Goal: Task Accomplishment & Management: Manage account settings

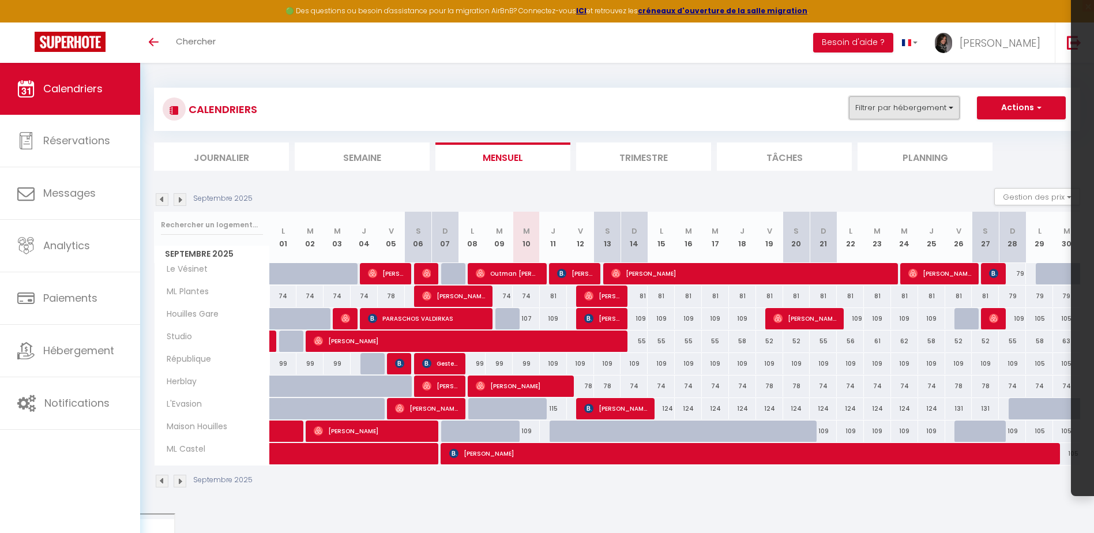
click at [942, 108] on button "Filtrer par hébergement" at bounding box center [904, 107] width 111 height 23
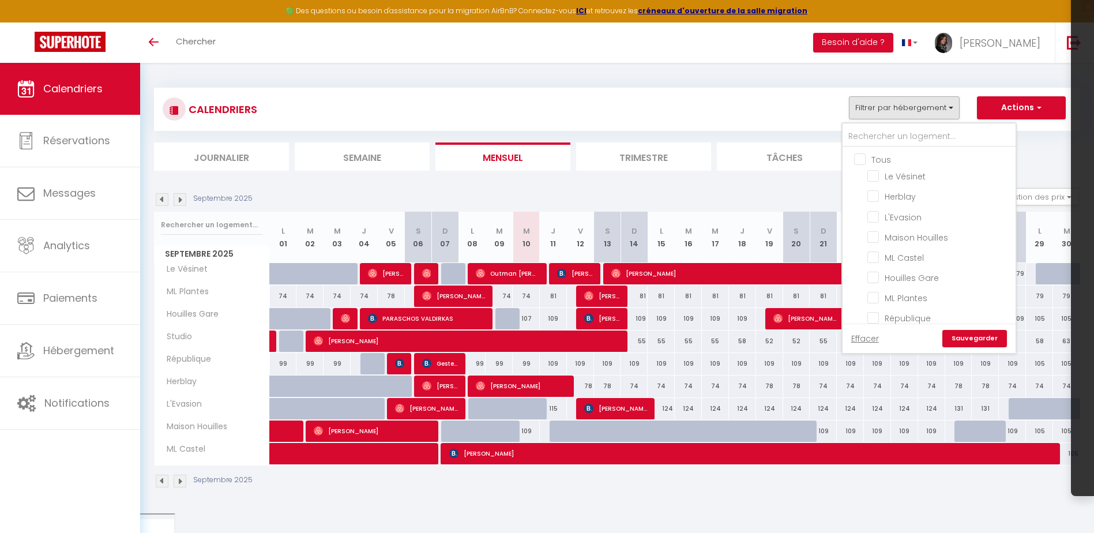
click at [867, 195] on ul "Tous Le Vésinet Herblay L'Evasion Maison Houilles ML Castel Houilles Gare ML Pl…" at bounding box center [929, 251] width 173 height 208
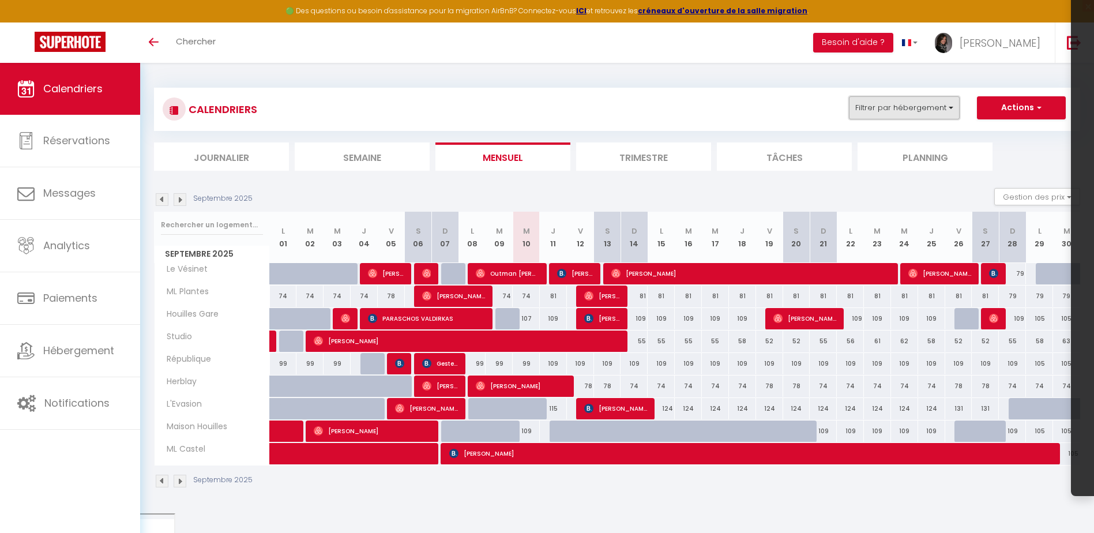
click at [886, 111] on button "Filtrer par hébergement" at bounding box center [904, 107] width 111 height 23
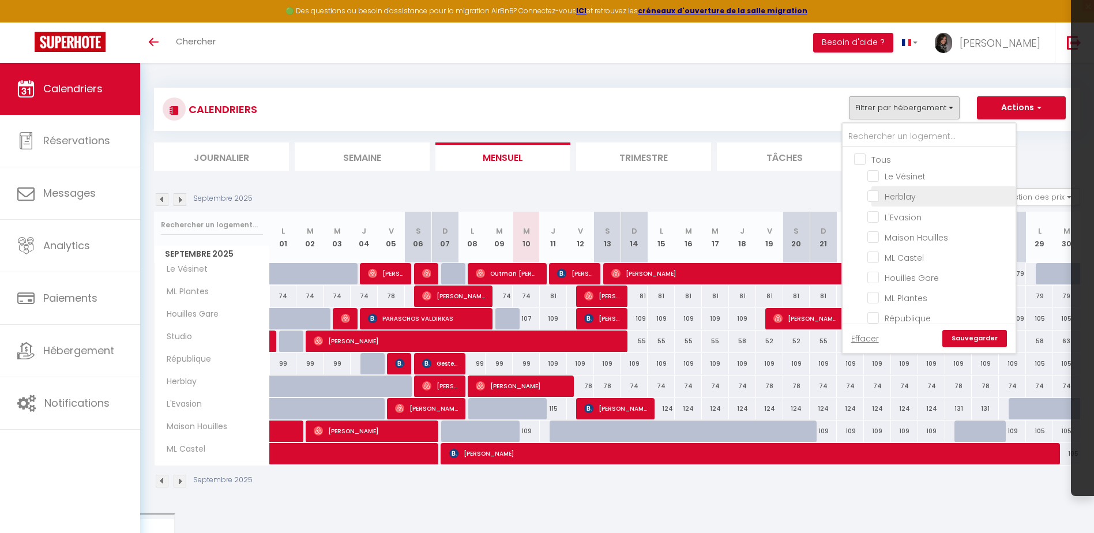
click at [871, 194] on input "Herblay" at bounding box center [939, 196] width 144 height 12
checkbox input "true"
checkbox input "false"
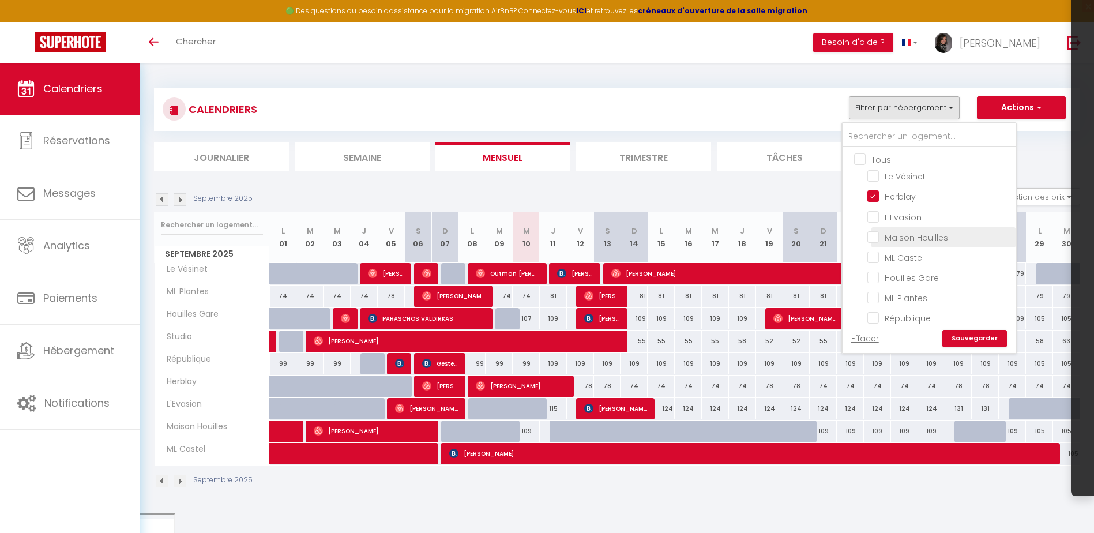
checkbox input "false"
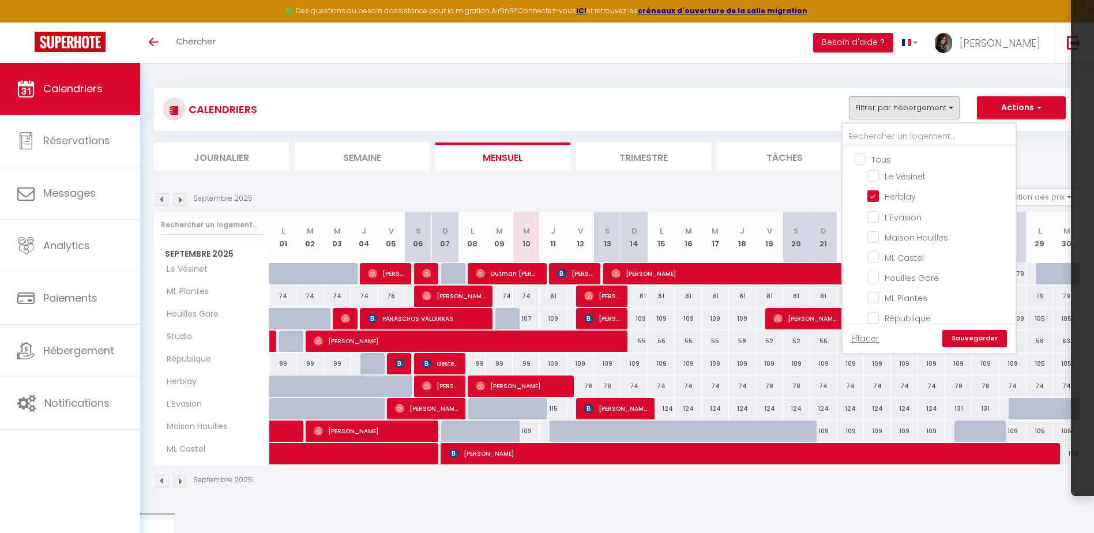
click at [958, 342] on link "Sauvegarder" at bounding box center [974, 338] width 65 height 17
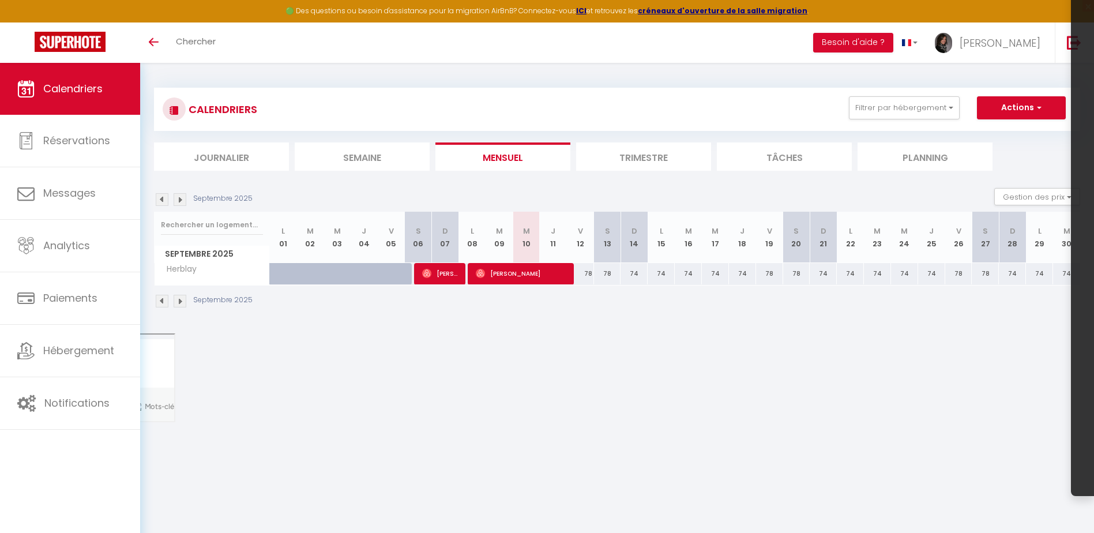
click at [181, 200] on img at bounding box center [180, 199] width 13 height 13
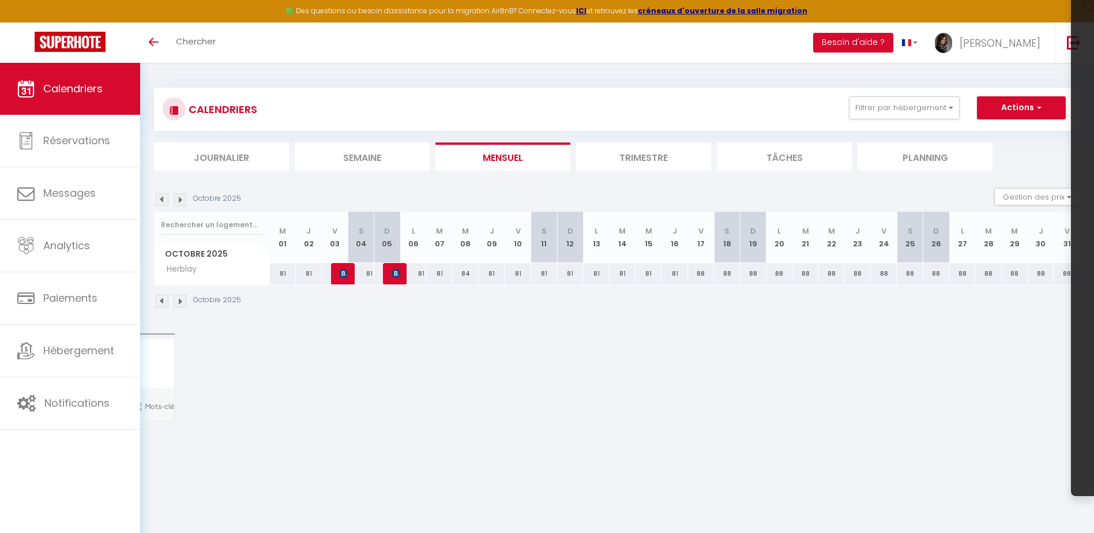
click at [178, 198] on img at bounding box center [180, 199] width 13 height 13
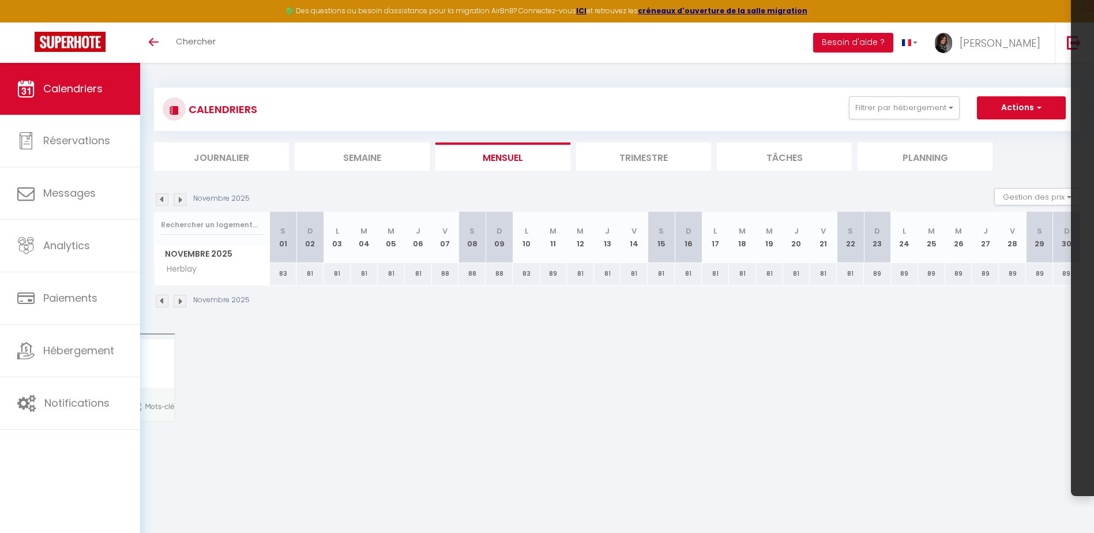
click at [177, 198] on img at bounding box center [180, 199] width 13 height 13
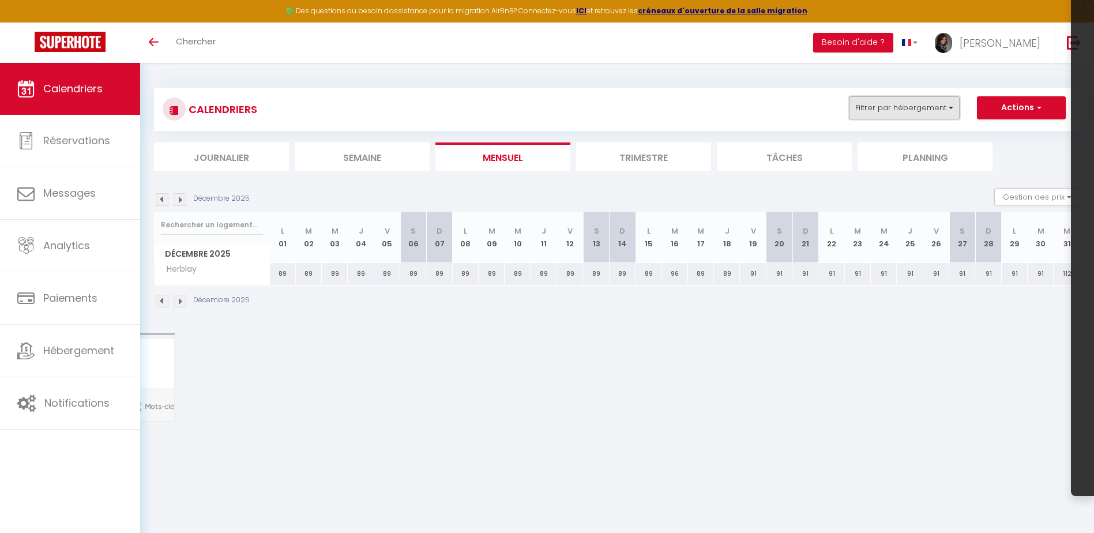
click at [889, 105] on button "Filtrer par hébergement" at bounding box center [904, 107] width 111 height 23
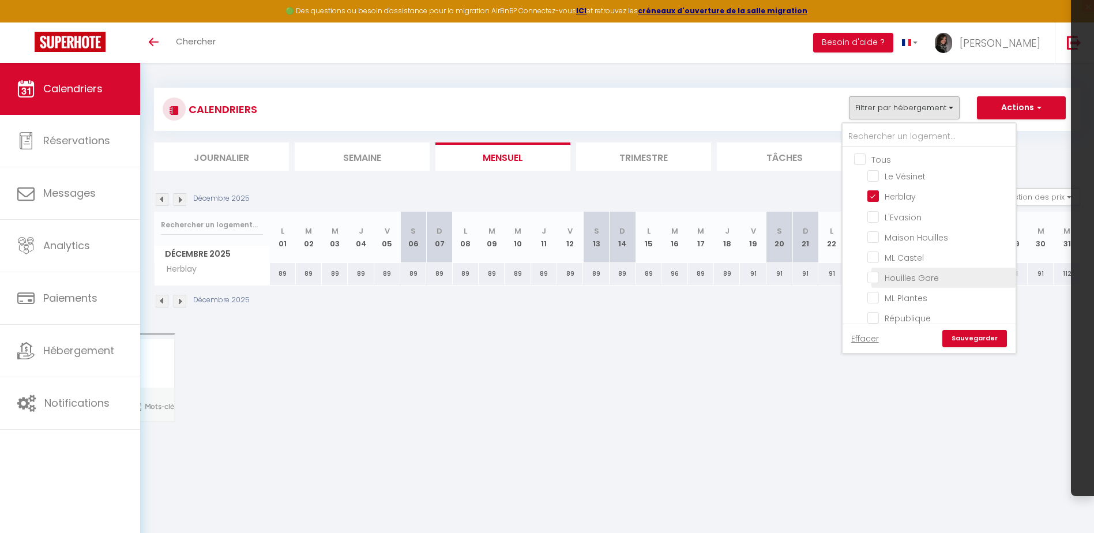
click at [871, 279] on input "Houilles Gare" at bounding box center [939, 277] width 144 height 12
checkbox input "true"
checkbox input "false"
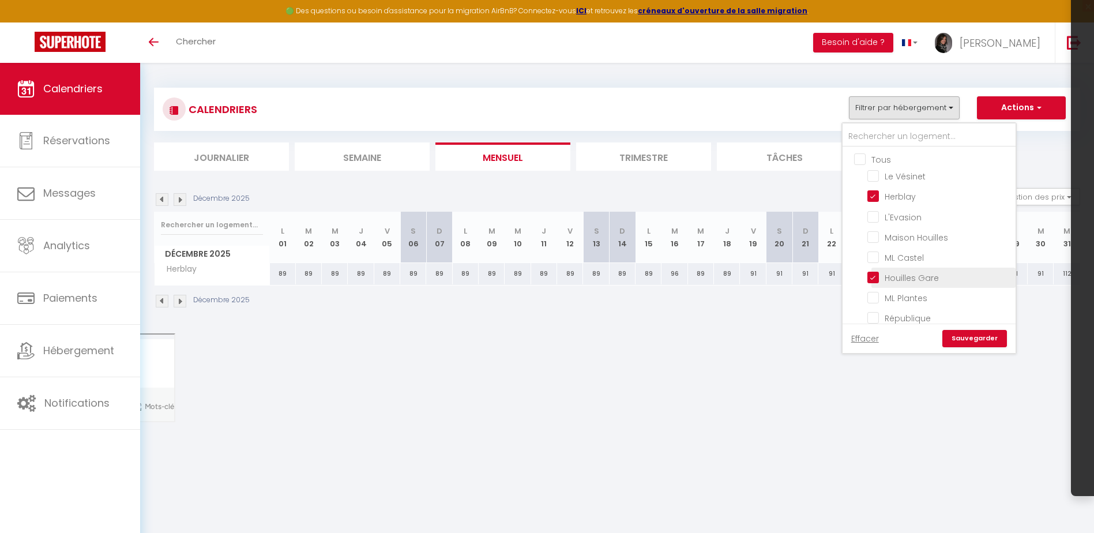
checkbox input "false"
click at [875, 196] on input "Herblay" at bounding box center [939, 196] width 144 height 12
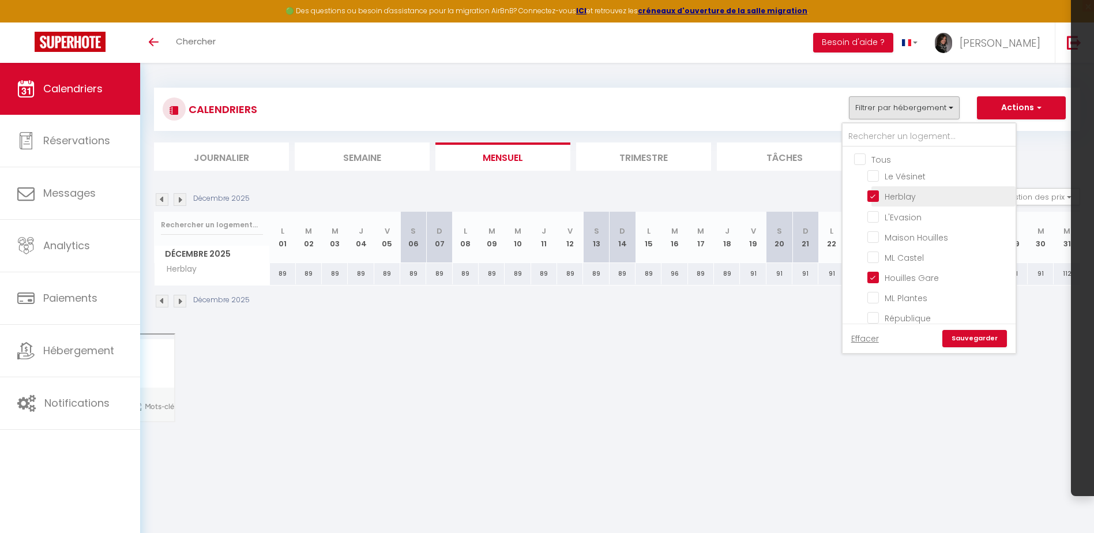
checkbox input "false"
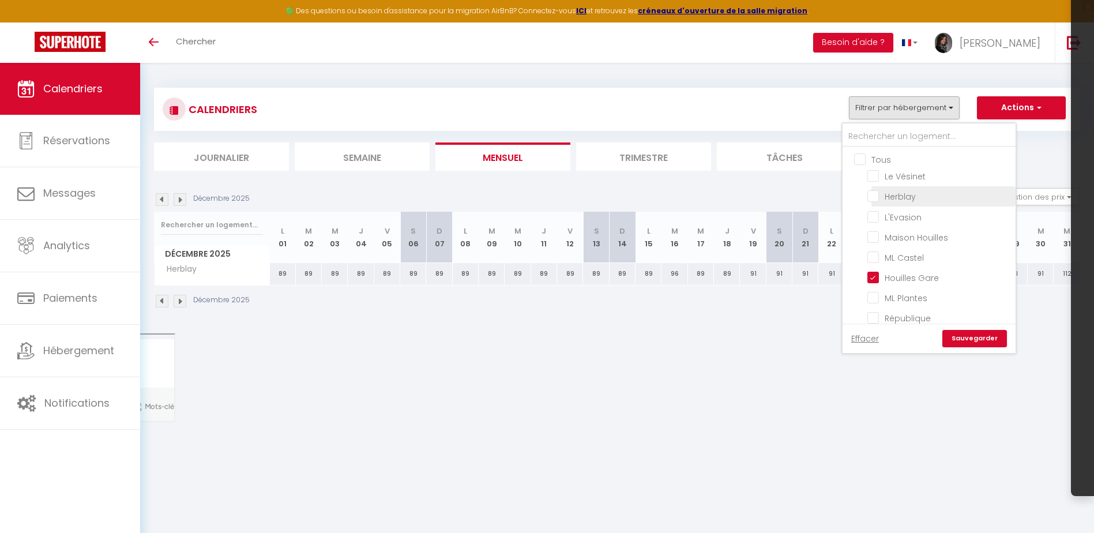
checkbox input "false"
click at [971, 333] on link "Sauvegarder" at bounding box center [974, 338] width 65 height 17
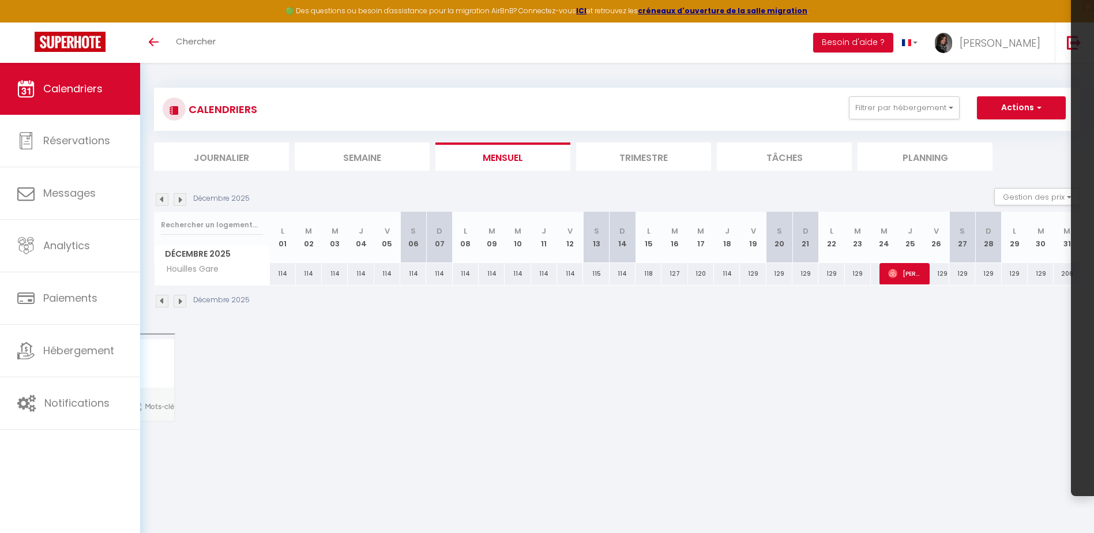
click at [158, 204] on img at bounding box center [162, 199] width 13 height 13
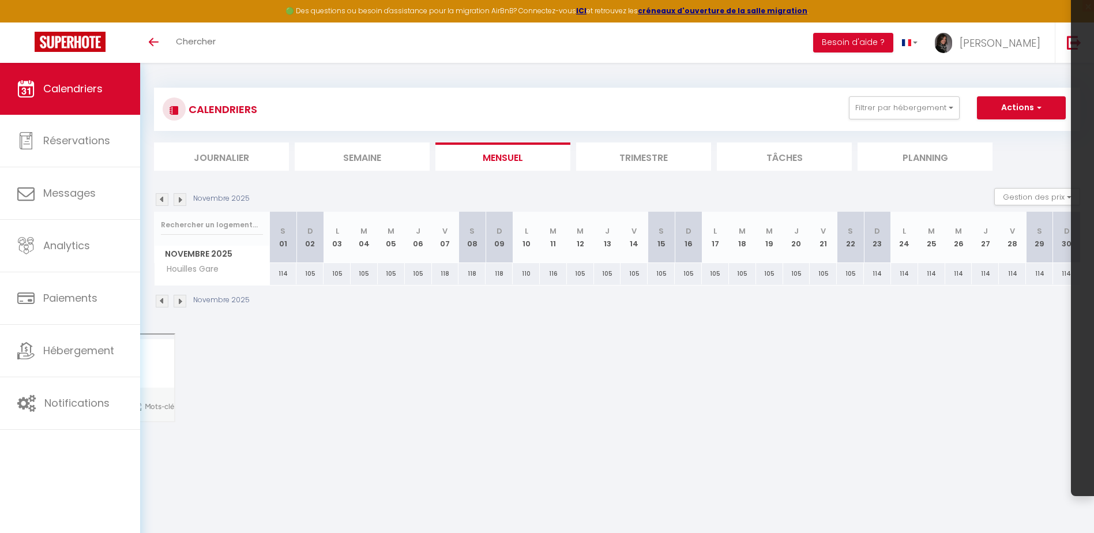
click at [158, 204] on img at bounding box center [162, 199] width 13 height 13
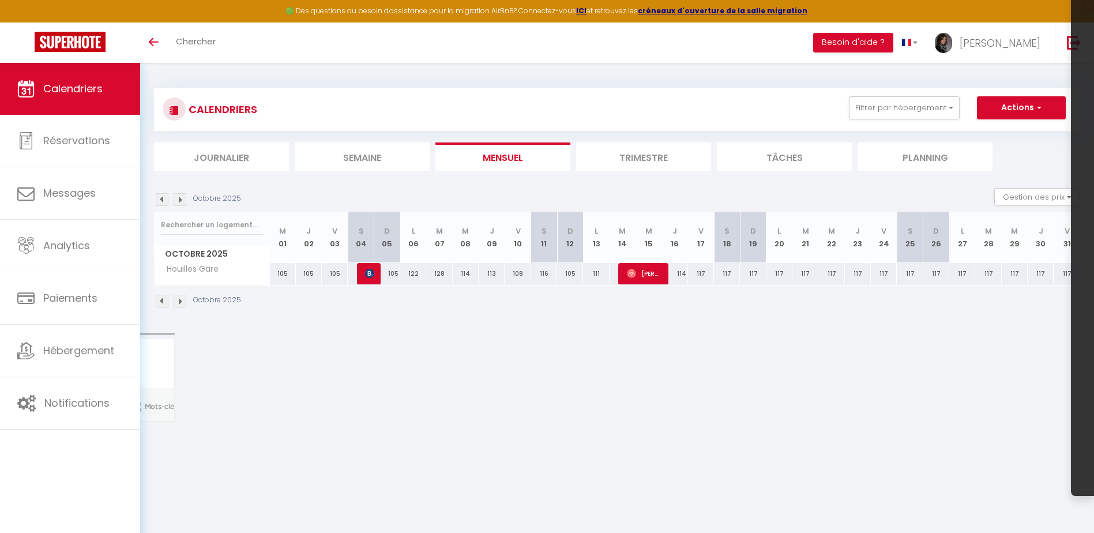
click at [162, 201] on img at bounding box center [162, 199] width 13 height 13
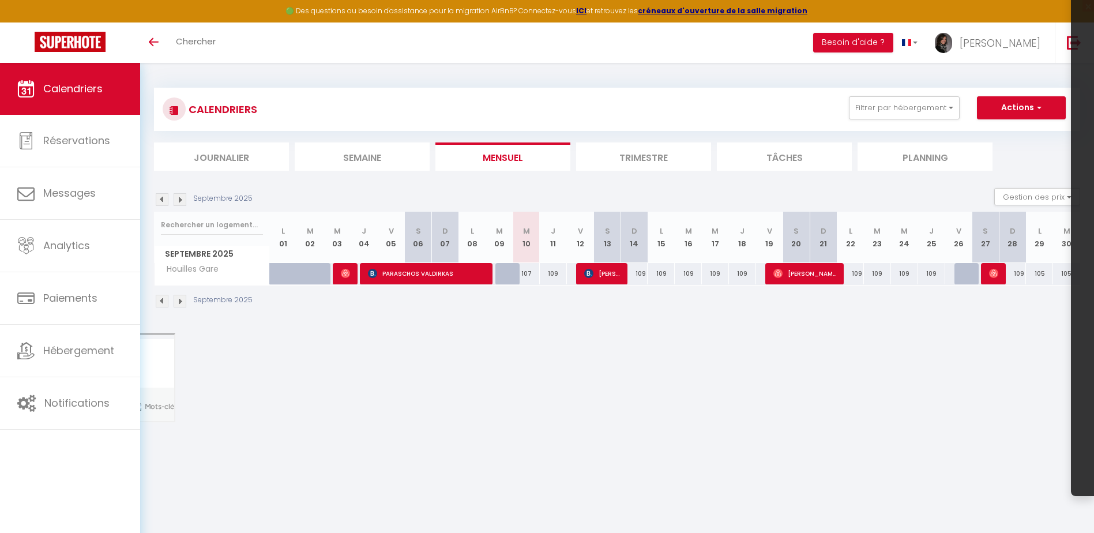
click at [162, 201] on img at bounding box center [162, 199] width 13 height 13
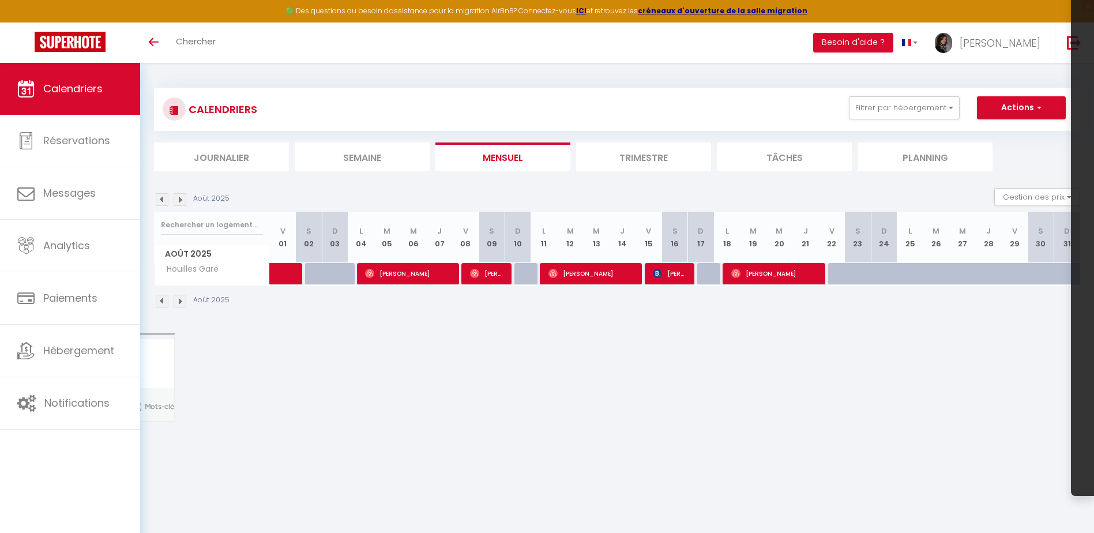
click at [176, 200] on img at bounding box center [180, 199] width 13 height 13
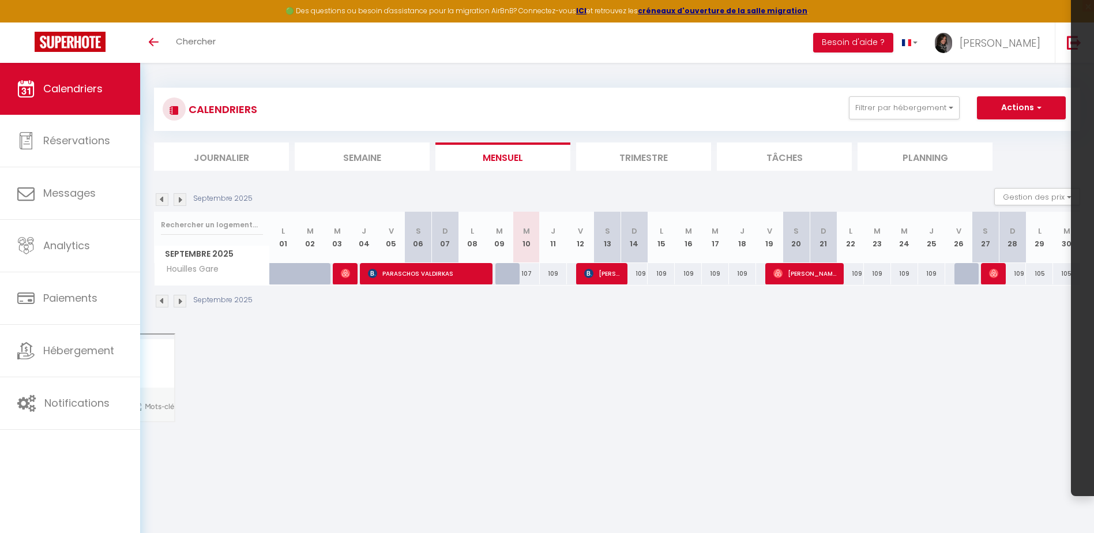
click at [179, 197] on img at bounding box center [180, 199] width 13 height 13
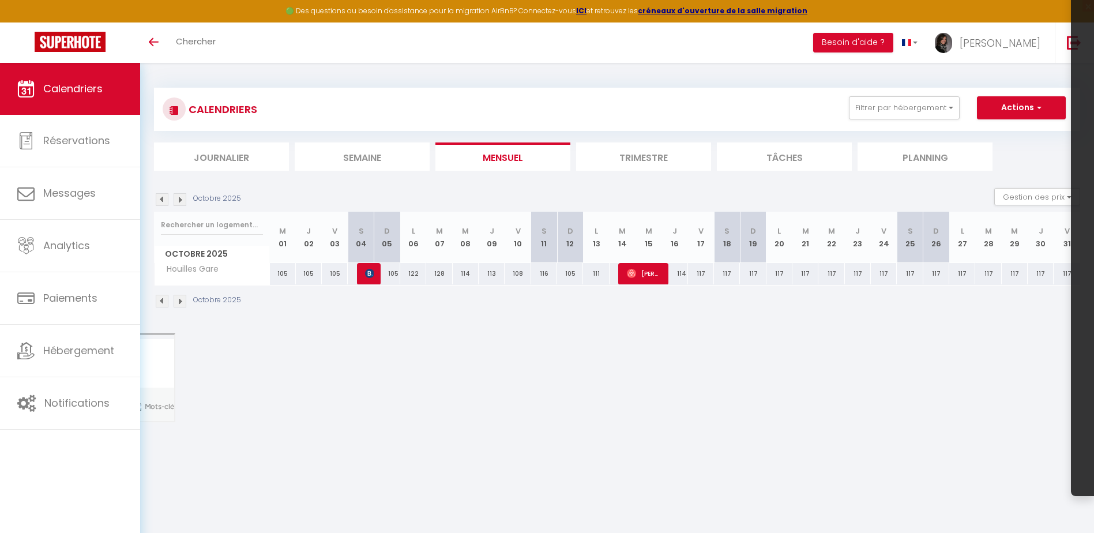
click at [179, 196] on img at bounding box center [180, 199] width 13 height 13
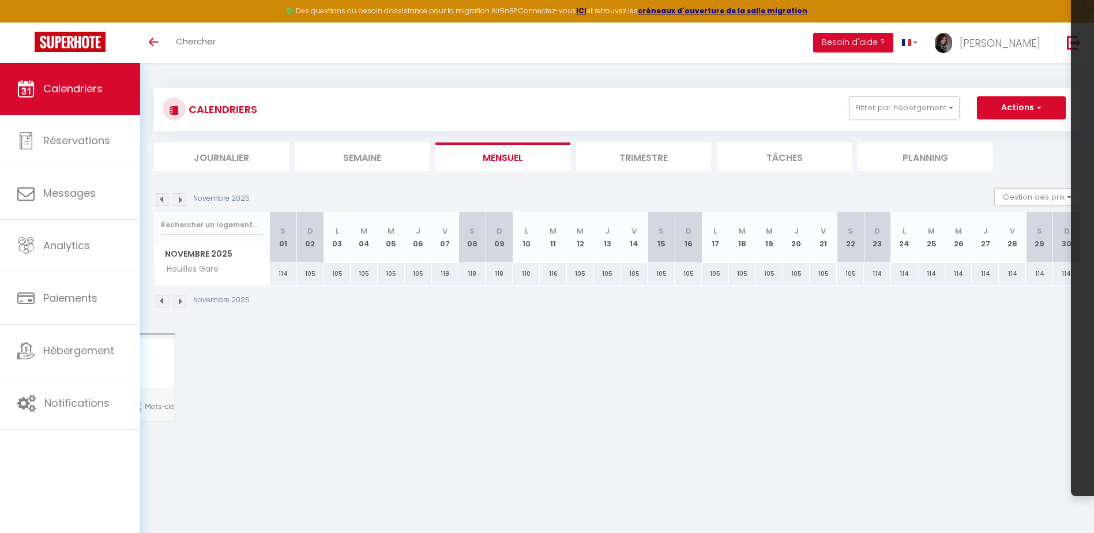
click at [179, 196] on img at bounding box center [180, 199] width 13 height 13
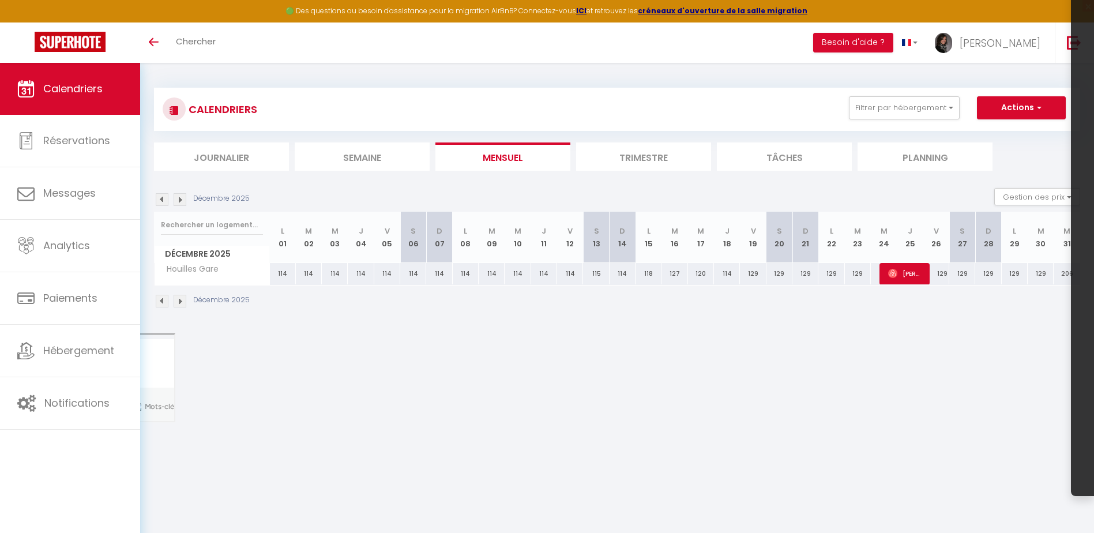
click at [160, 196] on img at bounding box center [162, 199] width 13 height 13
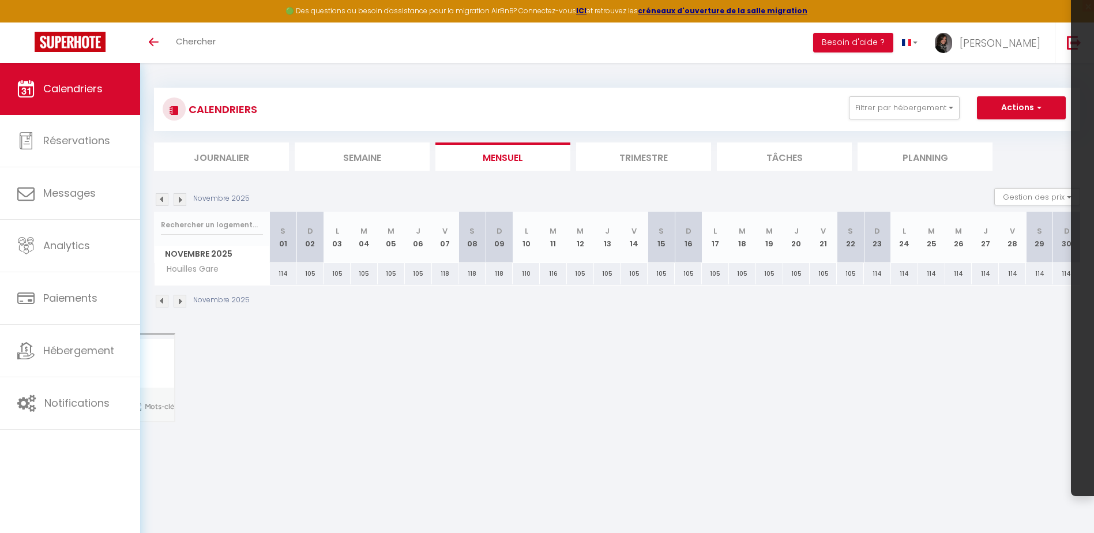
click at [160, 196] on img at bounding box center [162, 199] width 13 height 13
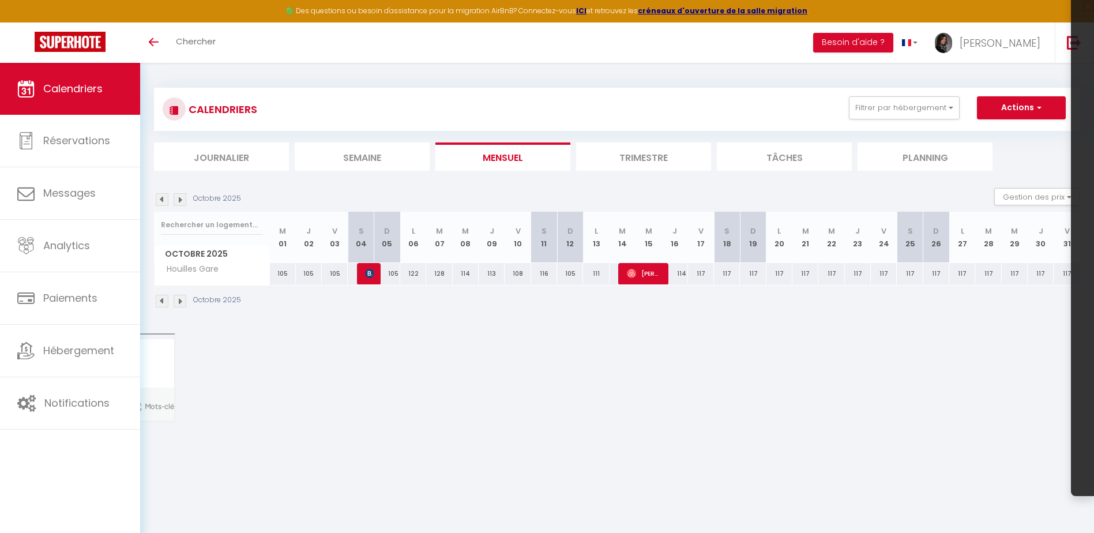
click at [180, 198] on img at bounding box center [180, 199] width 13 height 13
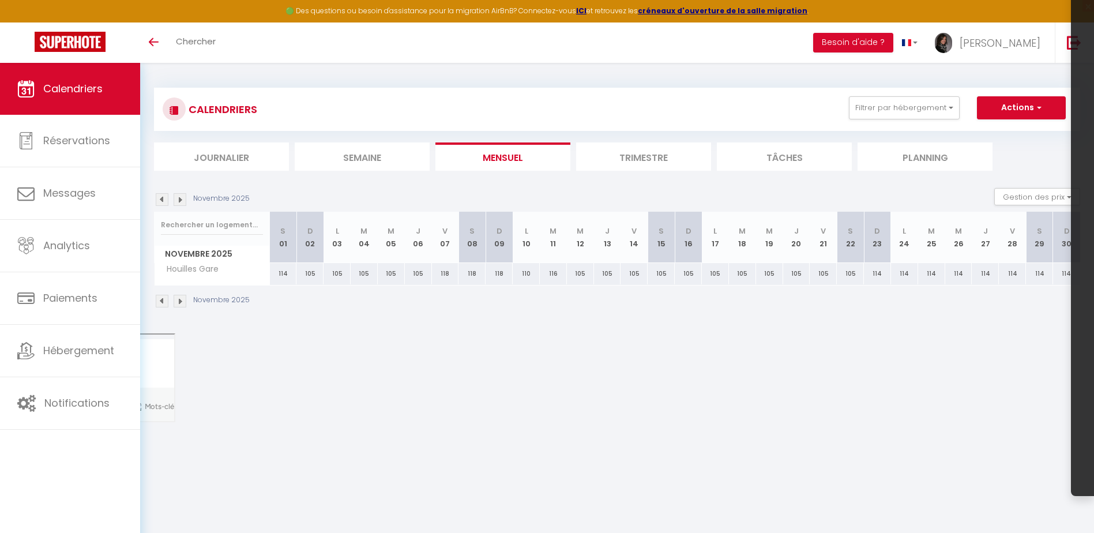
click at [179, 198] on img at bounding box center [180, 199] width 13 height 13
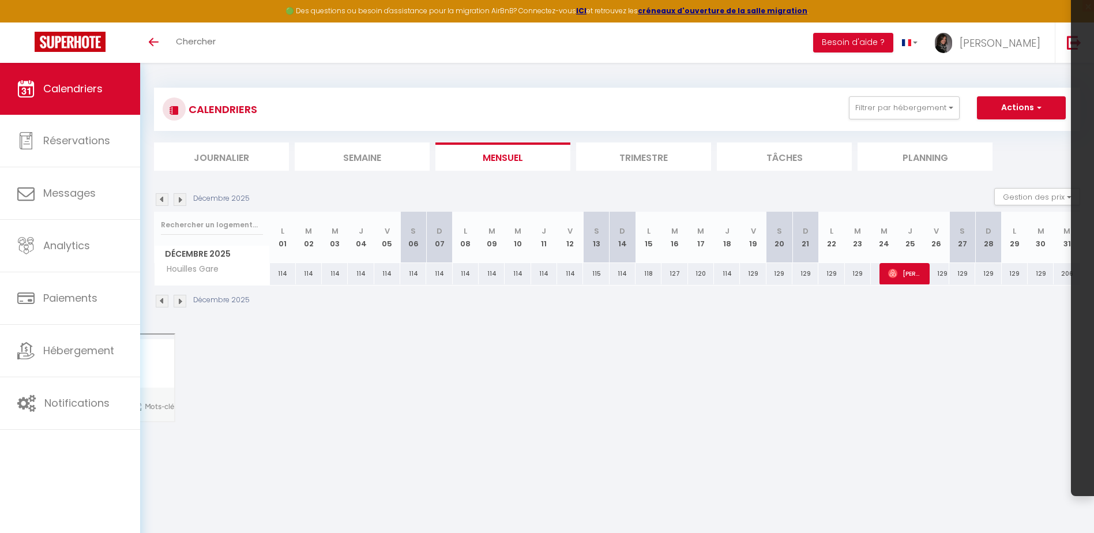
click at [179, 198] on img at bounding box center [180, 199] width 13 height 13
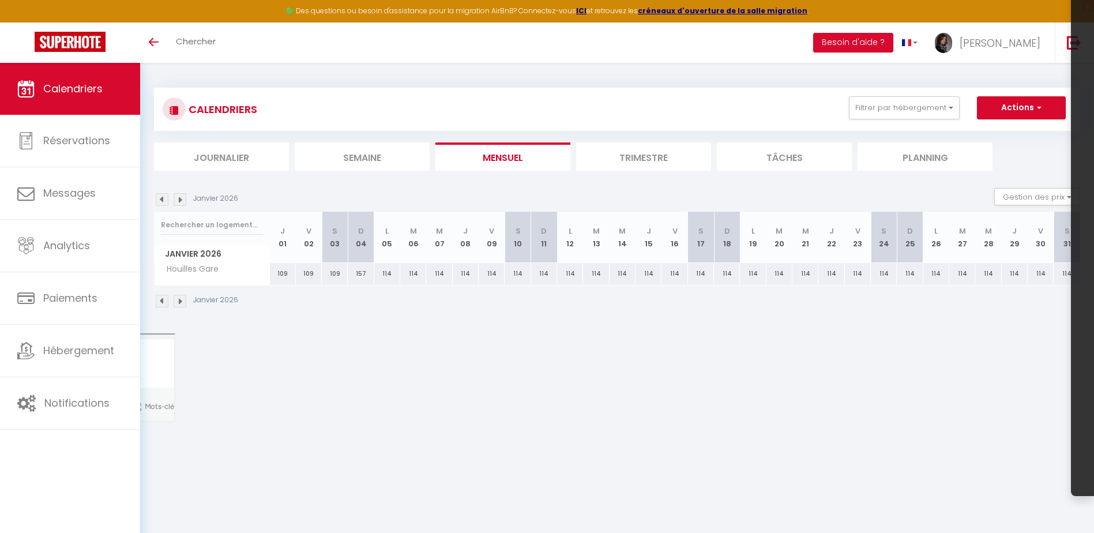
click at [179, 198] on img at bounding box center [180, 199] width 13 height 13
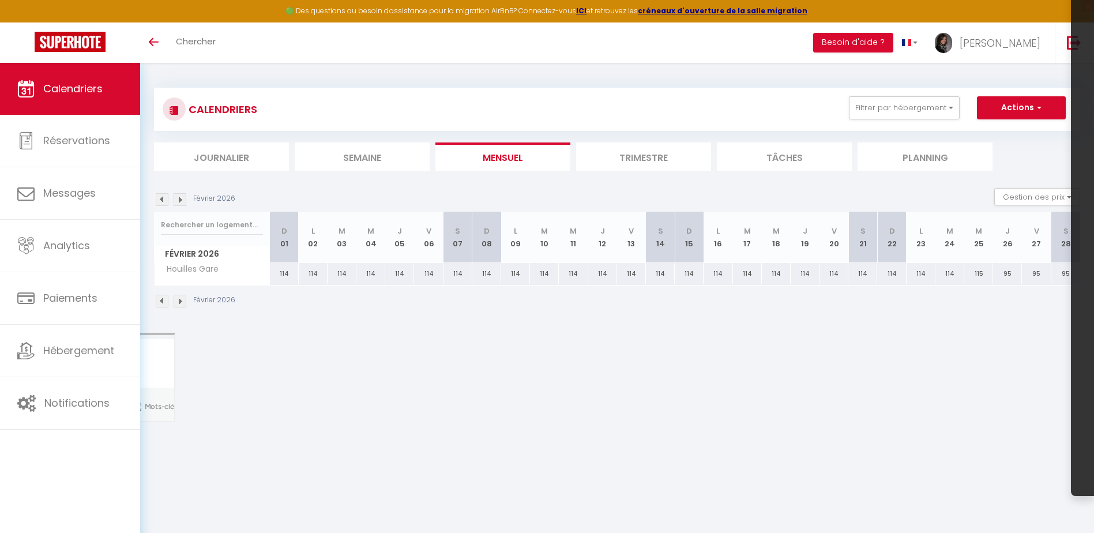
click at [179, 198] on img at bounding box center [180, 199] width 13 height 13
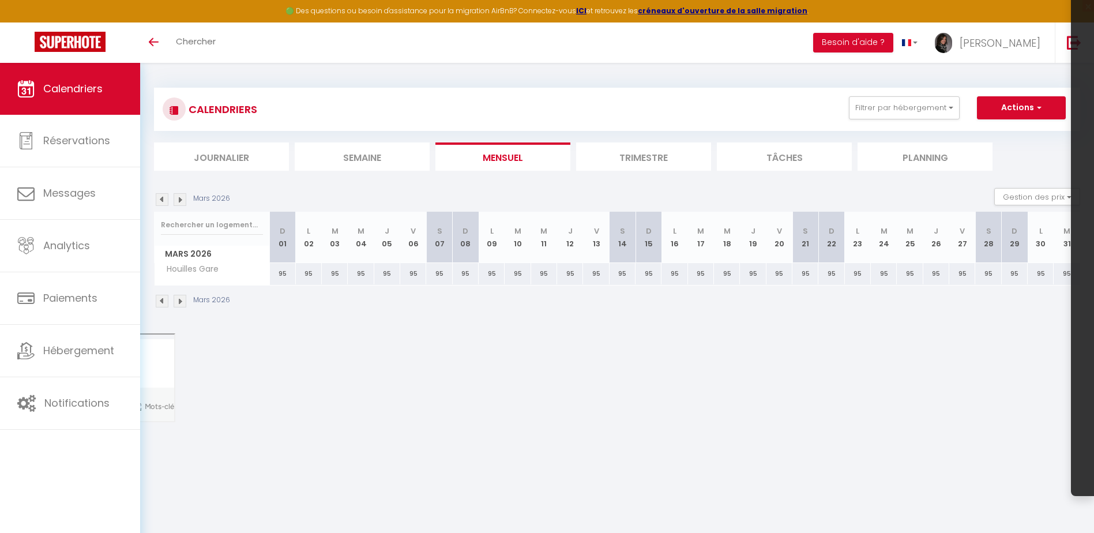
click at [179, 198] on img at bounding box center [180, 199] width 13 height 13
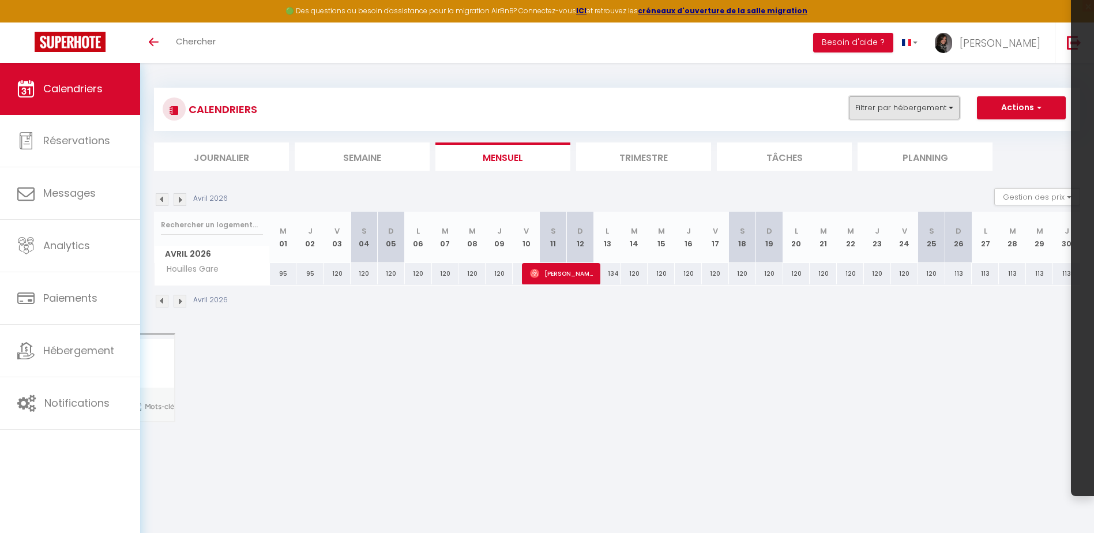
click at [883, 106] on button "Filtrer par hébergement" at bounding box center [904, 107] width 111 height 23
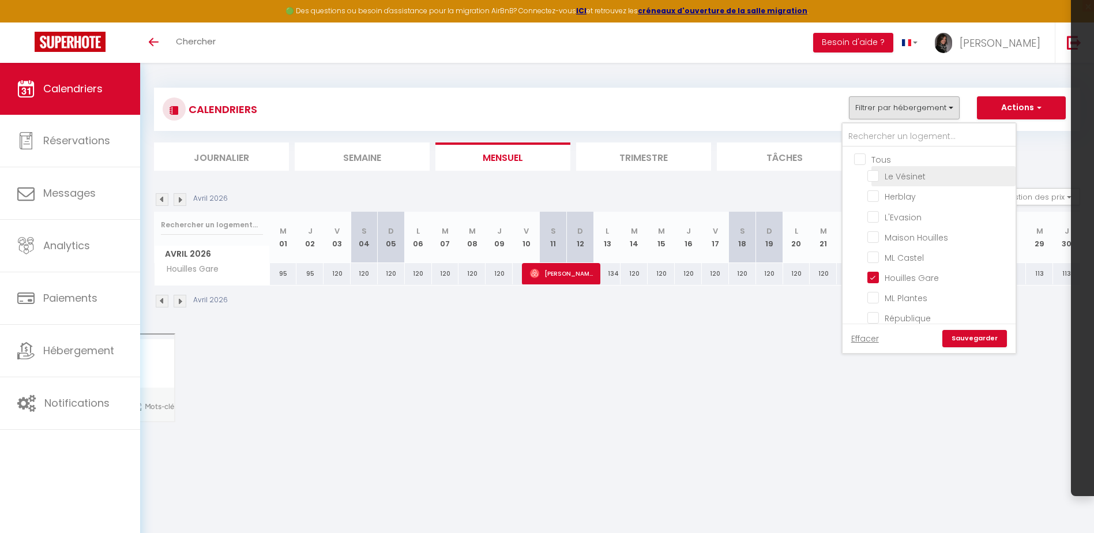
click at [871, 174] on input "Le Vésinet" at bounding box center [939, 176] width 144 height 12
checkbox input "true"
checkbox input "false"
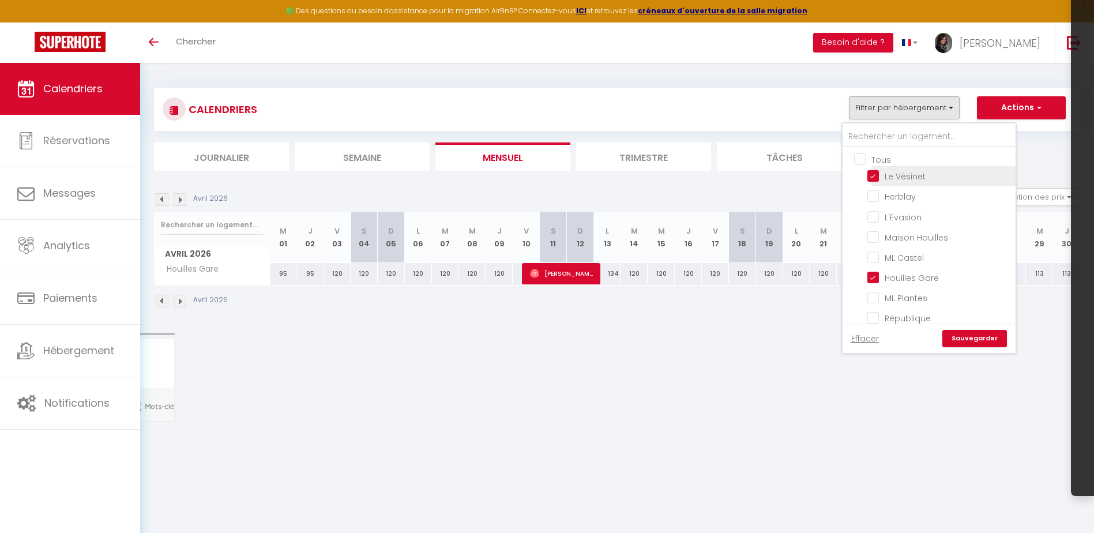
checkbox input "false"
click at [873, 277] on input "Houilles Gare" at bounding box center [939, 277] width 144 height 12
checkbox input "false"
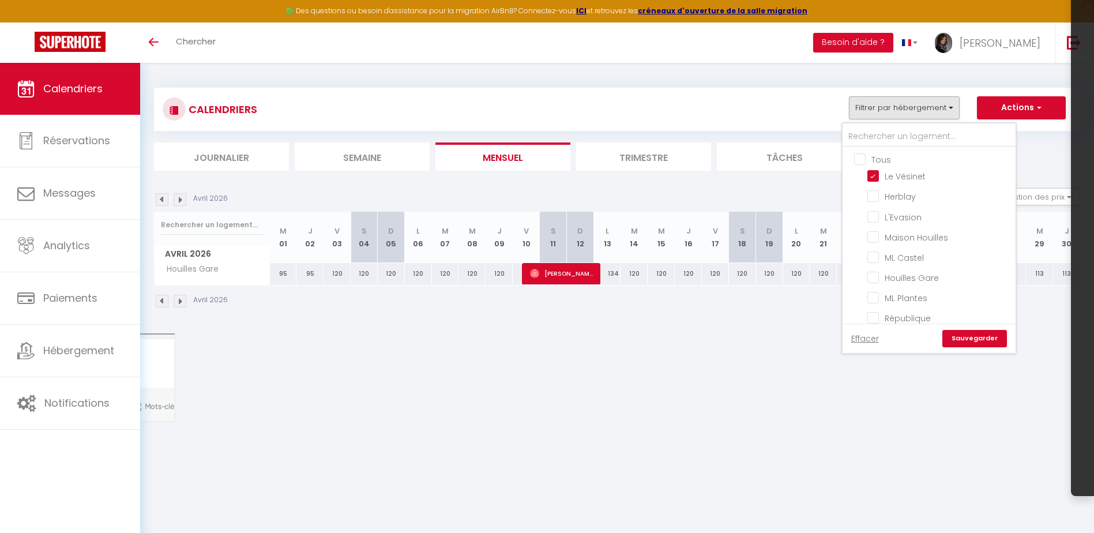
checkbox input "false"
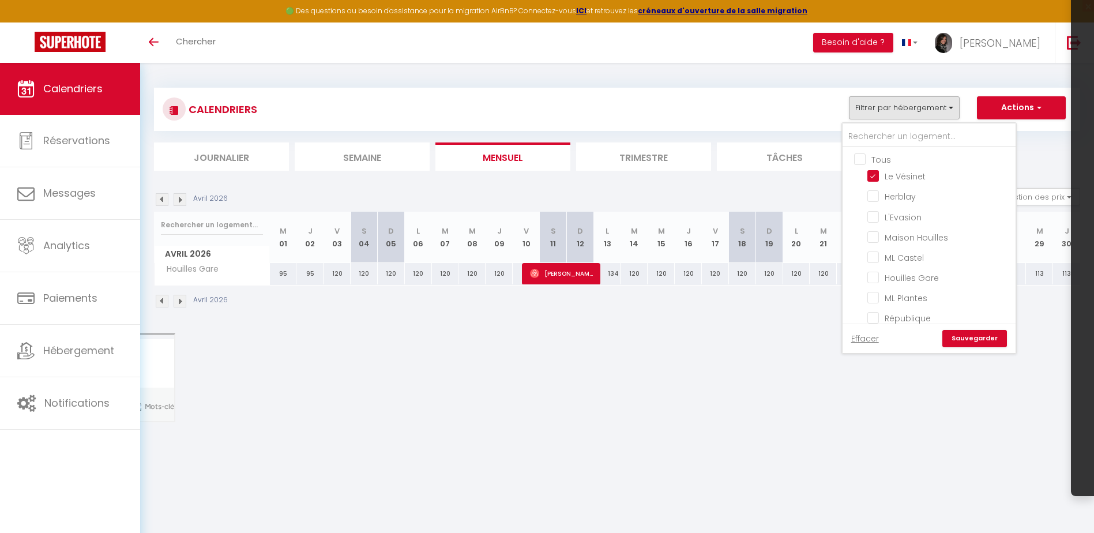
checkbox input "false"
click at [977, 338] on link "Sauvegarder" at bounding box center [974, 338] width 65 height 17
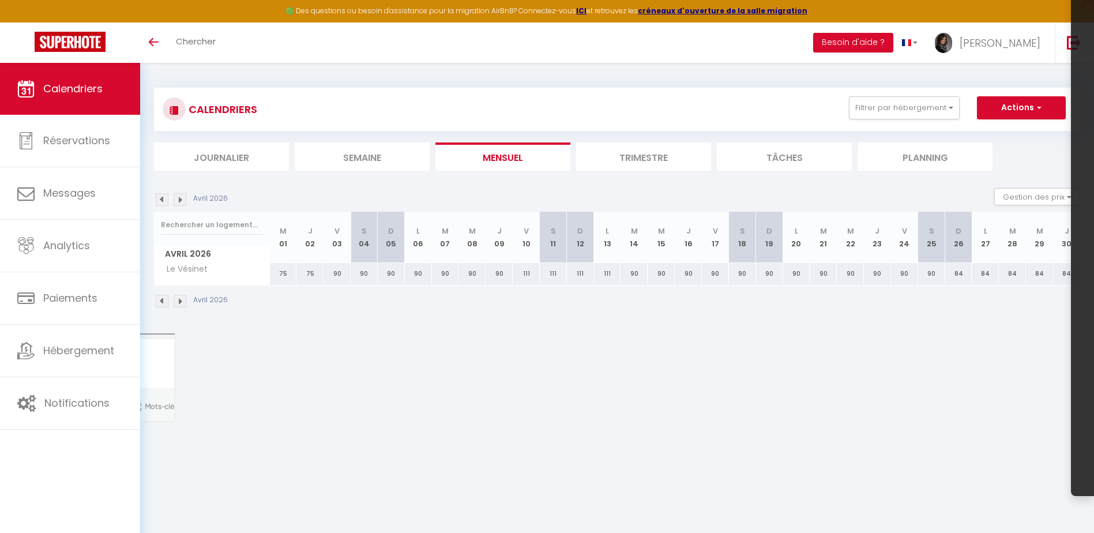
click at [163, 199] on img at bounding box center [162, 199] width 13 height 13
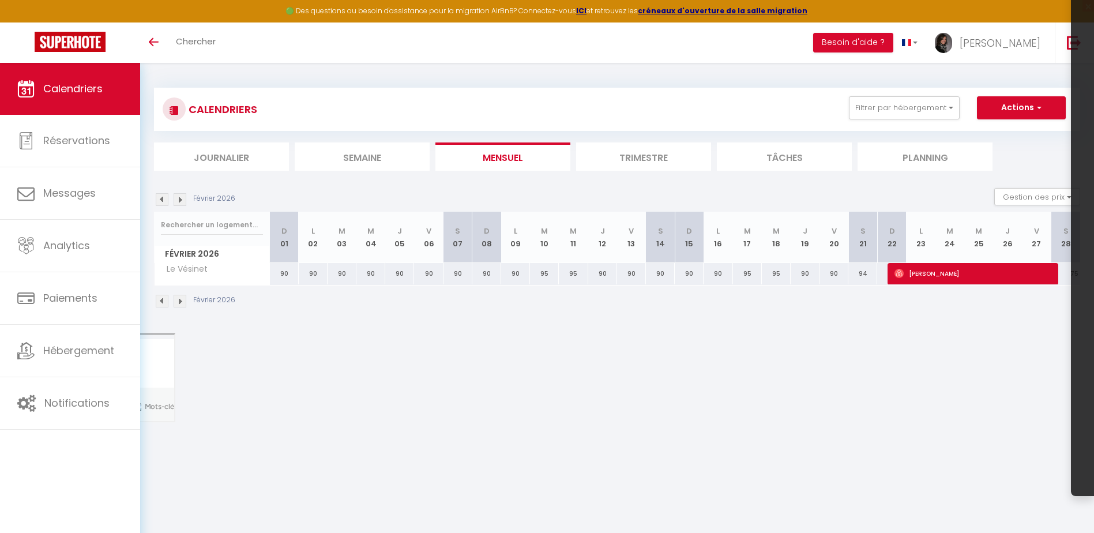
click at [163, 199] on img at bounding box center [162, 199] width 13 height 13
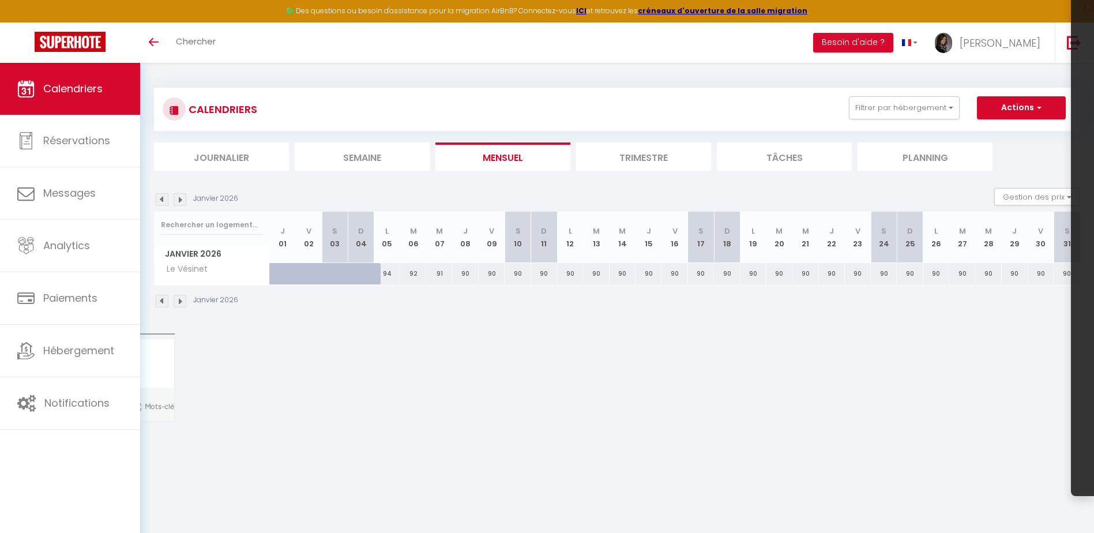
click at [163, 199] on img at bounding box center [162, 199] width 13 height 13
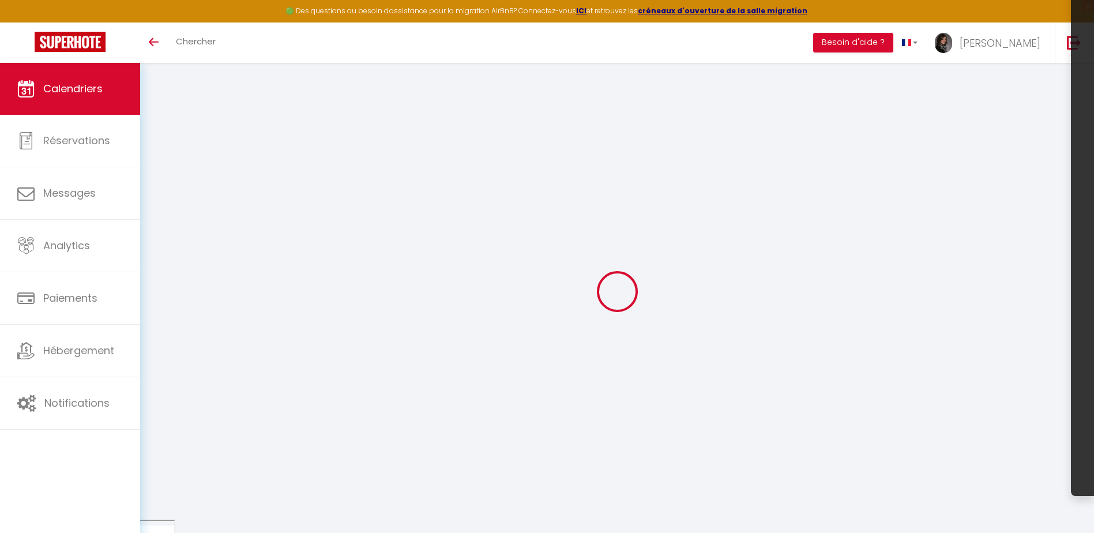
click at [163, 199] on div at bounding box center [617, 291] width 926 height 429
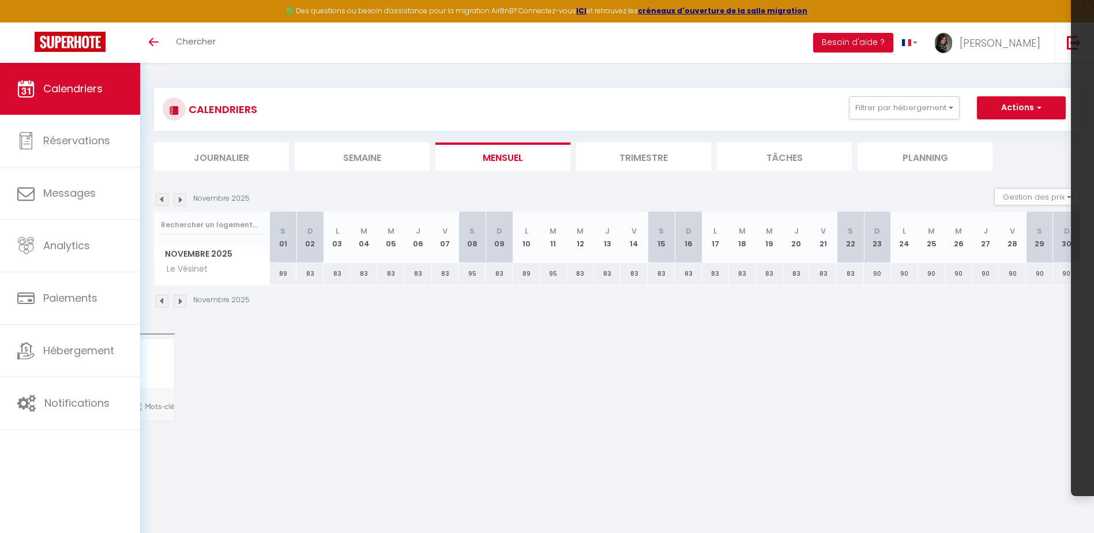
drag, startPoint x: 163, startPoint y: 199, endPoint x: 10, endPoint y: 202, distance: 152.3
click at [163, 199] on img at bounding box center [162, 199] width 13 height 13
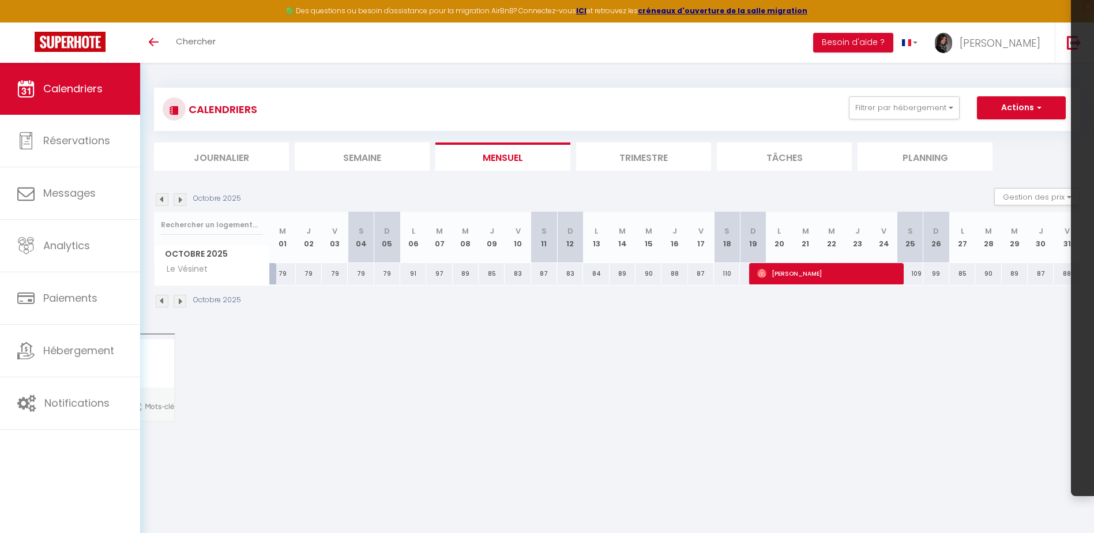
click at [161, 198] on img at bounding box center [162, 199] width 13 height 13
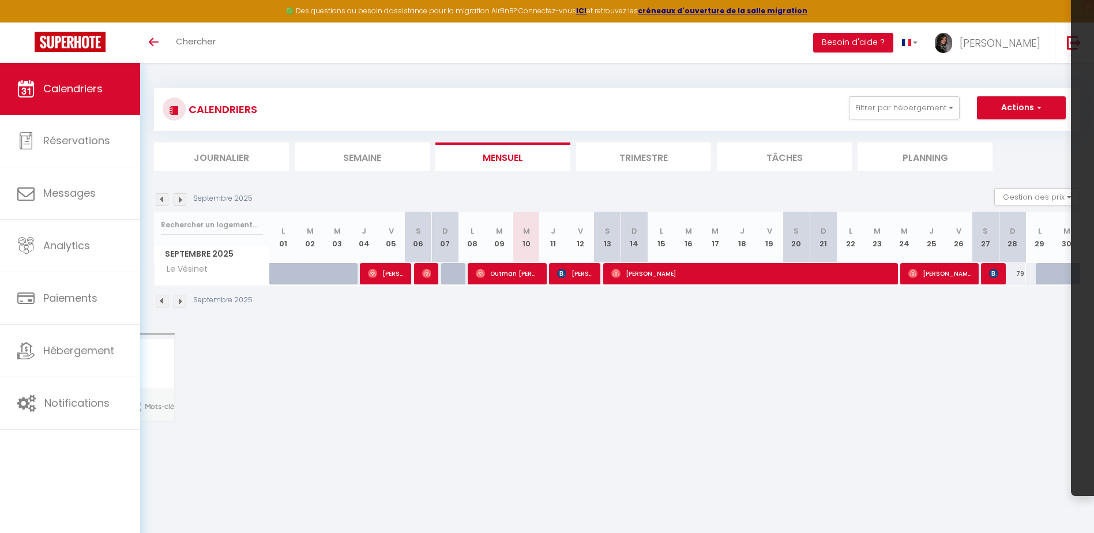
click at [179, 196] on img at bounding box center [180, 199] width 13 height 13
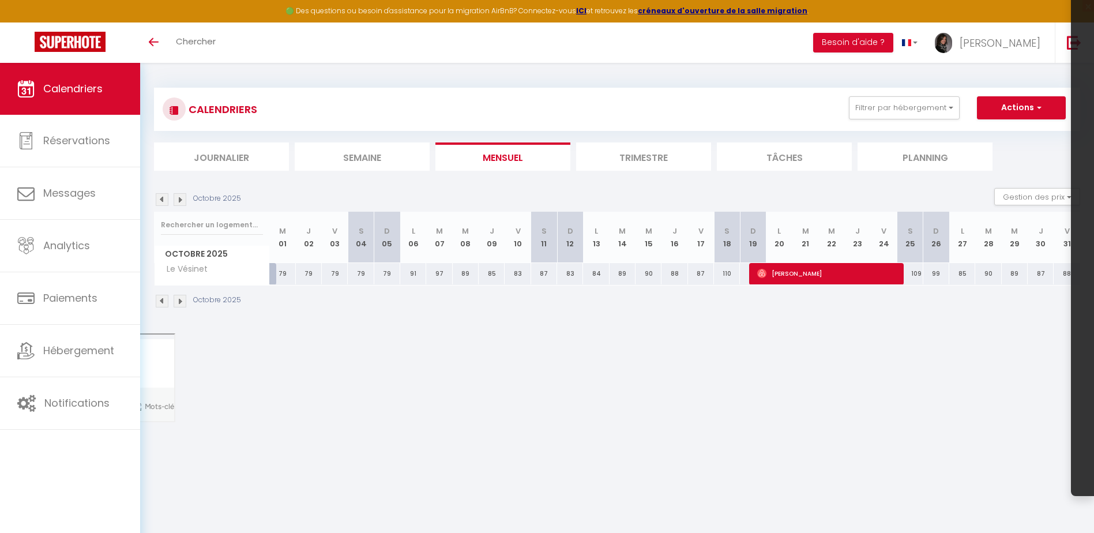
click at [182, 202] on img at bounding box center [180, 199] width 13 height 13
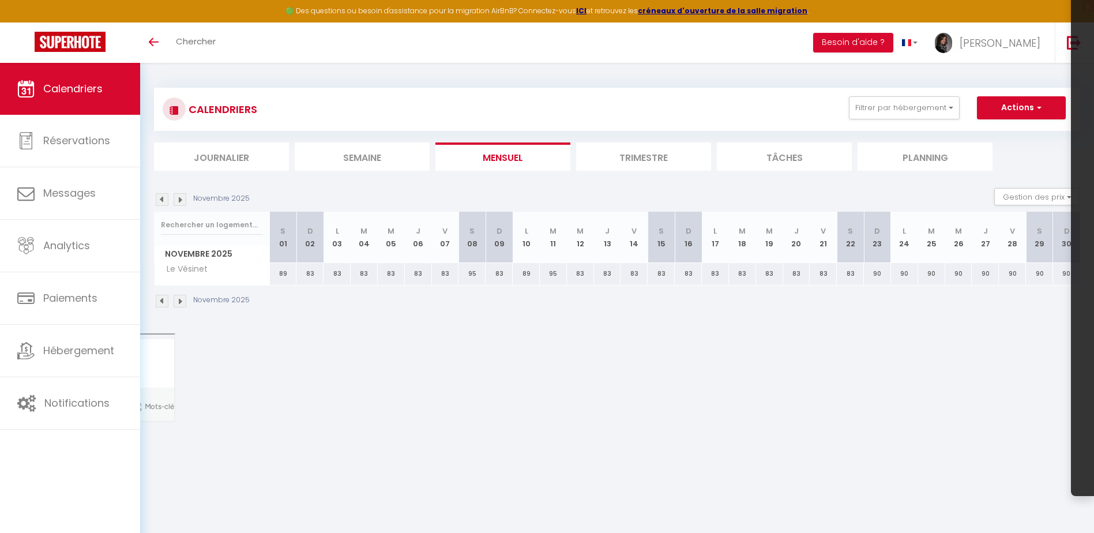
click at [182, 202] on img at bounding box center [180, 199] width 13 height 13
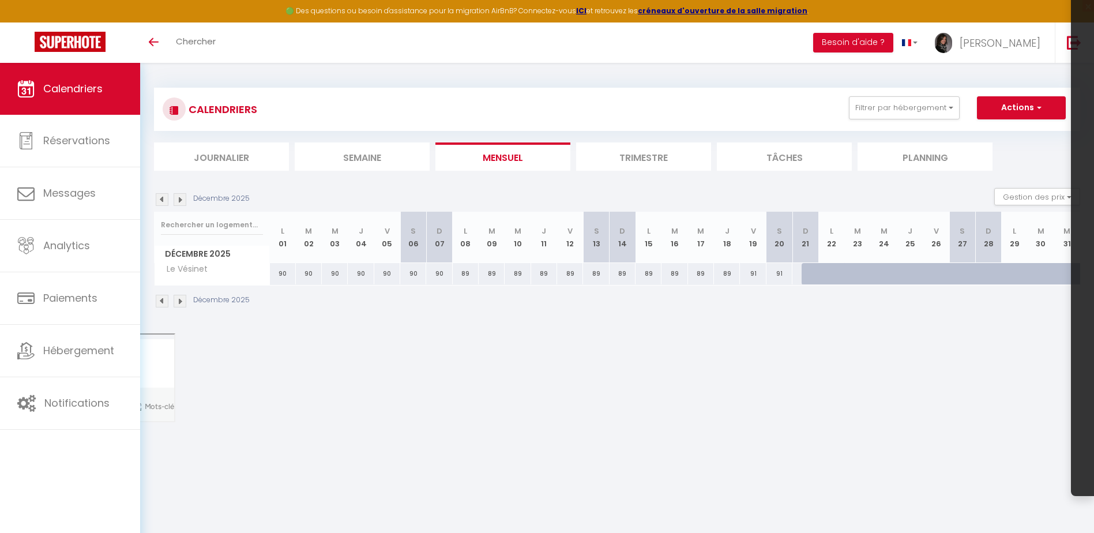
click at [182, 202] on img at bounding box center [180, 199] width 13 height 13
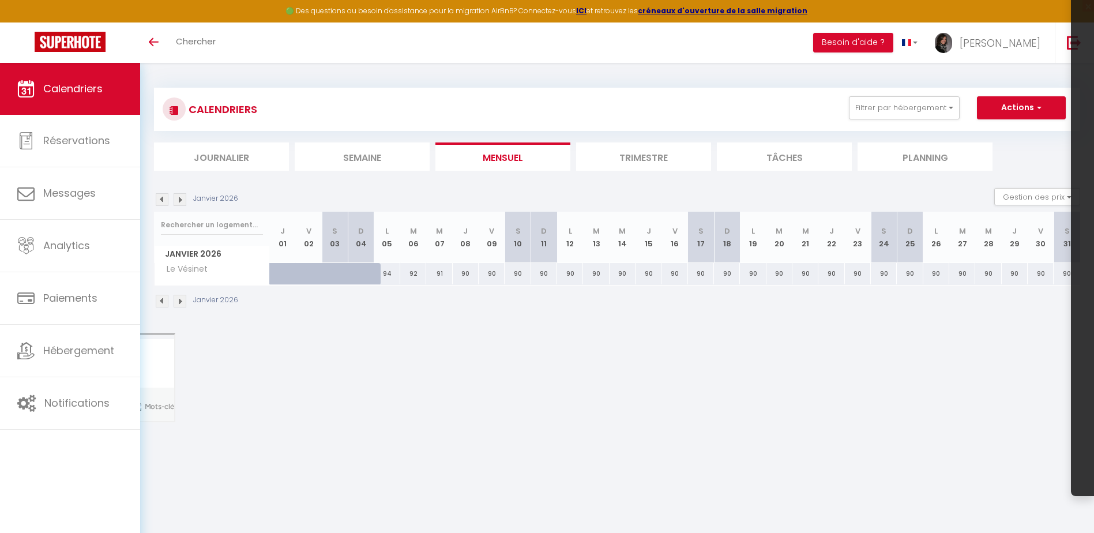
click at [182, 202] on img at bounding box center [180, 199] width 13 height 13
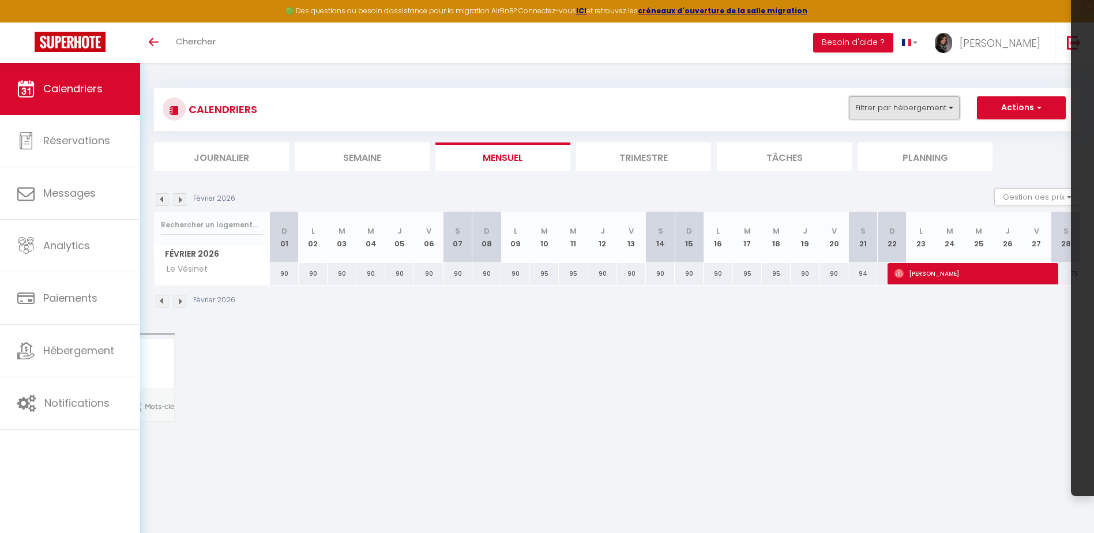
click at [946, 107] on button "Filtrer par hébergement" at bounding box center [904, 107] width 111 height 23
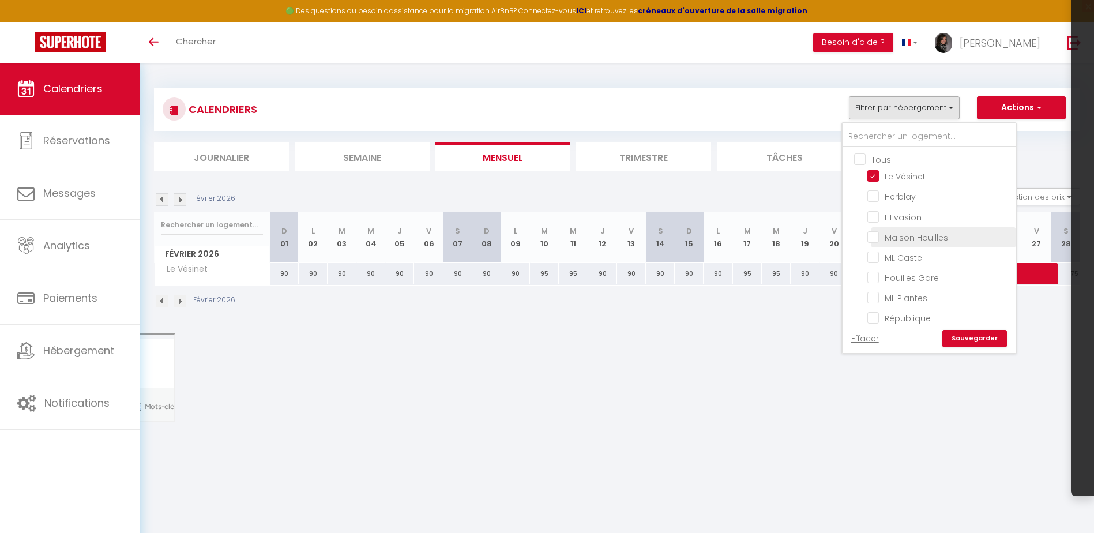
click at [877, 238] on input "Maison Houilles" at bounding box center [939, 237] width 144 height 12
checkbox input "true"
checkbox input "false"
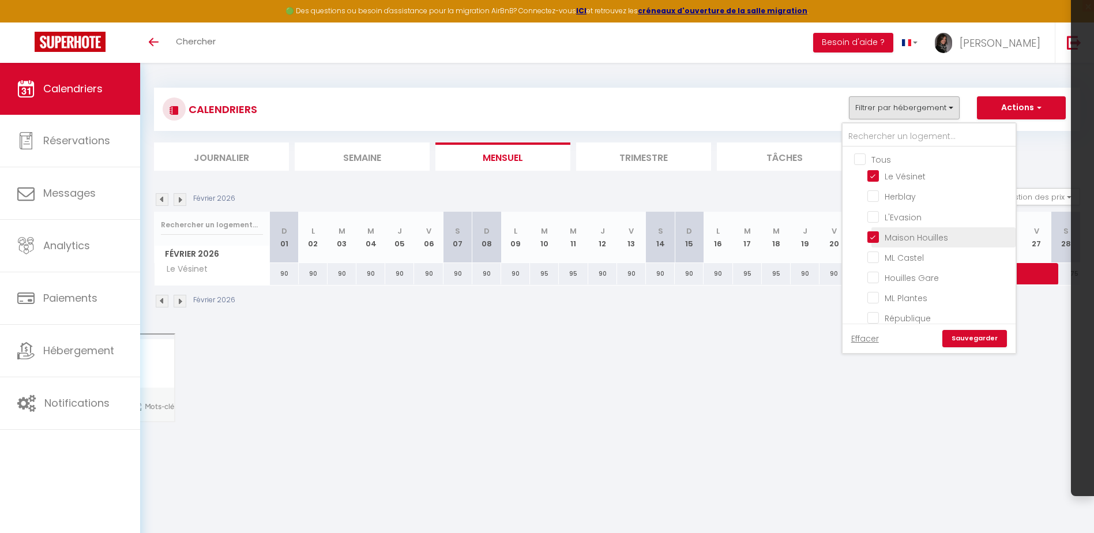
checkbox input "false"
click at [877, 172] on input "Le Vésinet" at bounding box center [939, 176] width 144 height 12
checkbox input "false"
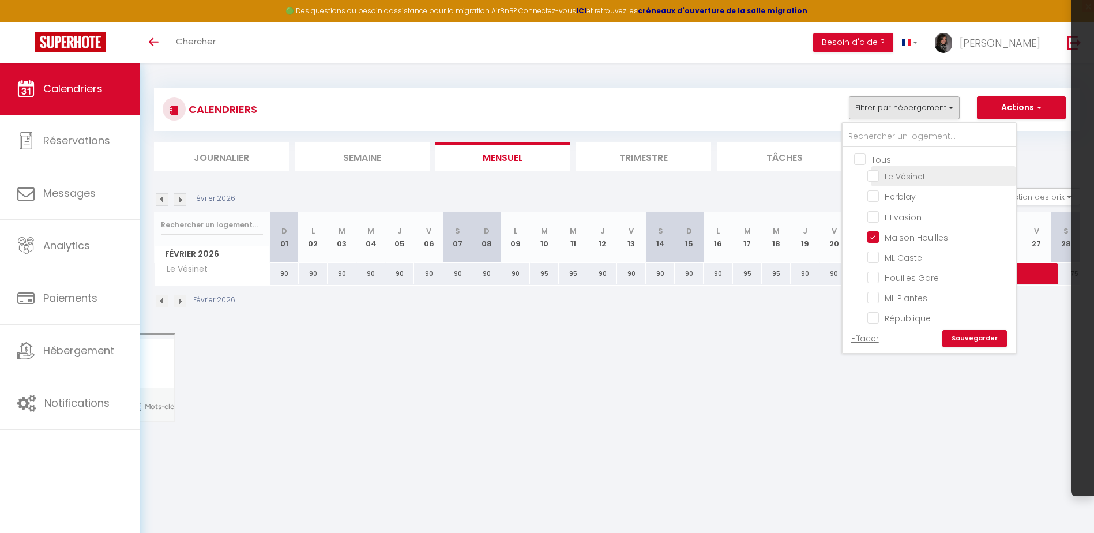
checkbox input "false"
click at [981, 337] on link "Sauvegarder" at bounding box center [974, 338] width 65 height 17
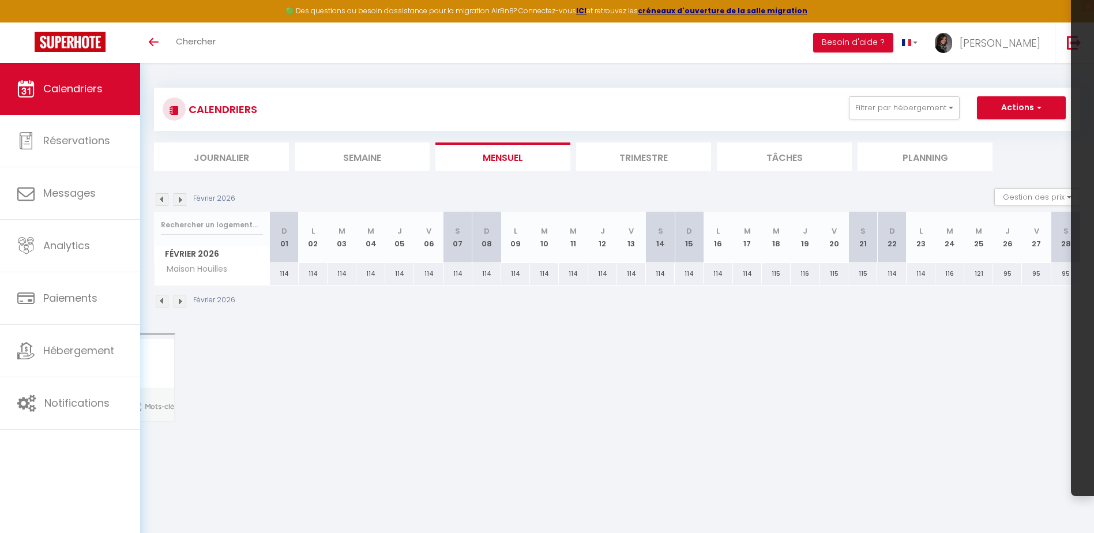
click at [158, 199] on img at bounding box center [162, 199] width 13 height 13
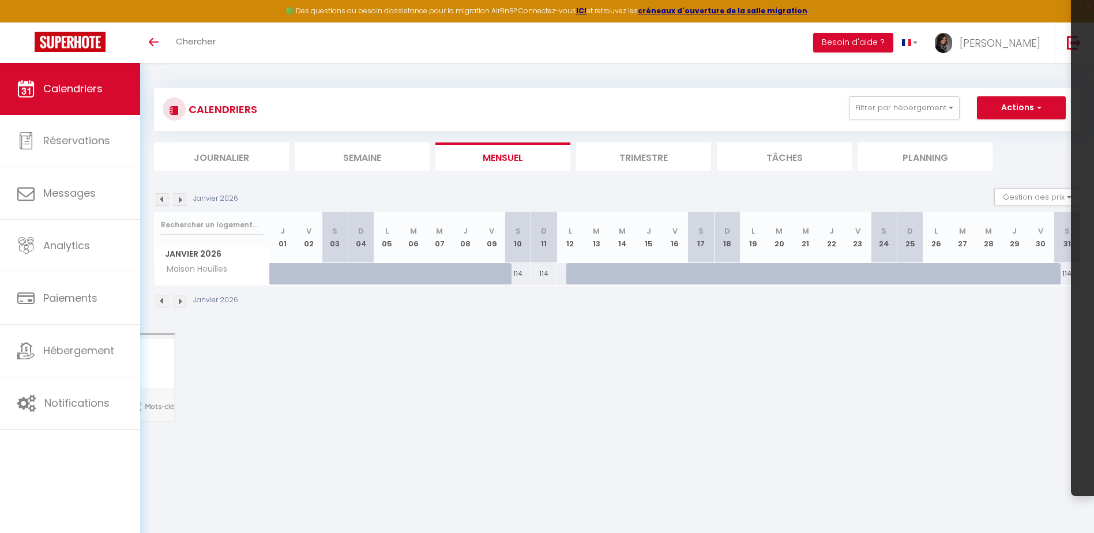
click at [158, 199] on img at bounding box center [162, 199] width 13 height 13
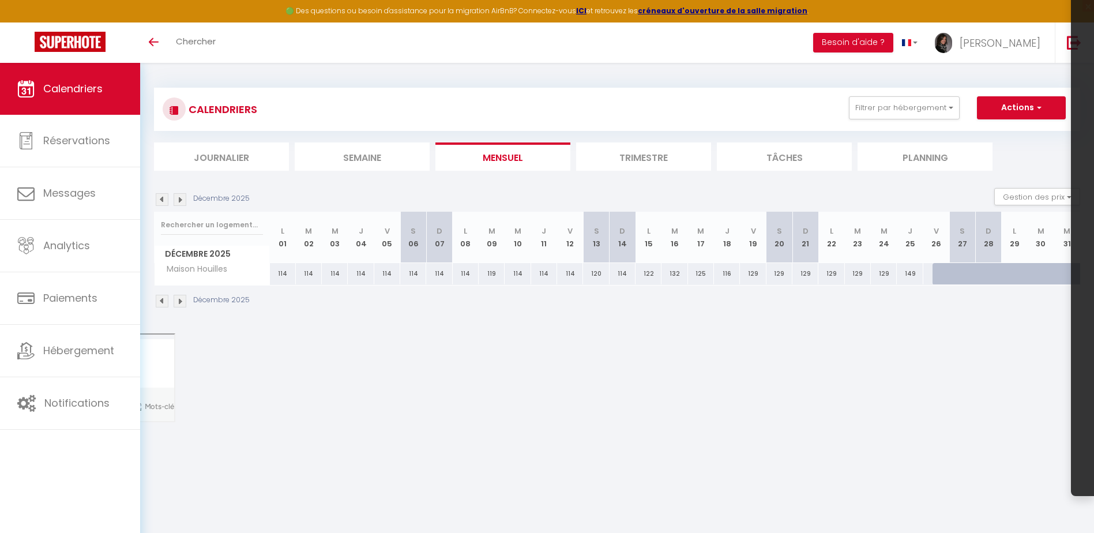
click at [158, 199] on img at bounding box center [162, 199] width 13 height 13
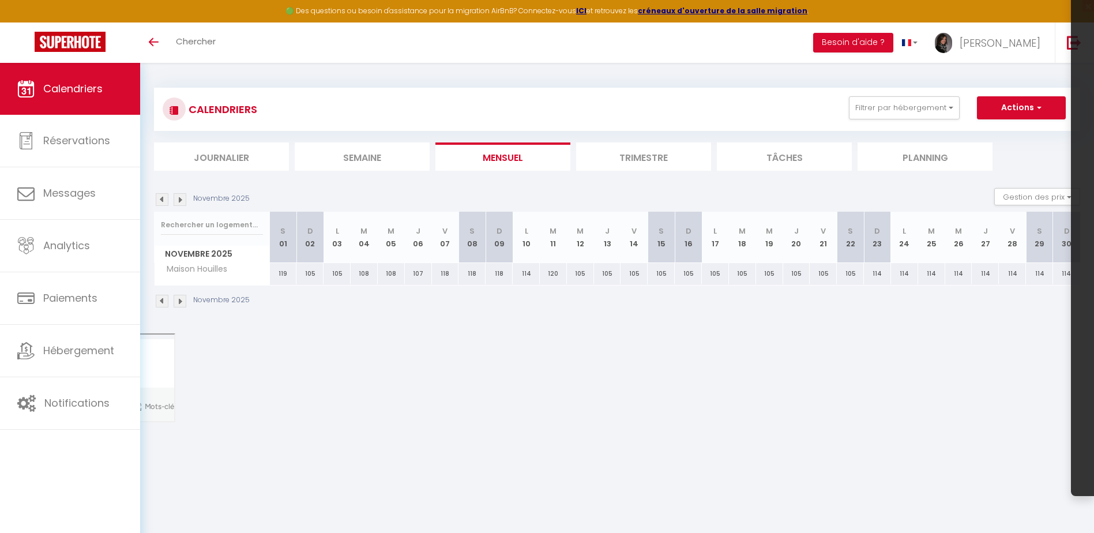
click at [158, 199] on img at bounding box center [162, 199] width 13 height 13
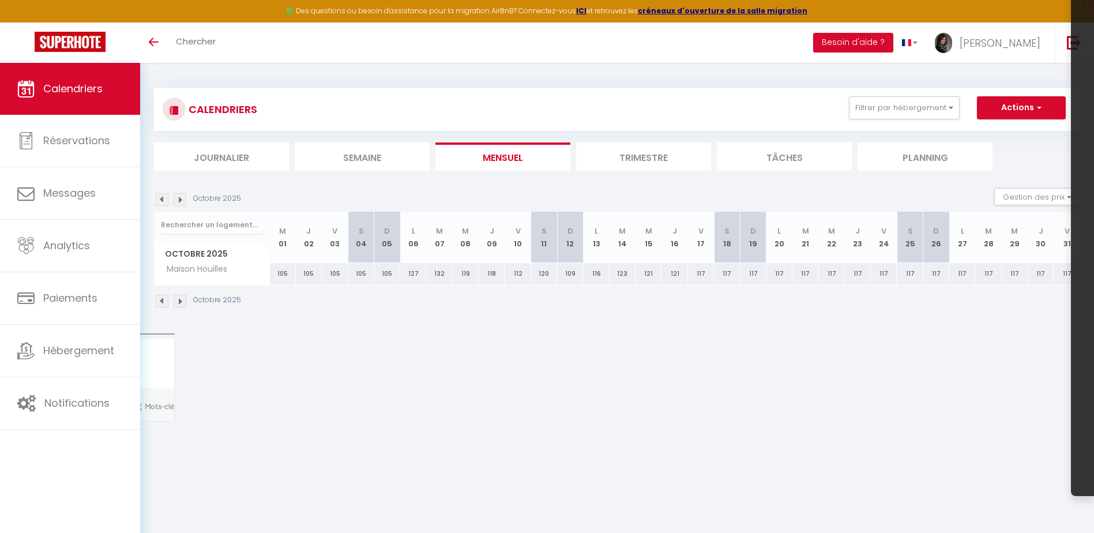
click at [158, 199] on img at bounding box center [162, 199] width 13 height 13
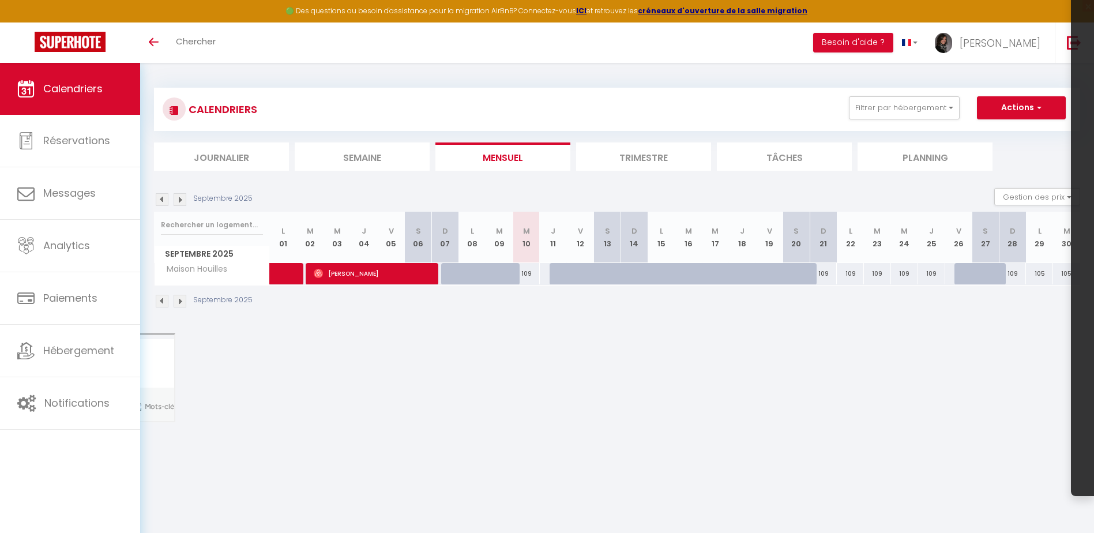
click at [848, 275] on div "109" at bounding box center [850, 273] width 27 height 21
type input "109"
type input "Lun 22 Septembre 2025"
type input "Mar 23 Septembre 2025"
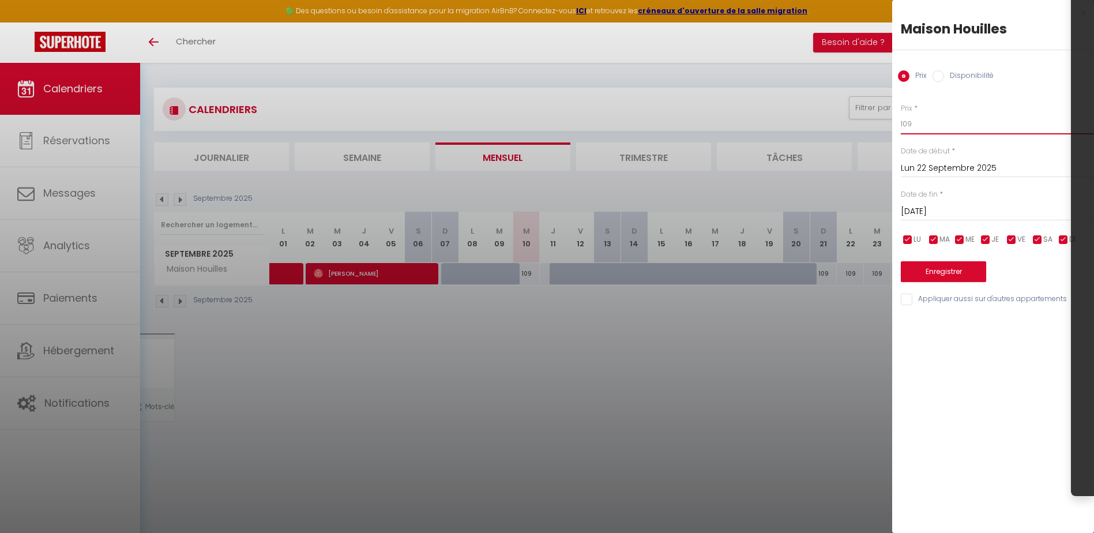
drag, startPoint x: 907, startPoint y: 123, endPoint x: 960, endPoint y: 125, distance: 53.1
click at [960, 125] on input "109" at bounding box center [997, 124] width 193 height 21
type input "105"
click at [972, 215] on input "Mar 23 Septembre 2025" at bounding box center [997, 211] width 193 height 15
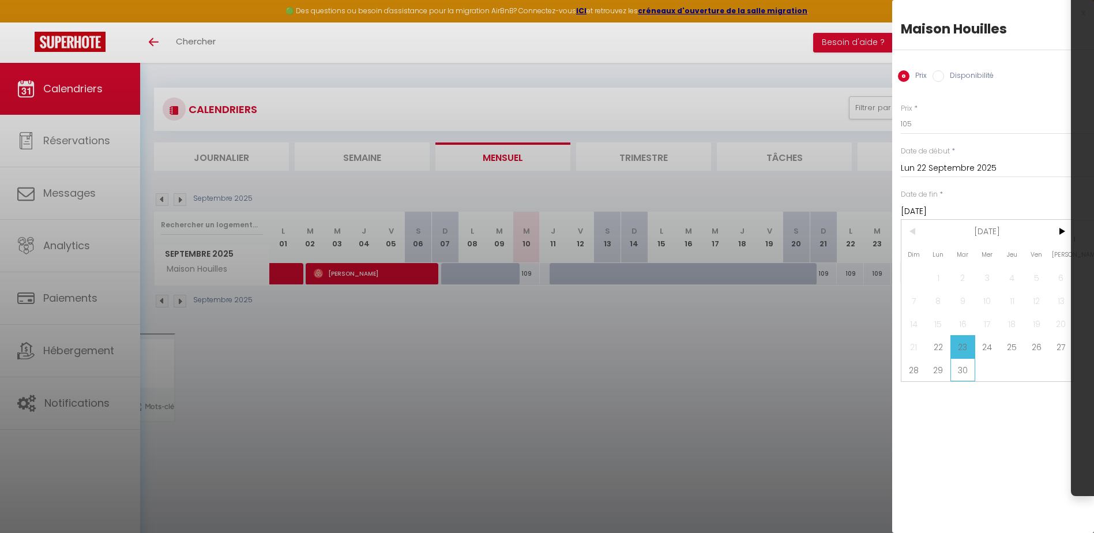
click at [961, 370] on span "30" at bounding box center [962, 369] width 25 height 23
type input "[DATE]"
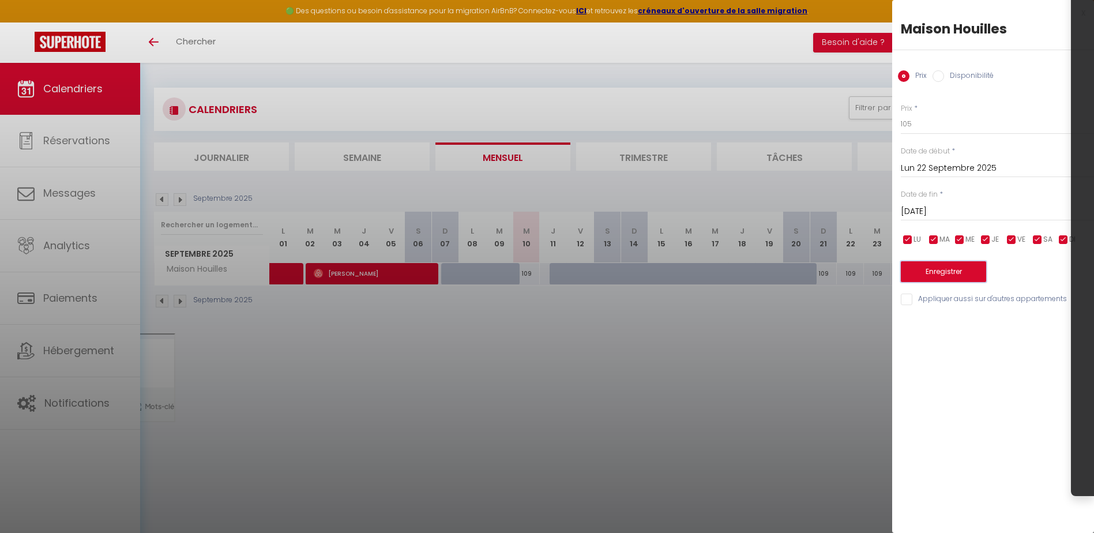
click at [941, 268] on button "Enregistrer" at bounding box center [943, 271] width 85 height 21
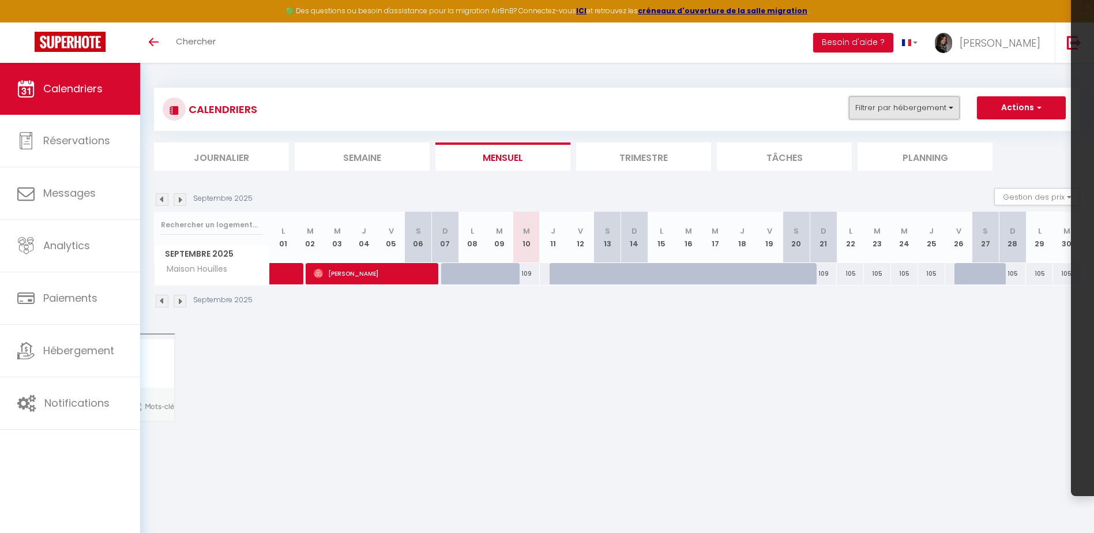
click at [881, 108] on button "Filtrer par hébergement" at bounding box center [904, 107] width 111 height 23
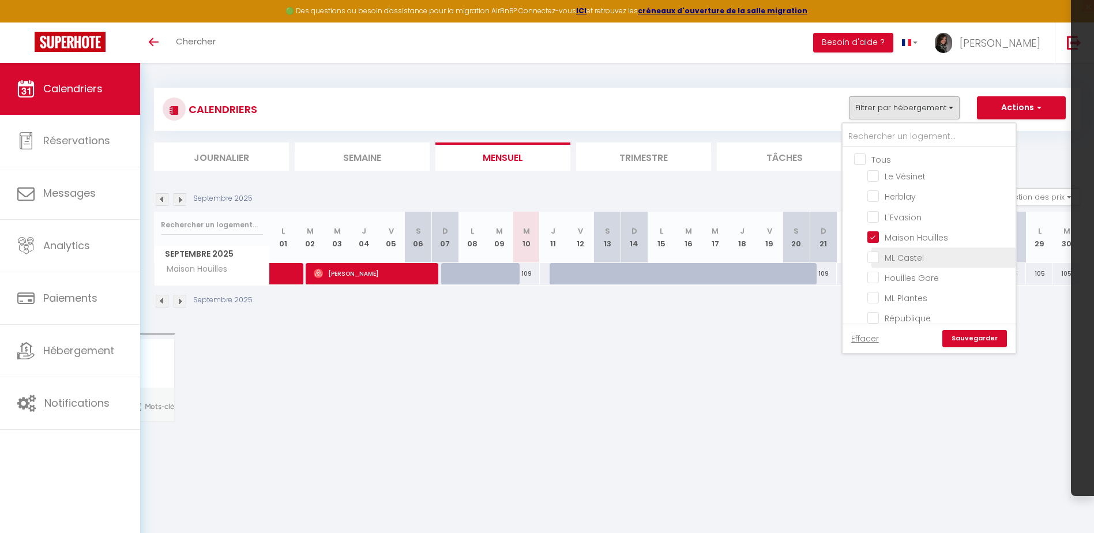
click at [870, 253] on input "ML Castel" at bounding box center [939, 257] width 144 height 12
checkbox input "true"
checkbox input "false"
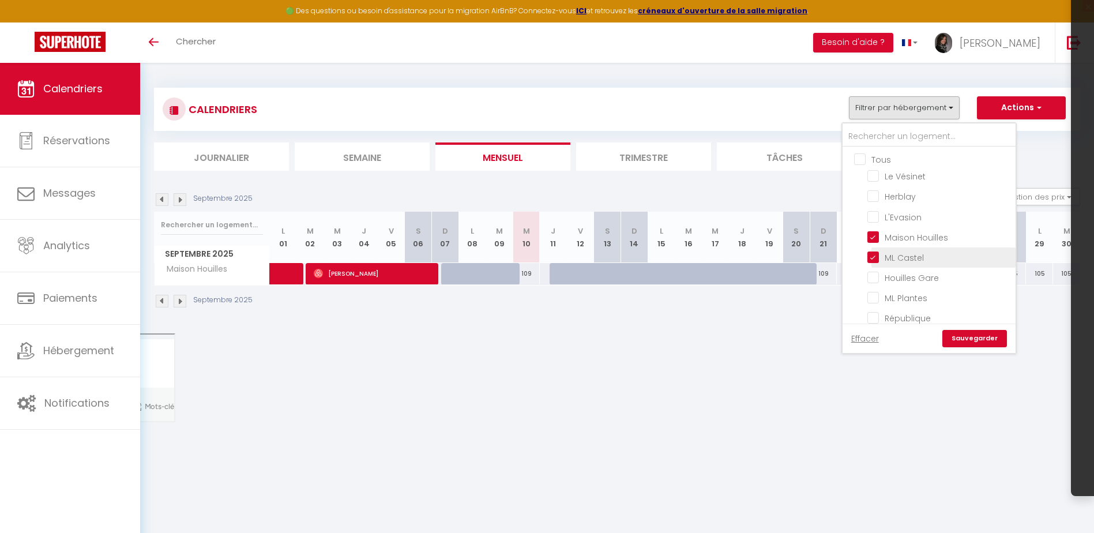
checkbox input "false"
click at [870, 235] on input "Maison Houilles" at bounding box center [939, 237] width 144 height 12
checkbox input "false"
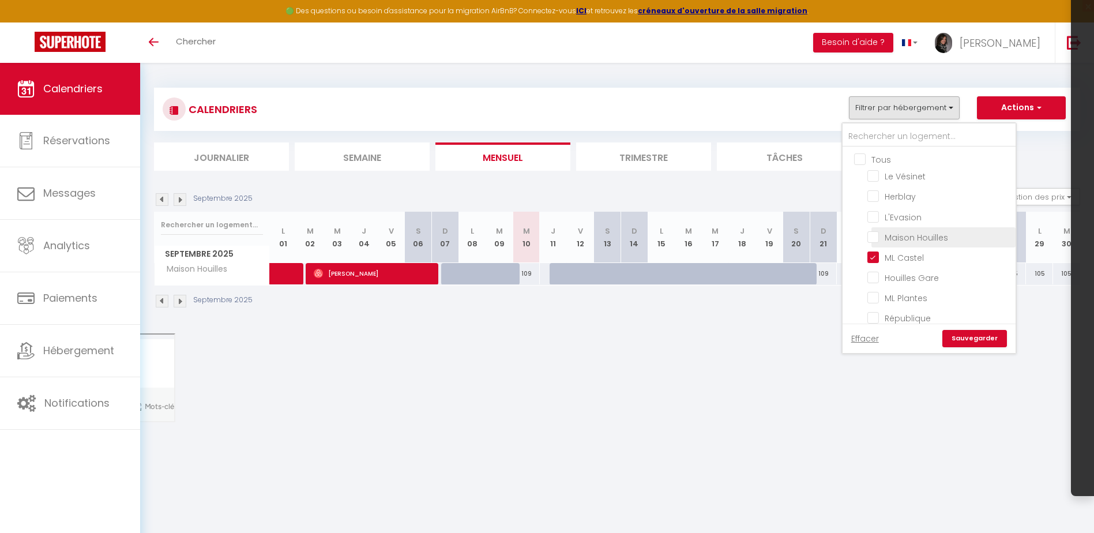
checkbox input "false"
click at [986, 336] on link "Sauvegarder" at bounding box center [974, 338] width 65 height 17
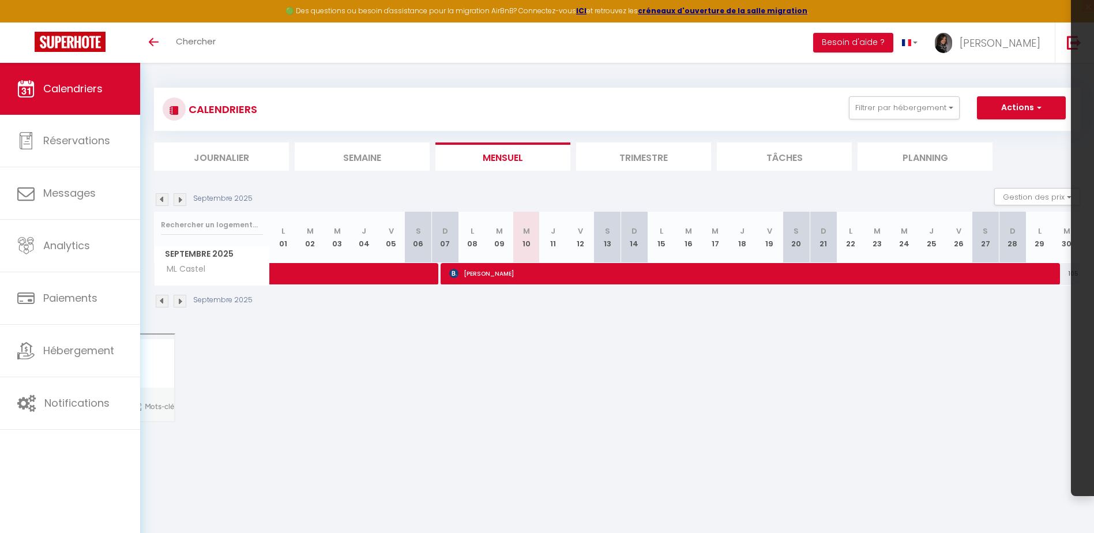
click at [180, 200] on img at bounding box center [180, 199] width 13 height 13
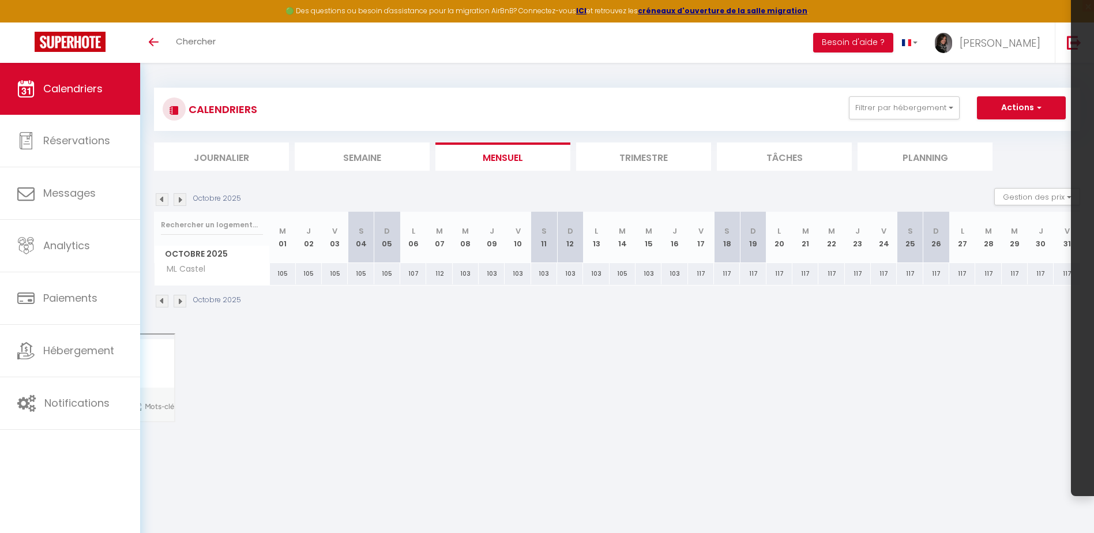
click at [180, 200] on img at bounding box center [180, 199] width 13 height 13
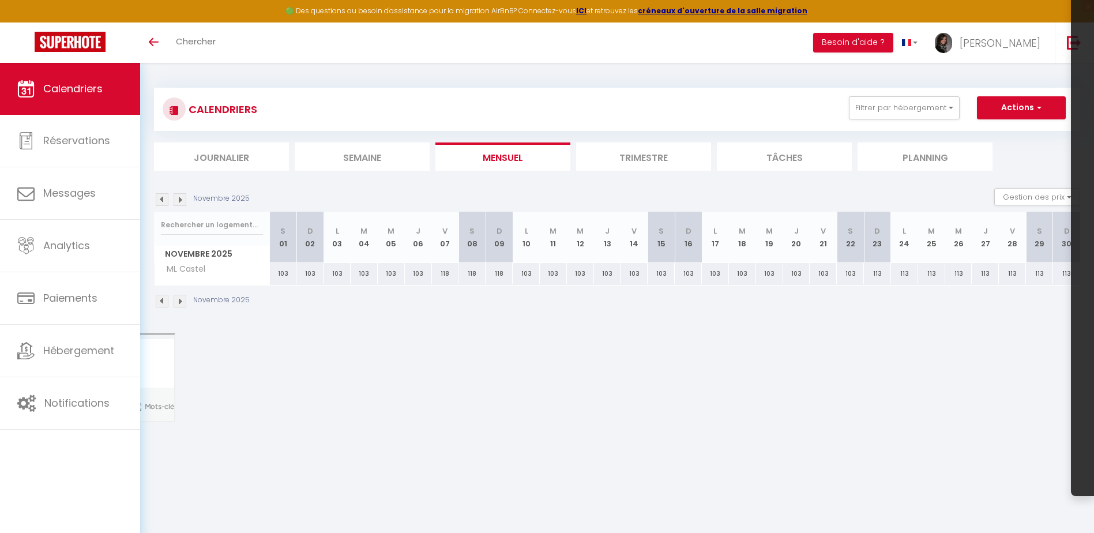
click at [181, 201] on img at bounding box center [180, 199] width 13 height 13
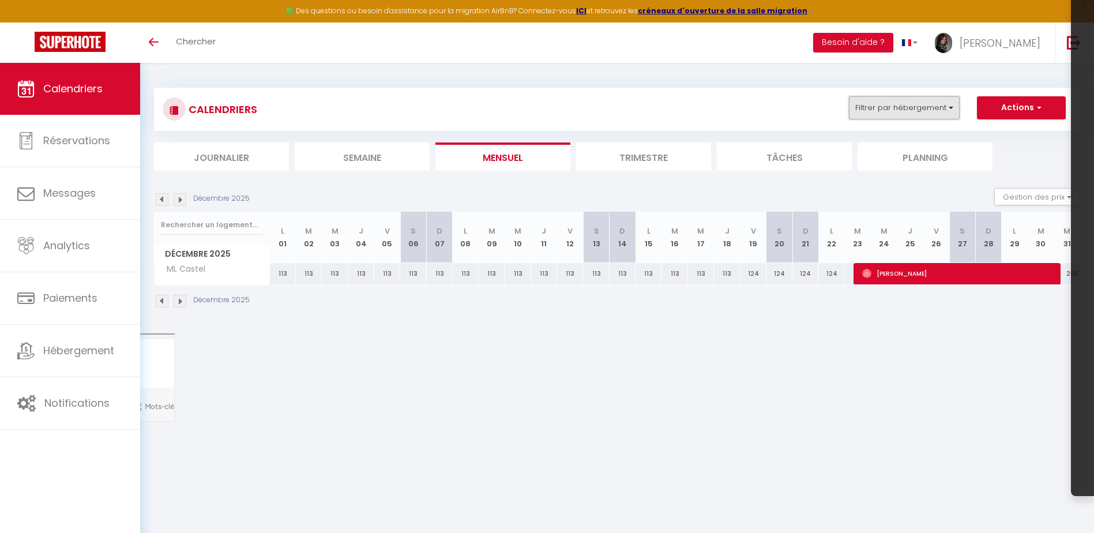
click at [919, 111] on button "Filtrer par hébergement" at bounding box center [904, 107] width 111 height 23
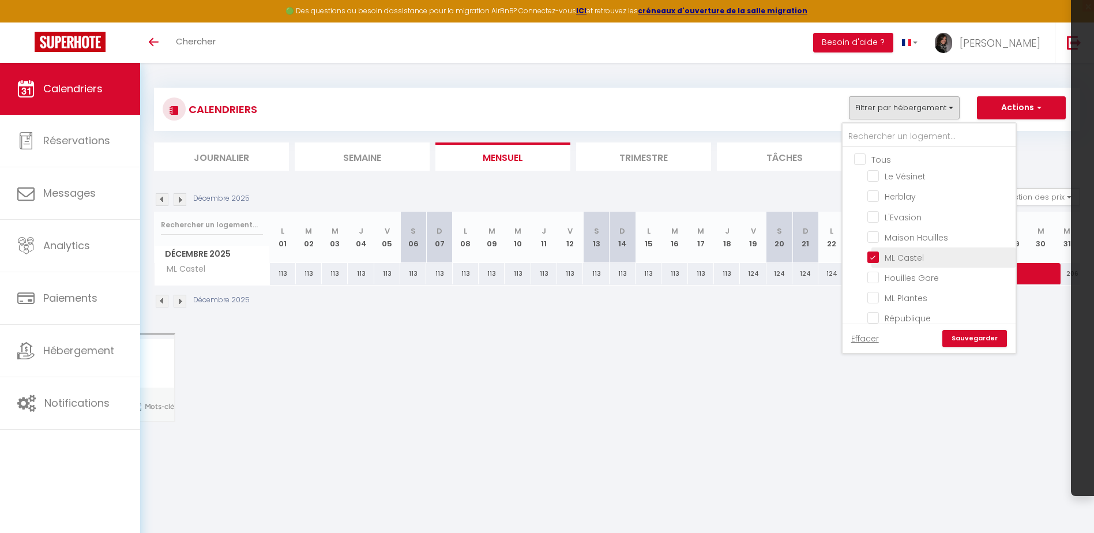
click at [873, 257] on input "ML Castel" at bounding box center [939, 257] width 144 height 12
checkbox input "false"
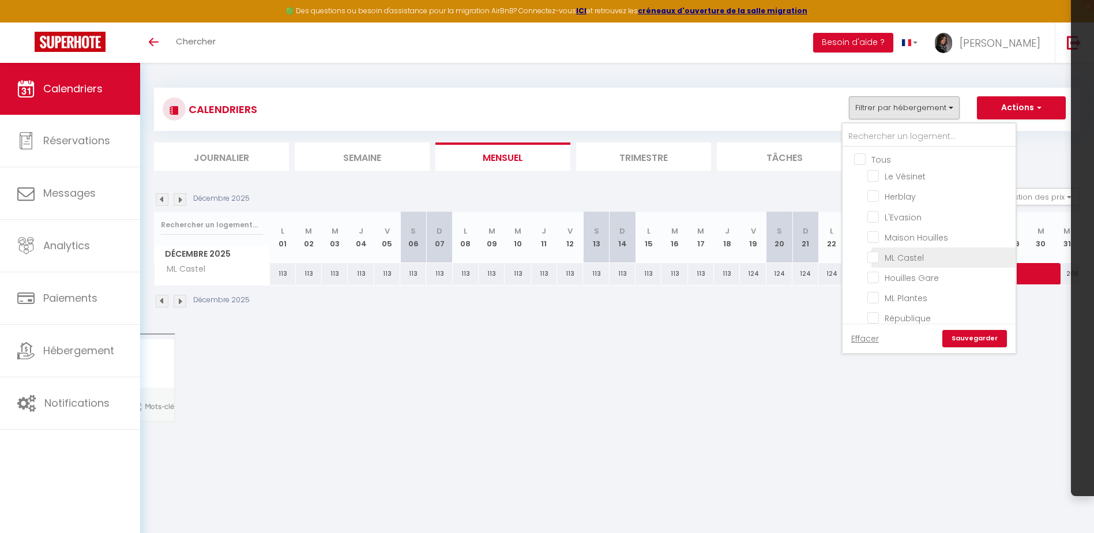
checkbox input "false"
click at [871, 279] on input "Houilles Gare" at bounding box center [939, 277] width 144 height 12
checkbox input "true"
checkbox input "false"
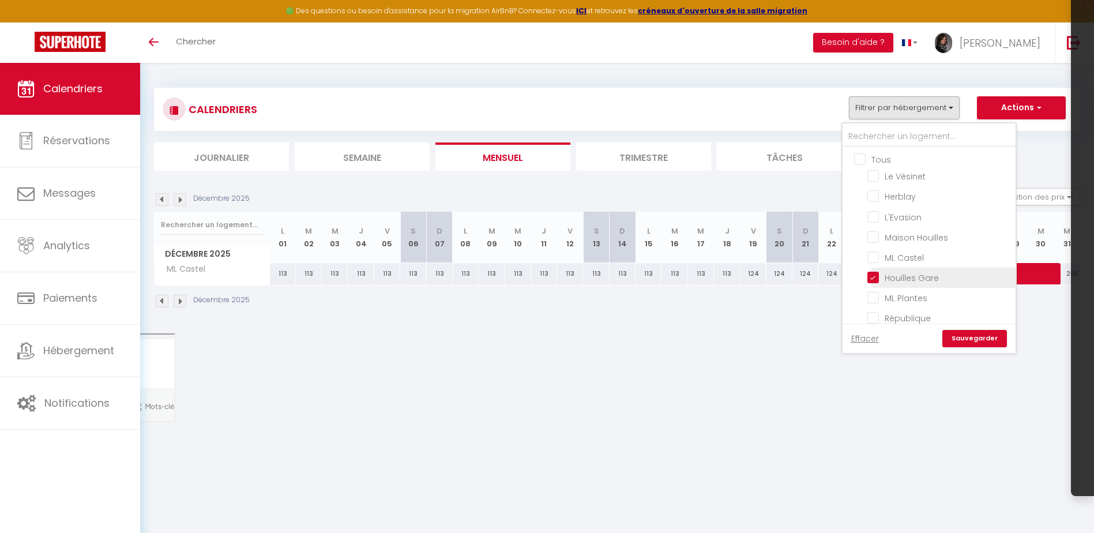
checkbox input "false"
click at [871, 279] on input "Houilles Gare" at bounding box center [939, 277] width 144 height 12
checkbox input "false"
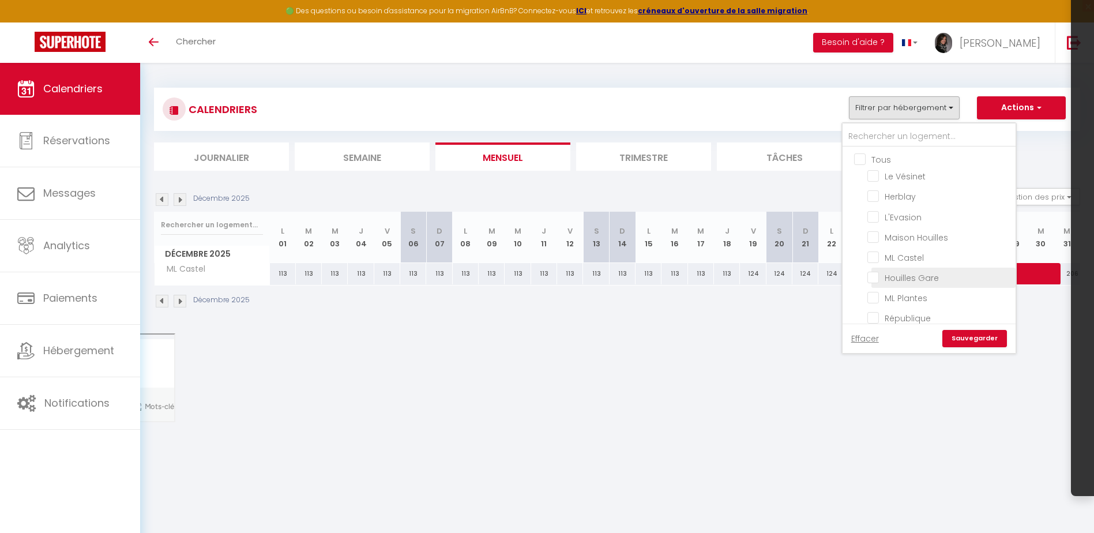
checkbox input "false"
click at [875, 294] on input "ML Plantes" at bounding box center [939, 297] width 144 height 12
checkbox input "true"
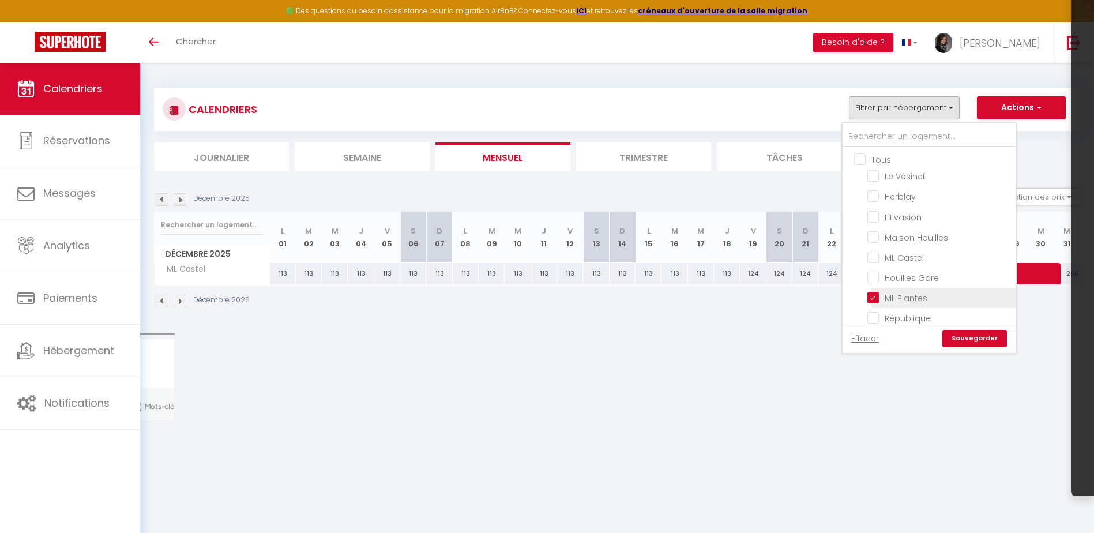
checkbox input "false"
click at [966, 340] on link "Sauvegarder" at bounding box center [974, 338] width 65 height 17
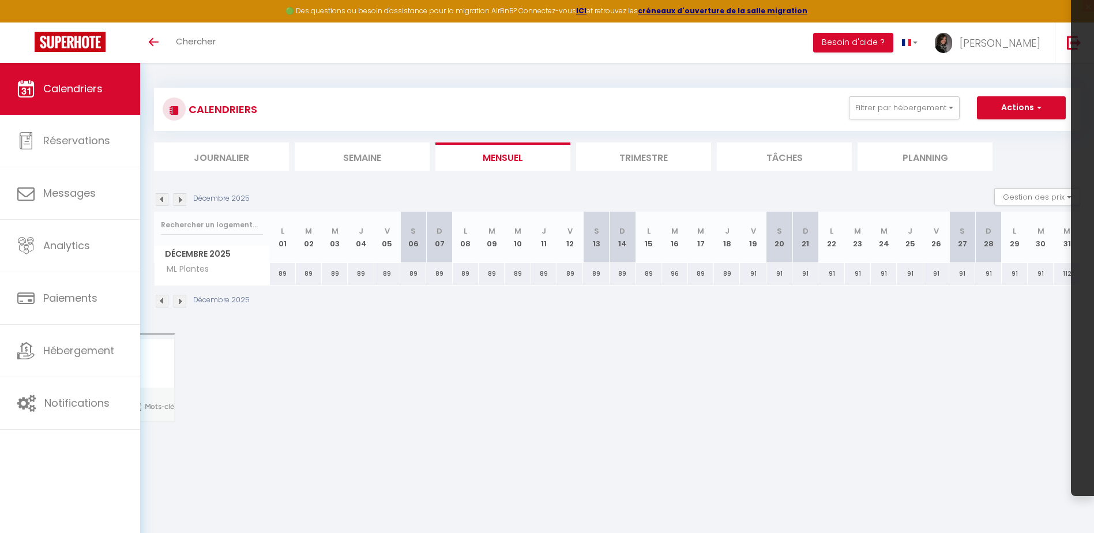
click at [165, 198] on img at bounding box center [162, 199] width 13 height 13
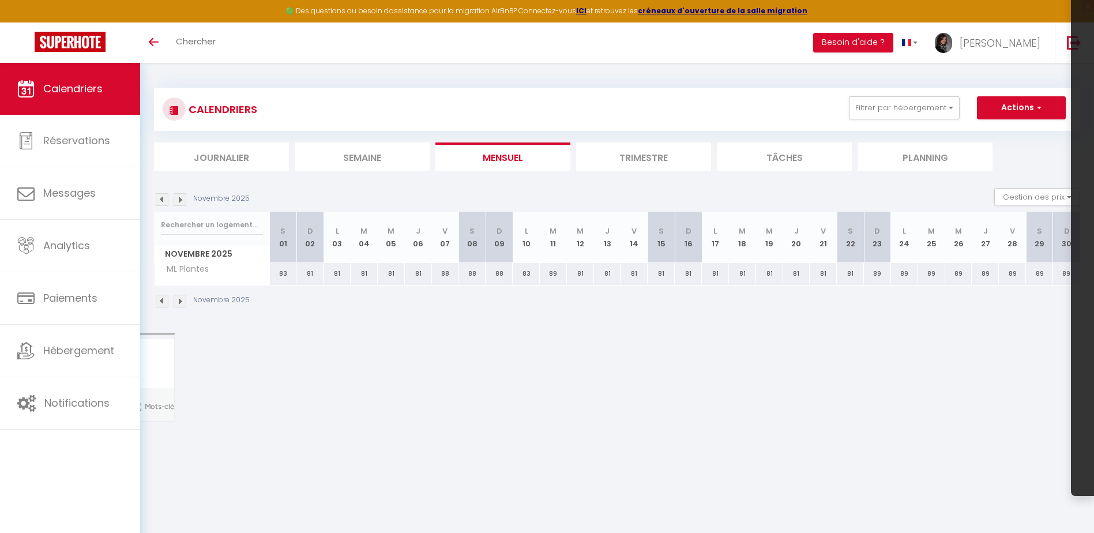
click at [164, 198] on img at bounding box center [162, 199] width 13 height 13
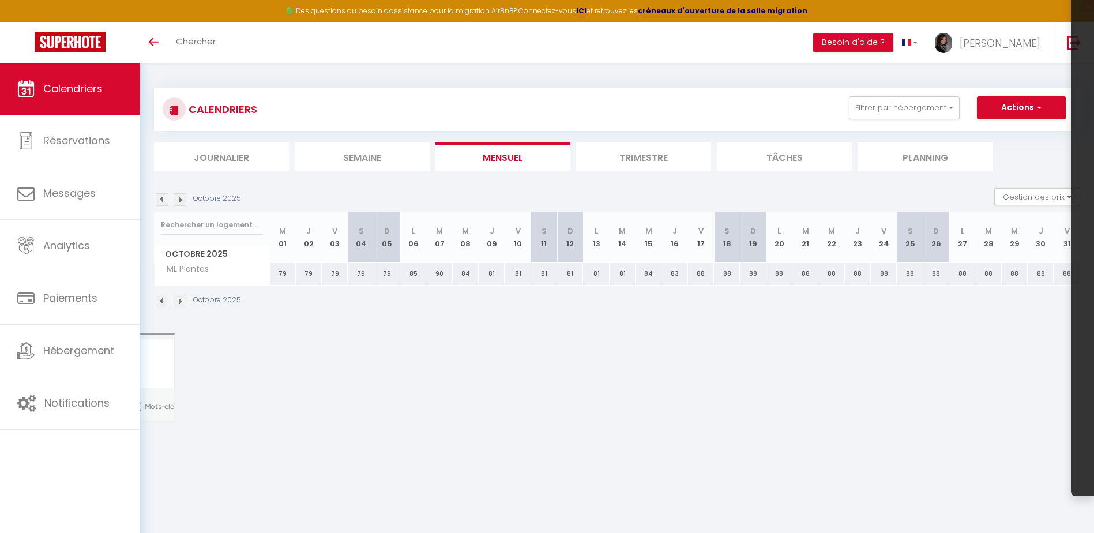
click at [164, 198] on img at bounding box center [162, 199] width 13 height 13
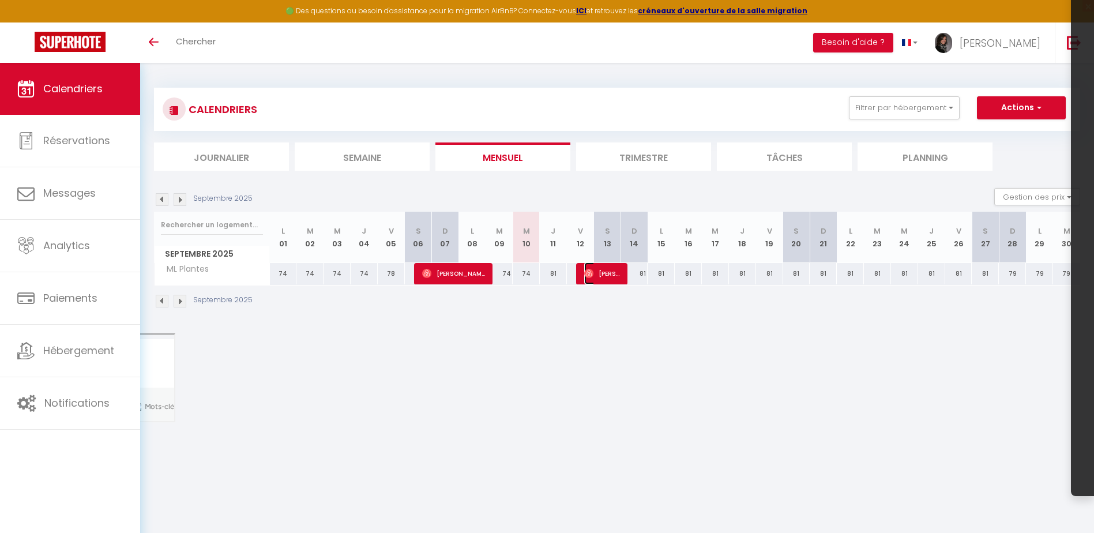
click at [606, 271] on span "[PERSON_NAME]" at bounding box center [602, 273] width 36 height 22
select select "OK"
select select "0"
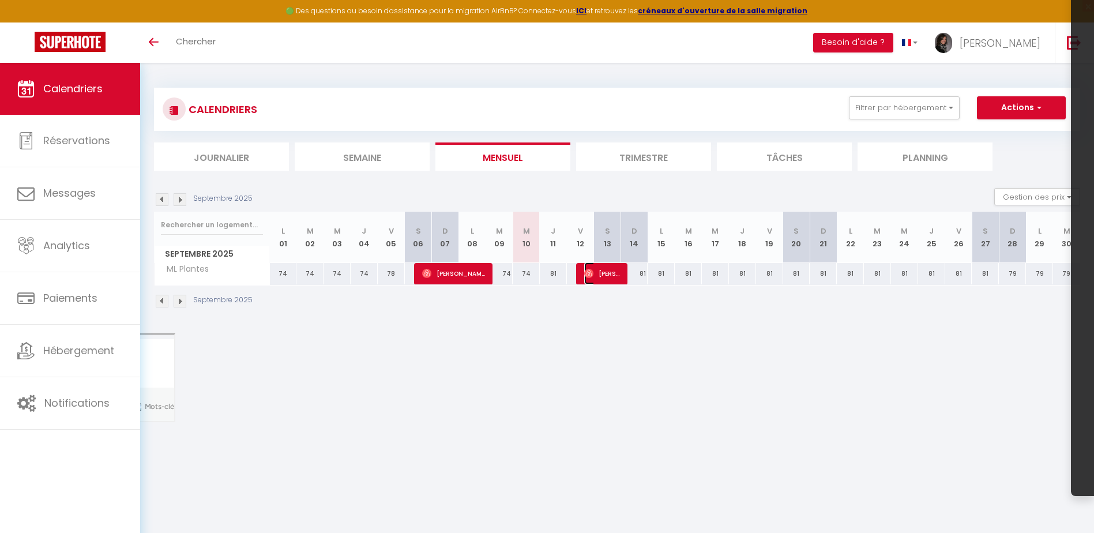
select select "1"
select select
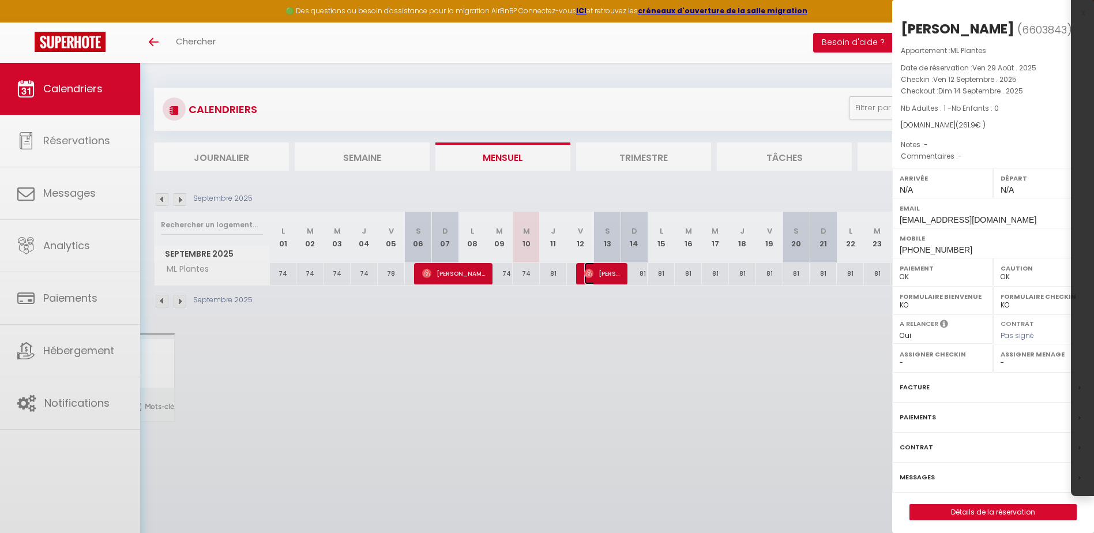
select select "36446"
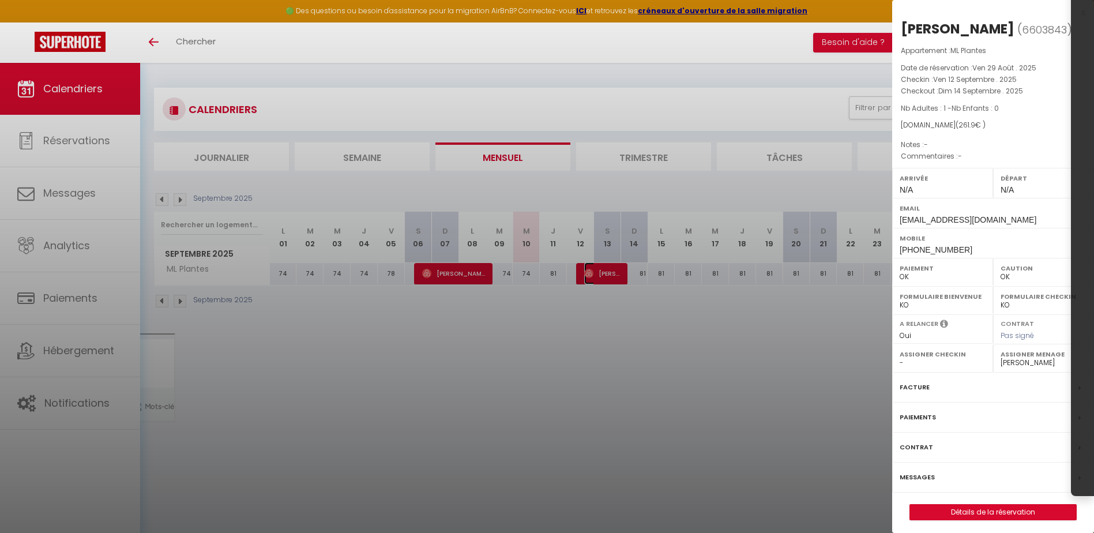
scroll to position [63, 0]
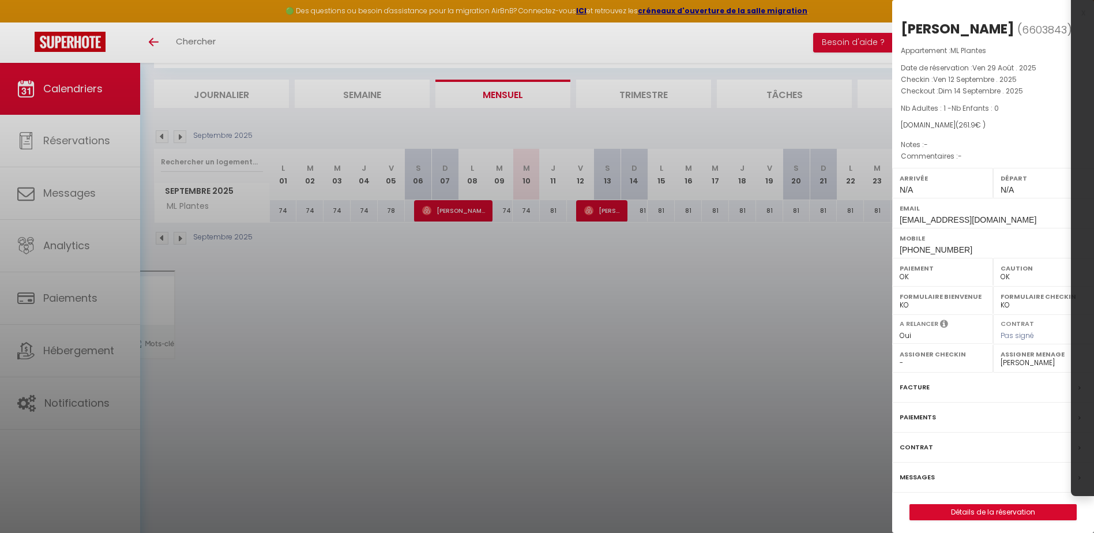
click at [923, 389] on label "Facture" at bounding box center [915, 387] width 30 height 12
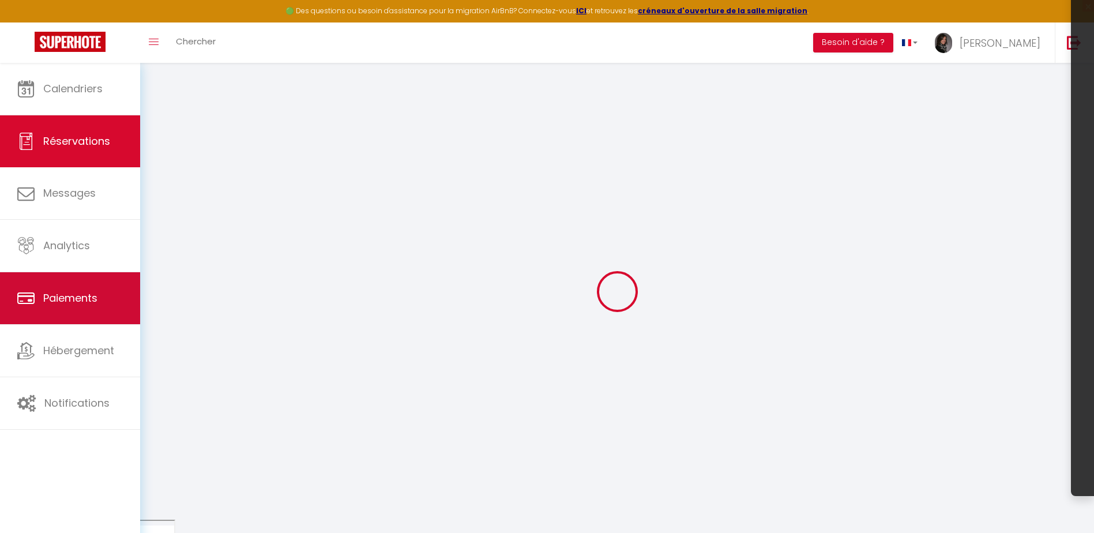
select select "cleaning"
select select "taxes"
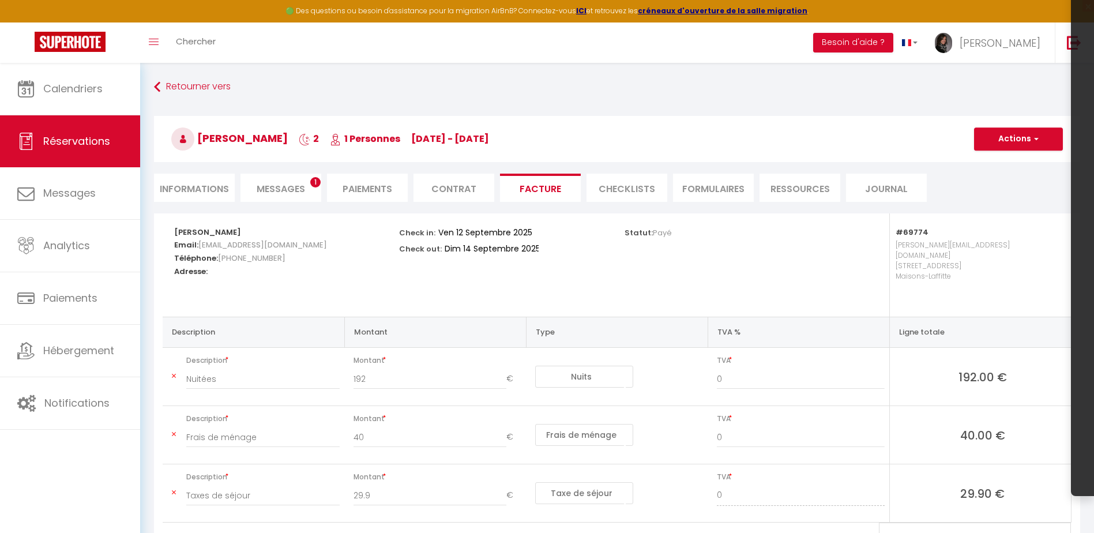
click at [287, 182] on span "Messages" at bounding box center [281, 188] width 48 height 13
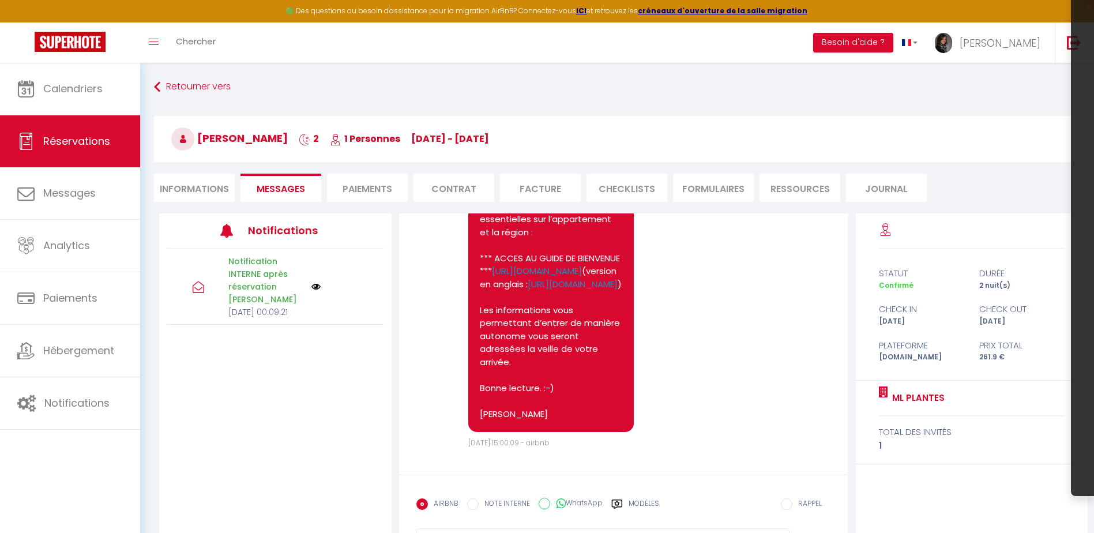
scroll to position [768, 0]
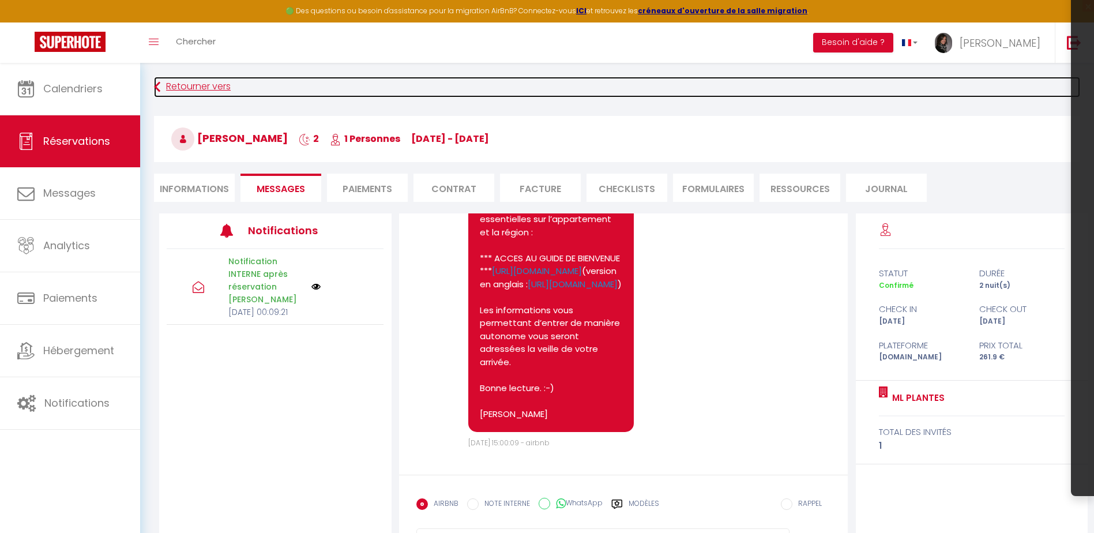
click at [161, 81] on link "Retourner vers" at bounding box center [617, 87] width 926 height 21
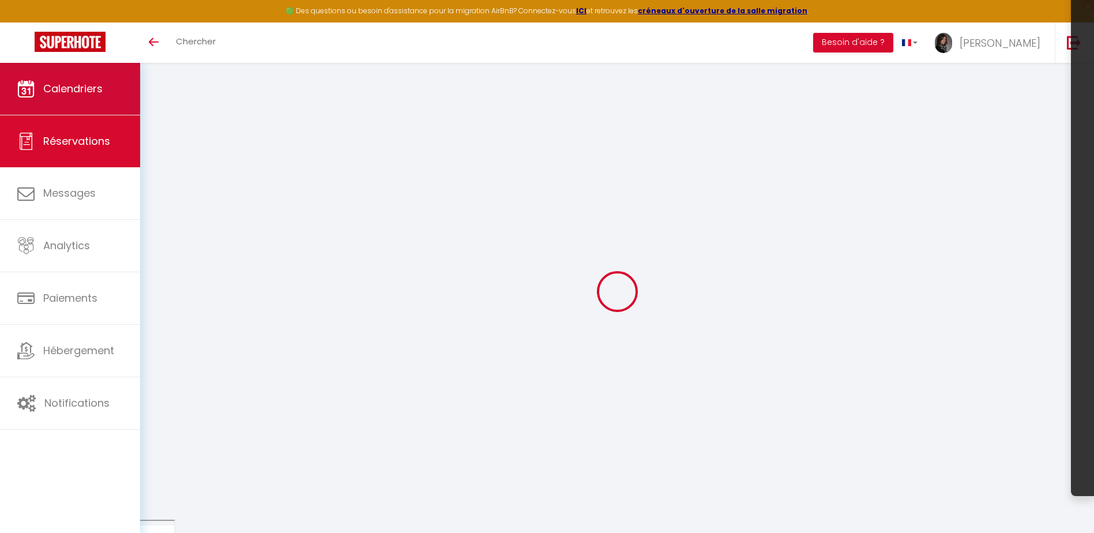
click at [77, 102] on link "Calendriers" at bounding box center [70, 89] width 140 height 52
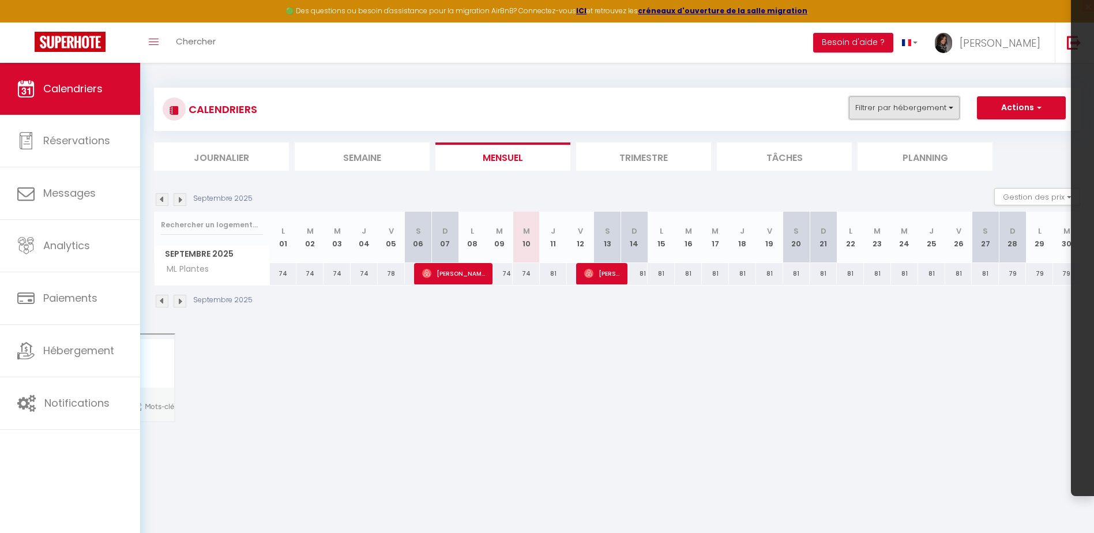
click at [915, 98] on button "Filtrer par hébergement" at bounding box center [904, 107] width 111 height 23
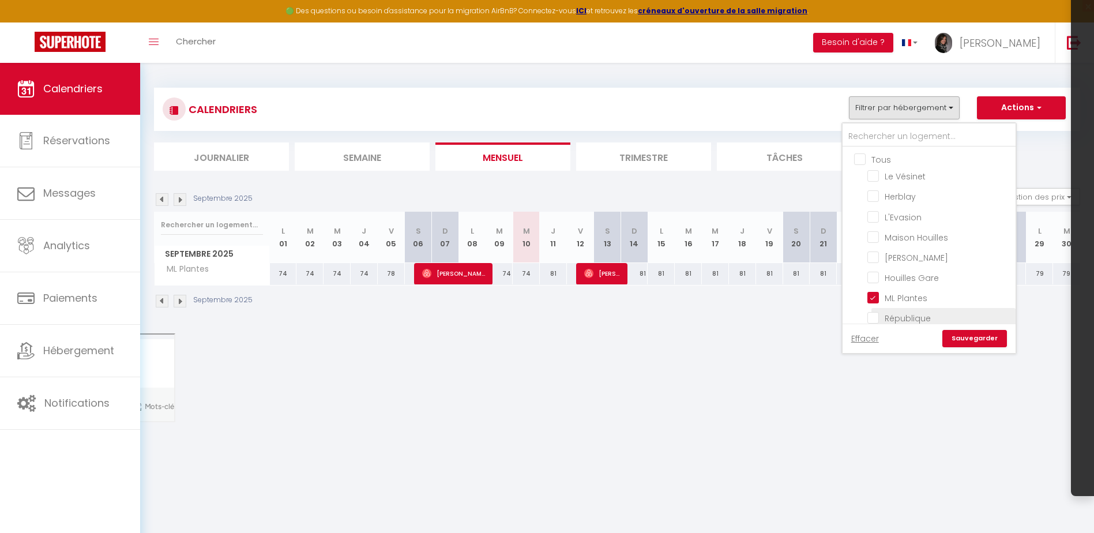
click at [872, 318] on input "République" at bounding box center [939, 317] width 144 height 12
checkbox input "true"
checkbox input "false"
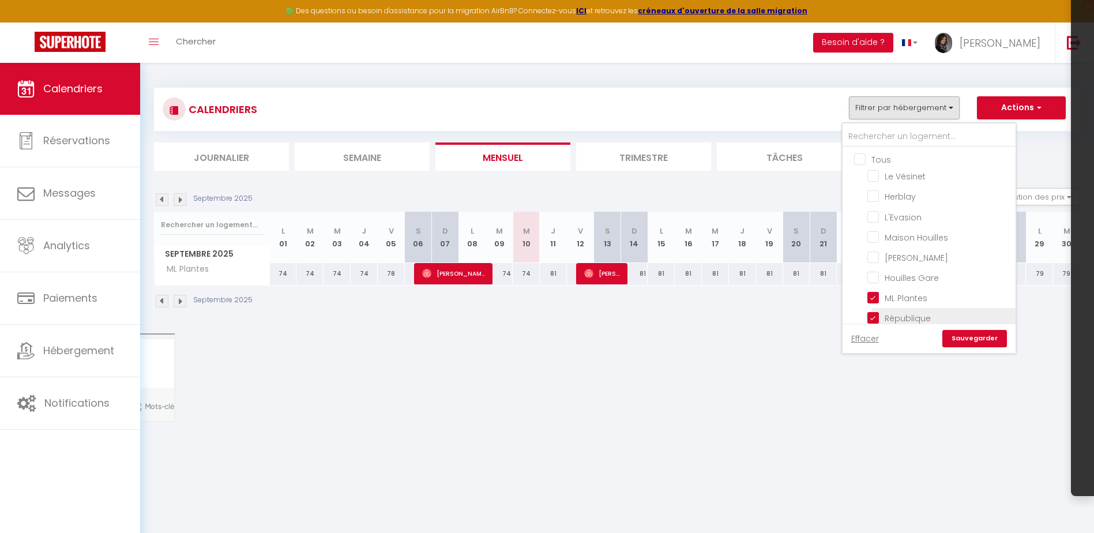
checkbox input "false"
click at [871, 295] on input "ML Plantes" at bounding box center [939, 297] width 144 height 12
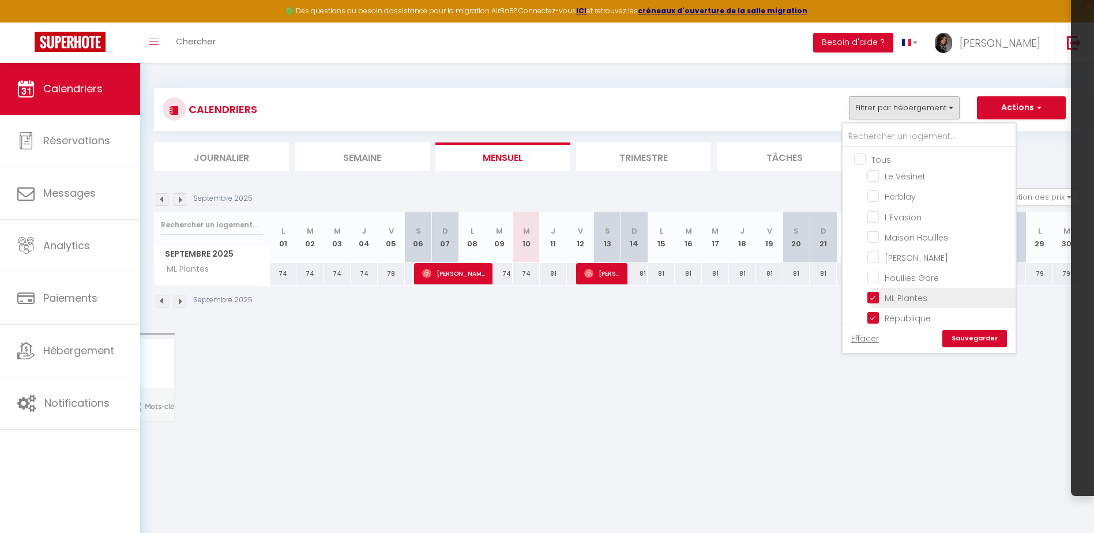
checkbox input "false"
click at [978, 338] on link "Sauvegarder" at bounding box center [974, 338] width 65 height 17
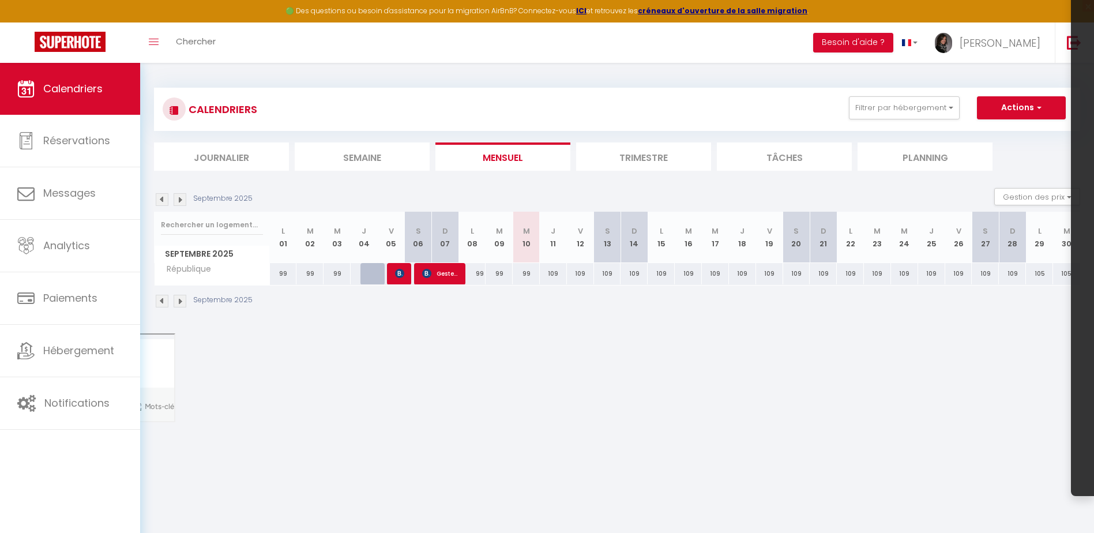
click at [557, 273] on div "109" at bounding box center [553, 273] width 27 height 21
type input "109"
type input "Jeu 11 Septembre 2025"
type input "Ven 12 Septembre 2025"
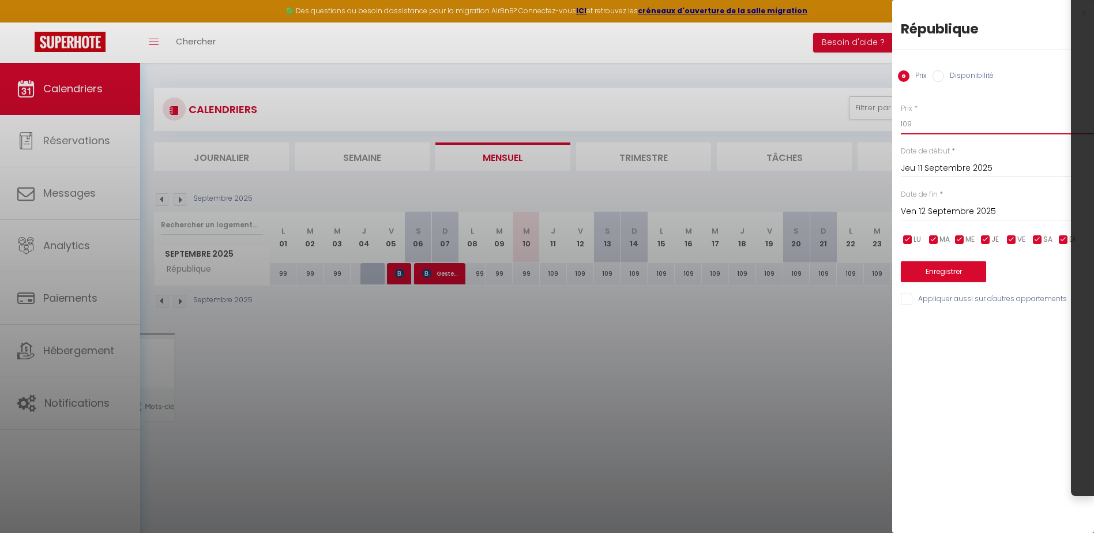
drag, startPoint x: 907, startPoint y: 124, endPoint x: 946, endPoint y: 123, distance: 39.2
click at [946, 123] on input "109" at bounding box center [997, 124] width 193 height 21
type input "104"
click at [935, 203] on div "Ven 12 Septembre 2025 < Sep 2025 > Dim Lun Mar Mer Jeu Ven Sam 1 2 3 4 5 6 7 8 …" at bounding box center [997, 210] width 193 height 21
click at [947, 209] on input "Ven 12 Septembre 2025" at bounding box center [997, 211] width 193 height 15
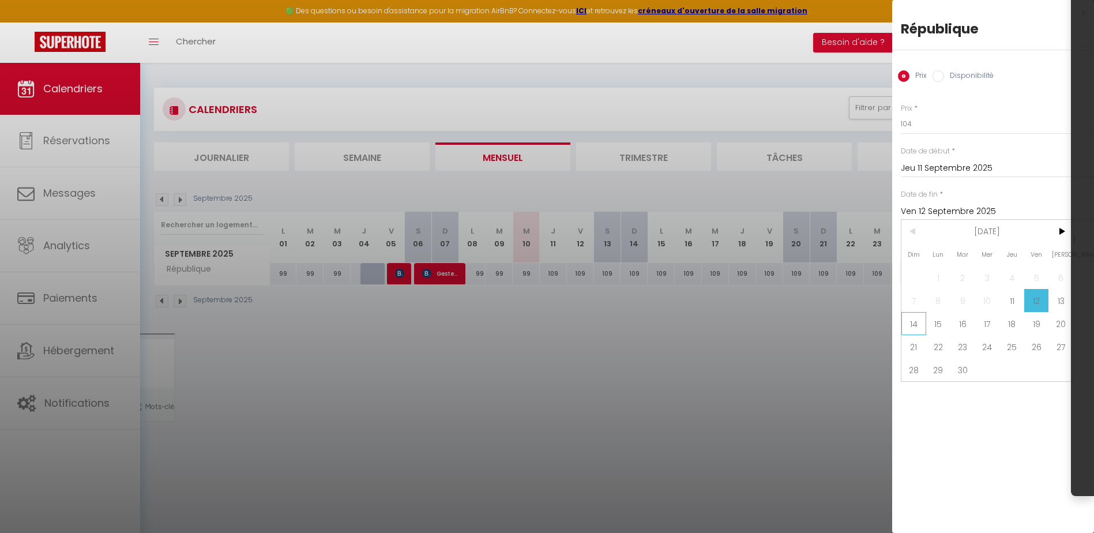
click at [914, 323] on span "14" at bounding box center [913, 323] width 25 height 23
type input "Dim 14 Septembre 2025"
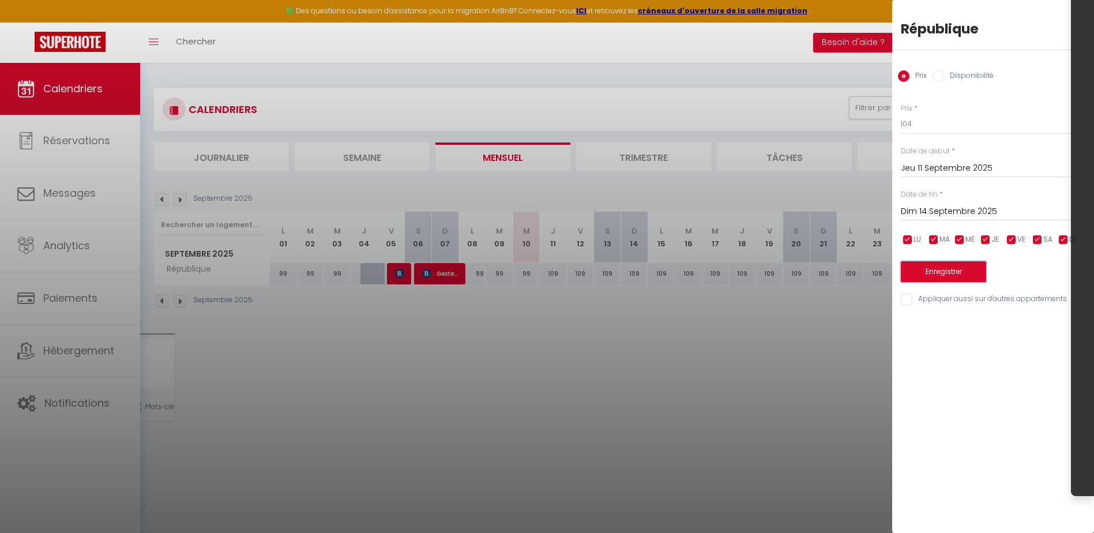
click at [933, 272] on button "Enregistrer" at bounding box center [943, 271] width 85 height 21
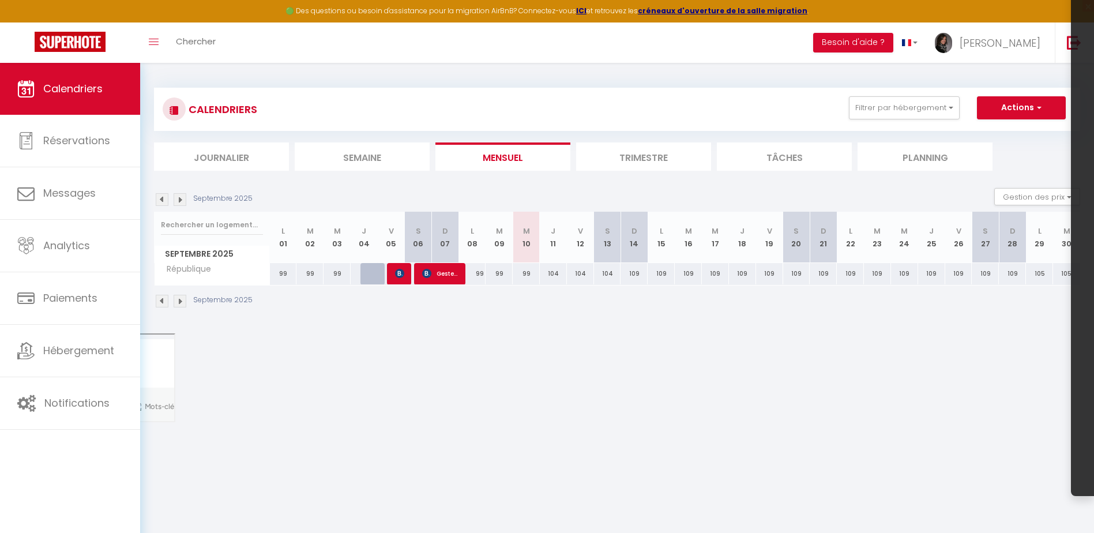
click at [639, 277] on div "109" at bounding box center [634, 273] width 27 height 21
type input "109"
type input "Dim 14 Septembre 2025"
type input "Lun 15 Septembre 2025"
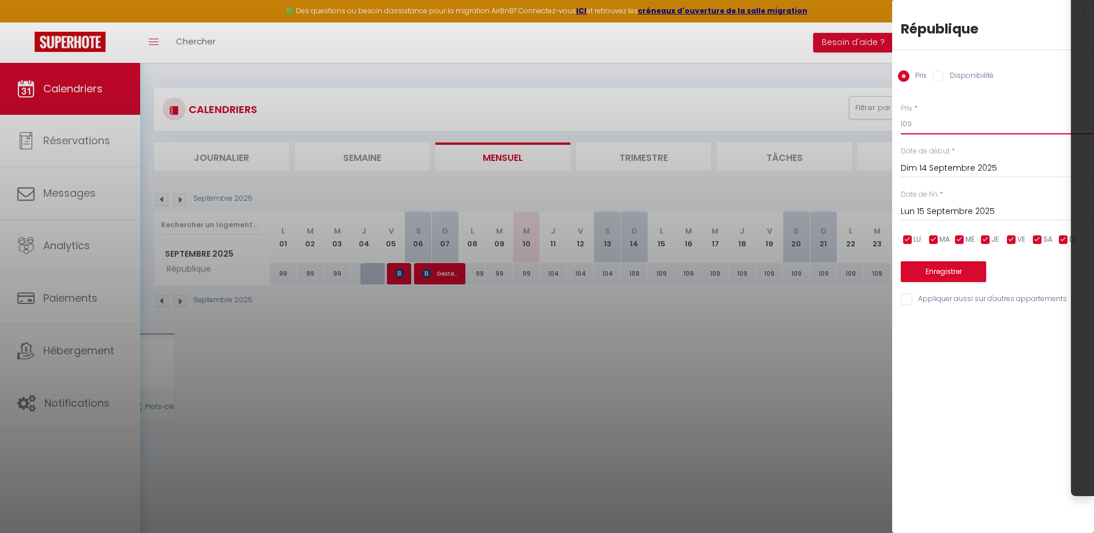
drag, startPoint x: 905, startPoint y: 123, endPoint x: 933, endPoint y: 122, distance: 27.7
click at [933, 122] on input "109" at bounding box center [997, 124] width 193 height 21
type input "104"
click at [943, 204] on div "Lun 15 Septembre 2025 < Sep 2025 > Dim Lun Mar Mer Jeu Ven Sam 1 2 3 4 5 6 7 8 …" at bounding box center [997, 210] width 193 height 21
click at [946, 210] on input "Lun 15 Septembre 2025" at bounding box center [997, 211] width 193 height 15
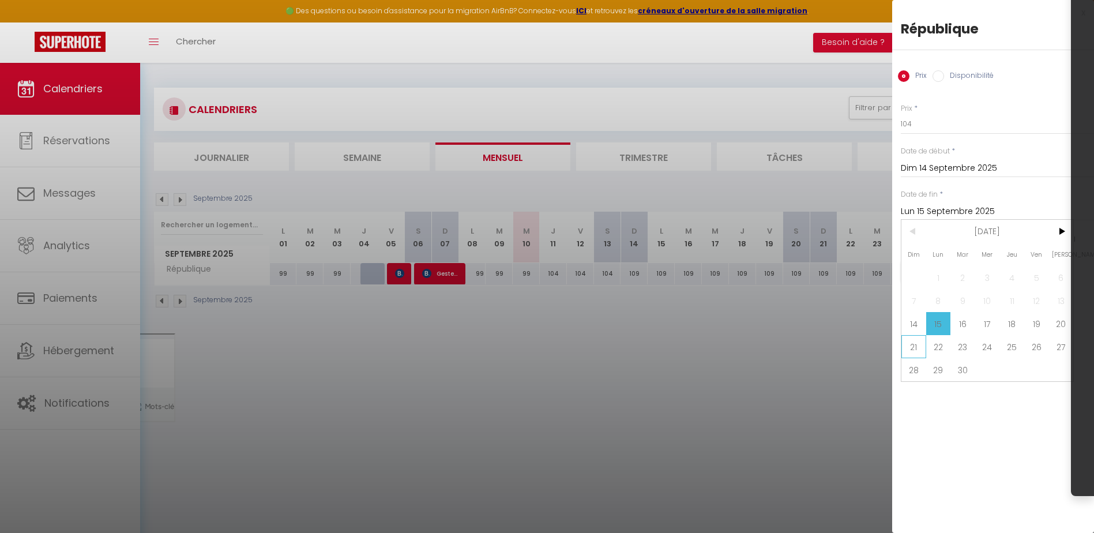
click at [915, 345] on span "21" at bounding box center [913, 346] width 25 height 23
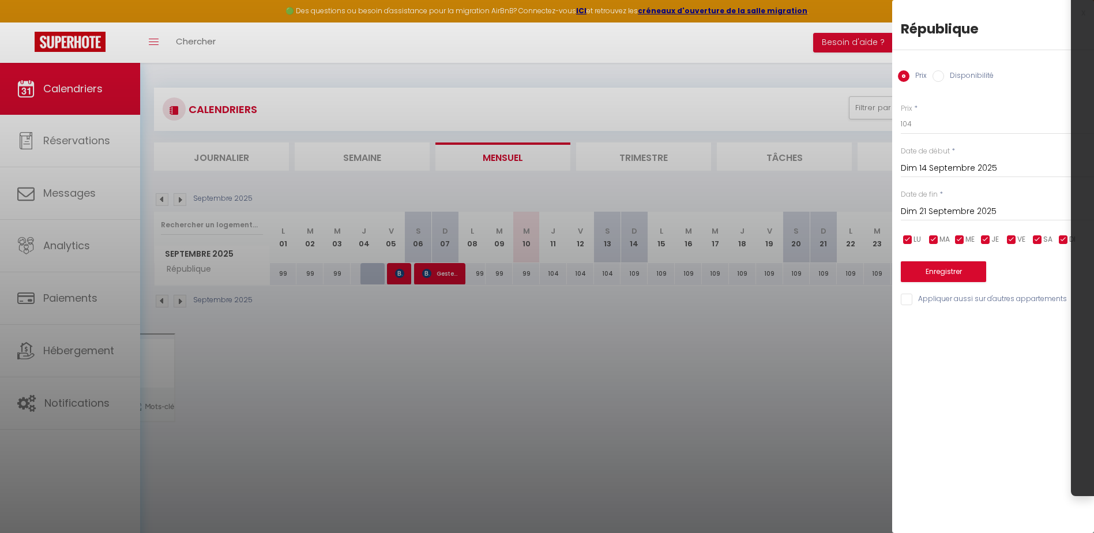
click at [929, 210] on input "Dim 21 Septembre 2025" at bounding box center [997, 211] width 193 height 15
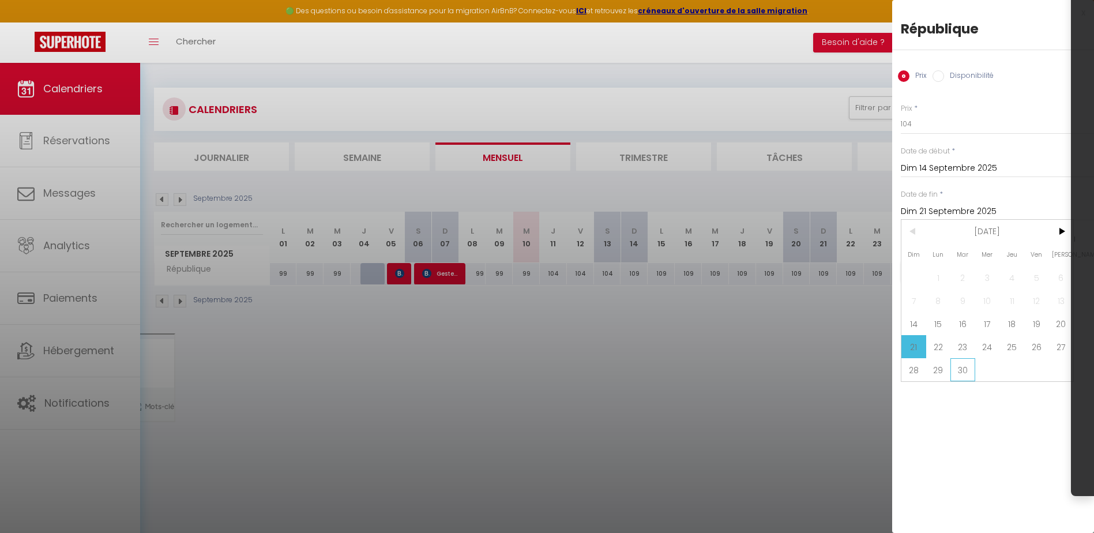
click at [966, 363] on span "30" at bounding box center [962, 369] width 25 height 23
type input "[DATE]"
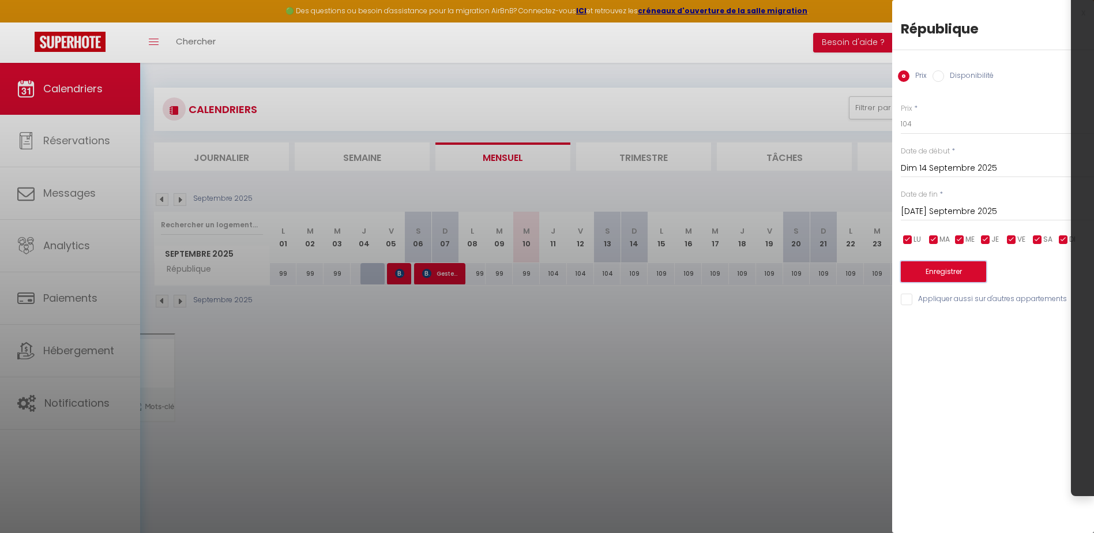
click at [957, 270] on button "Enregistrer" at bounding box center [943, 271] width 85 height 21
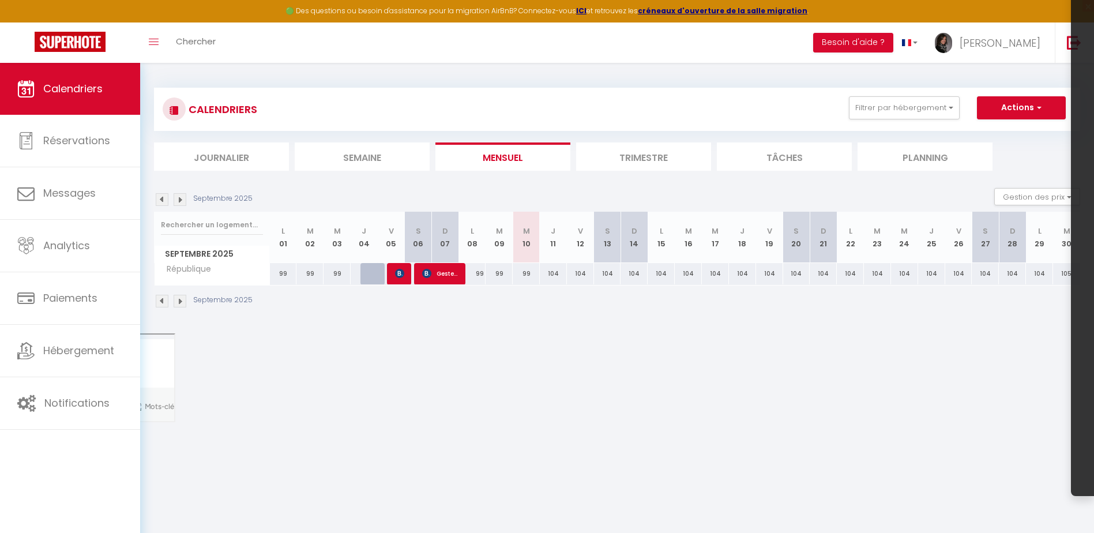
click at [181, 201] on img at bounding box center [180, 199] width 13 height 13
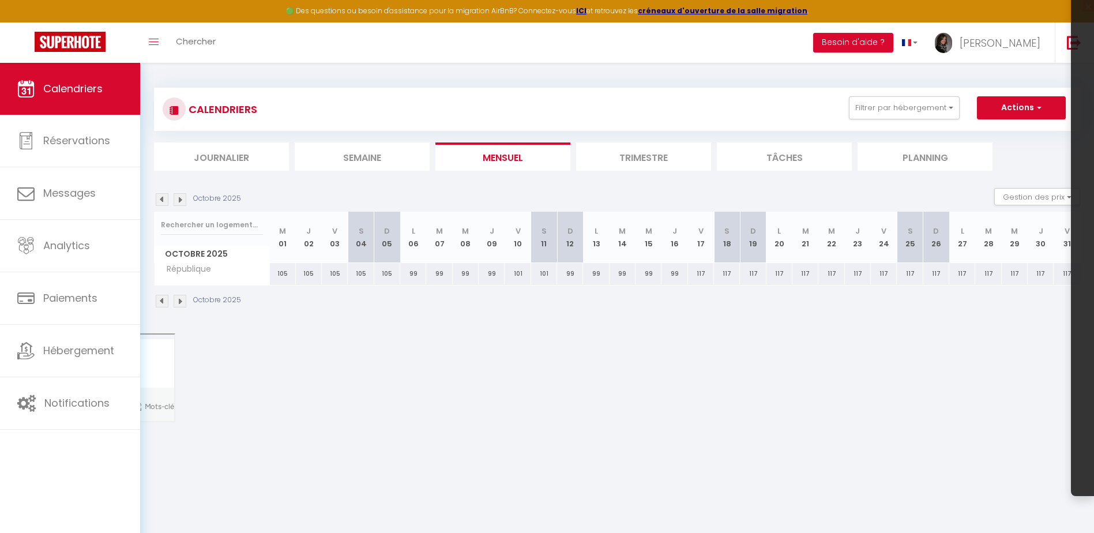
click at [180, 200] on img at bounding box center [180, 199] width 13 height 13
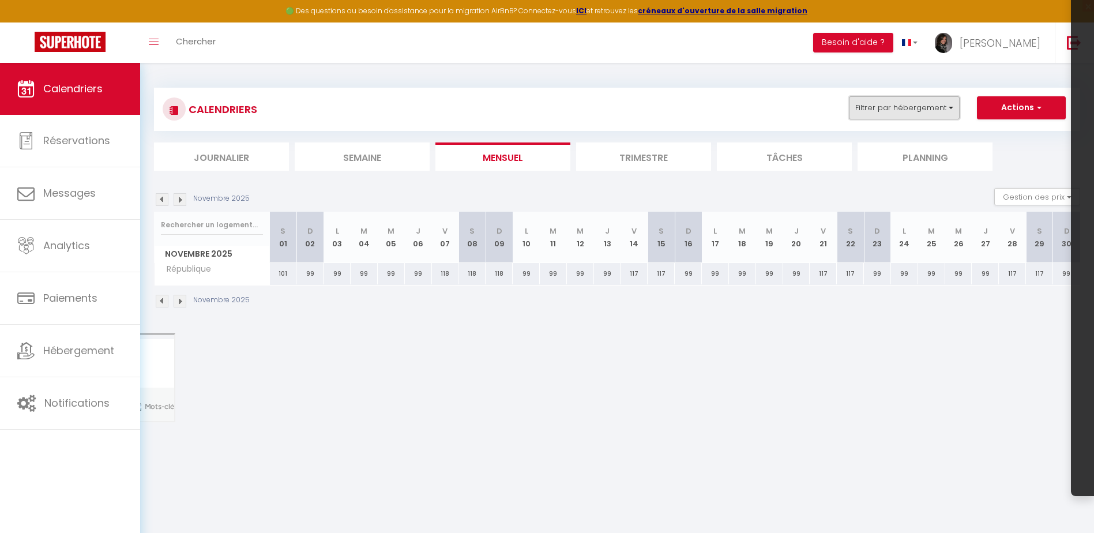
click at [922, 104] on button "Filtrer par hébergement" at bounding box center [904, 107] width 111 height 23
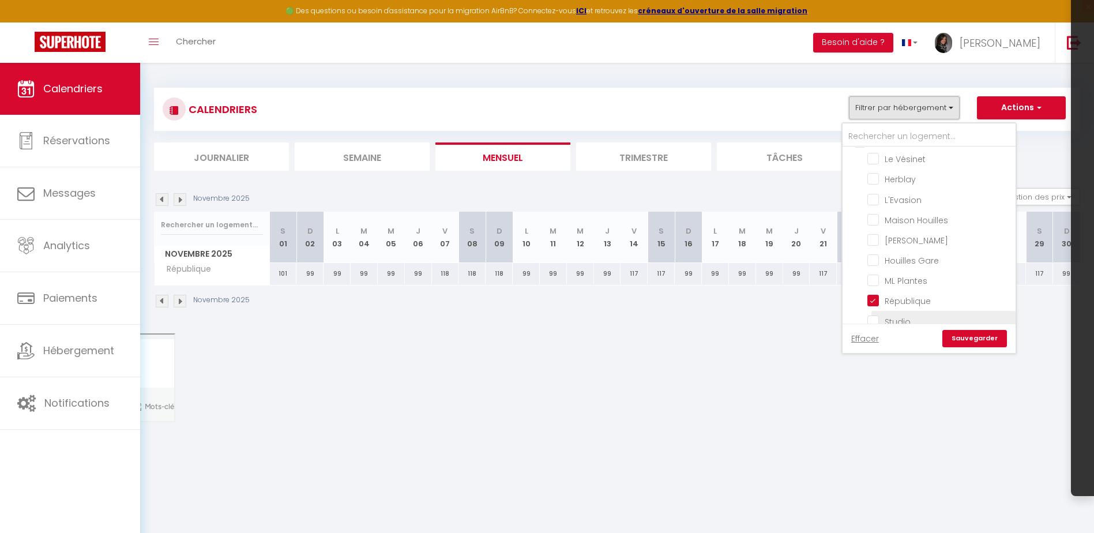
scroll to position [31, 0]
click at [874, 310] on input "Studio" at bounding box center [939, 306] width 144 height 12
checkbox input "true"
checkbox input "false"
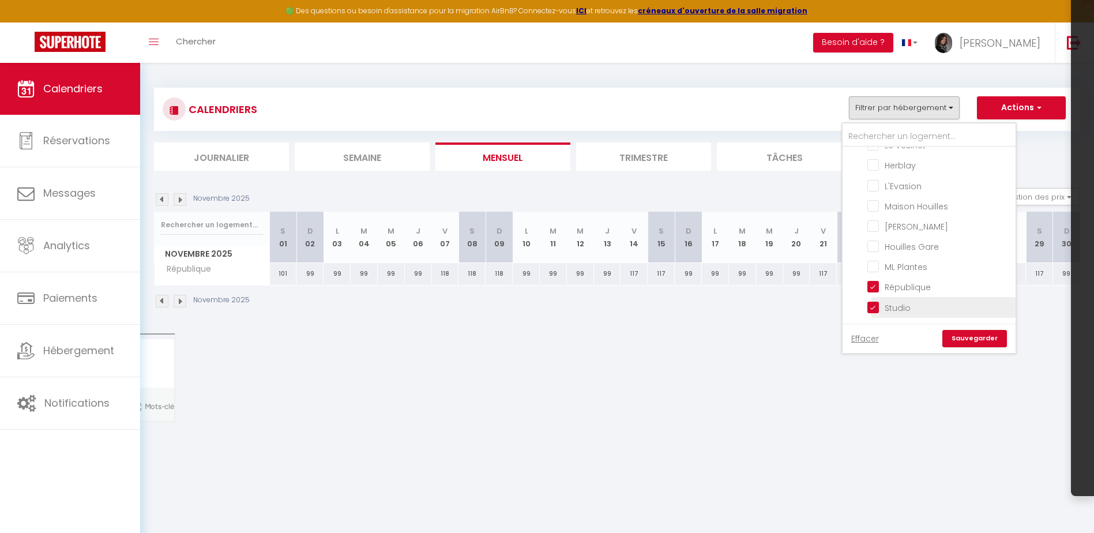
checkbox input "false"
click at [873, 288] on input "République" at bounding box center [939, 286] width 144 height 12
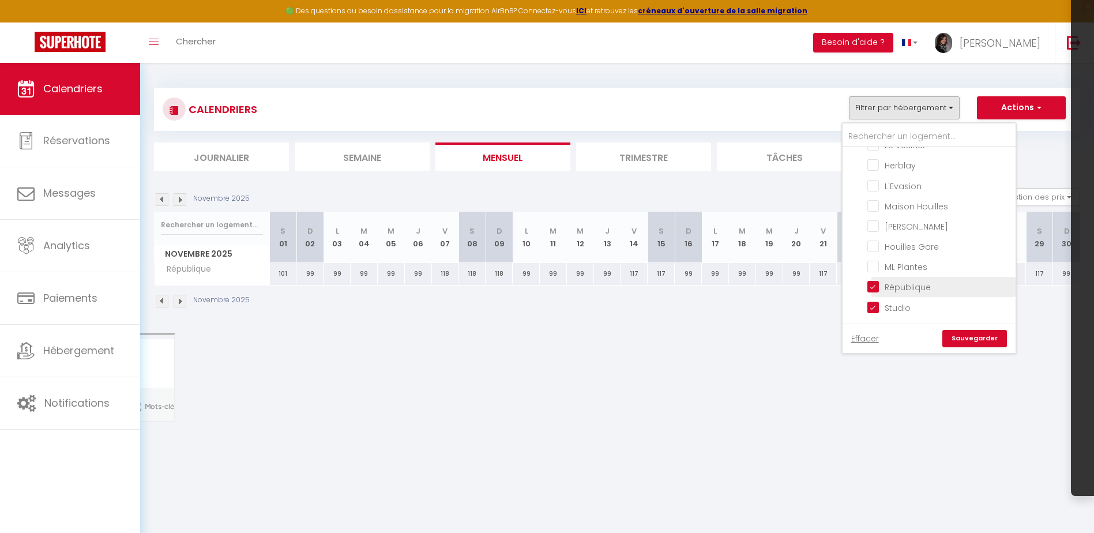
checkbox input "false"
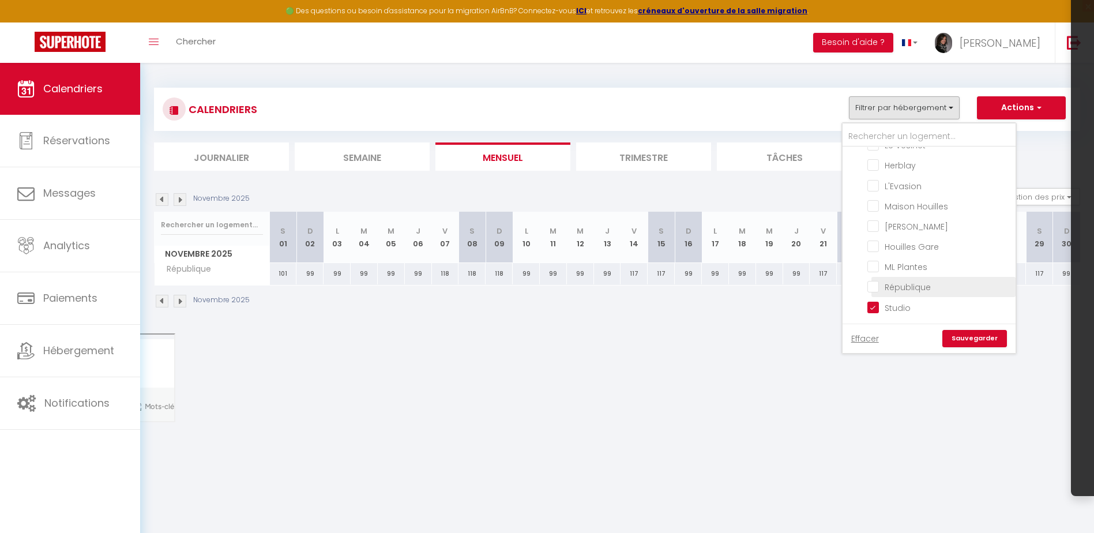
checkbox input "false"
click at [985, 339] on link "Sauvegarder" at bounding box center [974, 338] width 65 height 17
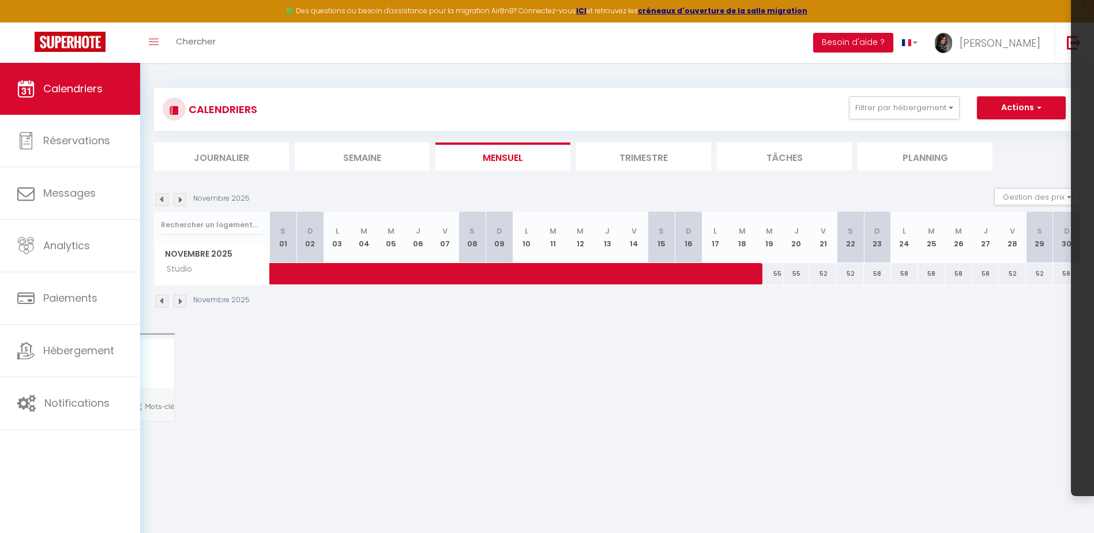
click at [161, 201] on img at bounding box center [162, 199] width 13 height 13
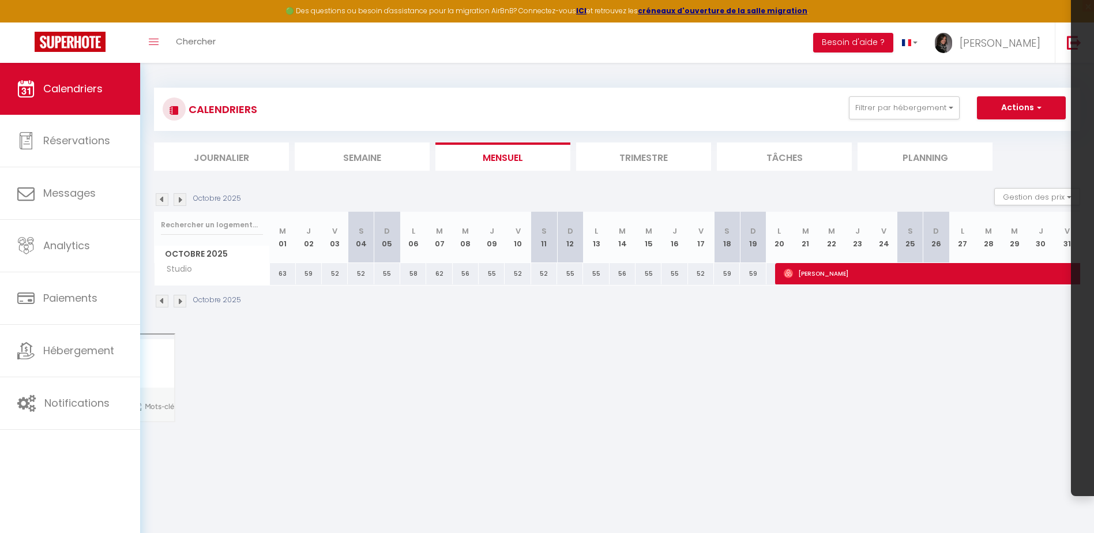
click at [161, 201] on img at bounding box center [162, 199] width 13 height 13
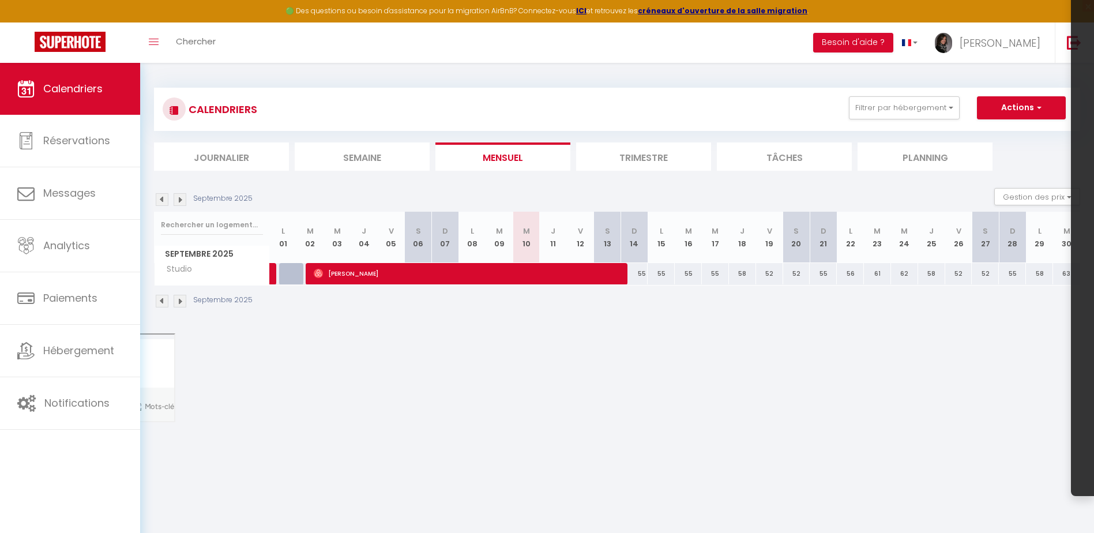
click at [161, 201] on img at bounding box center [162, 199] width 13 height 13
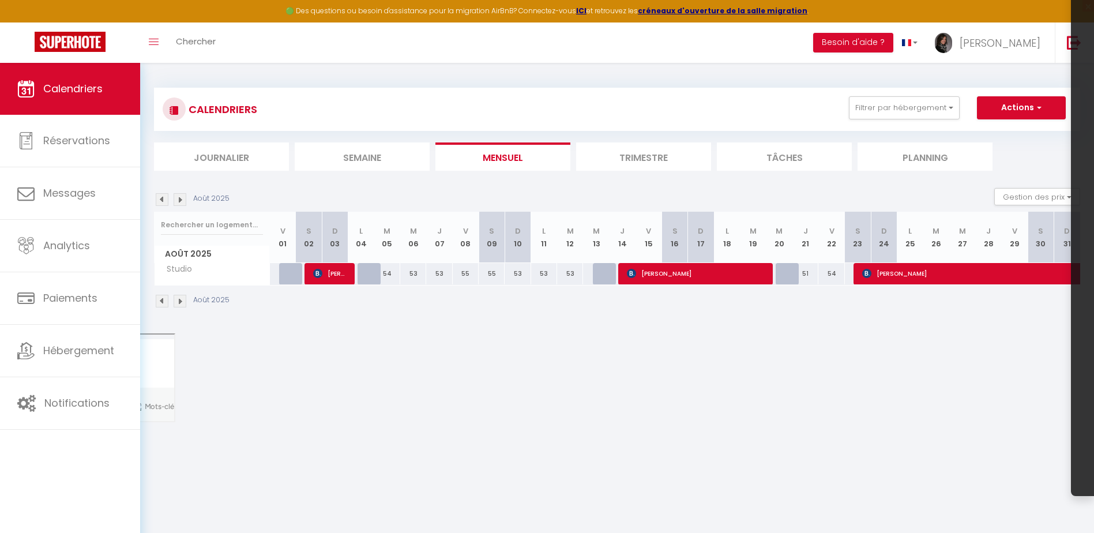
click at [181, 204] on img at bounding box center [180, 199] width 13 height 13
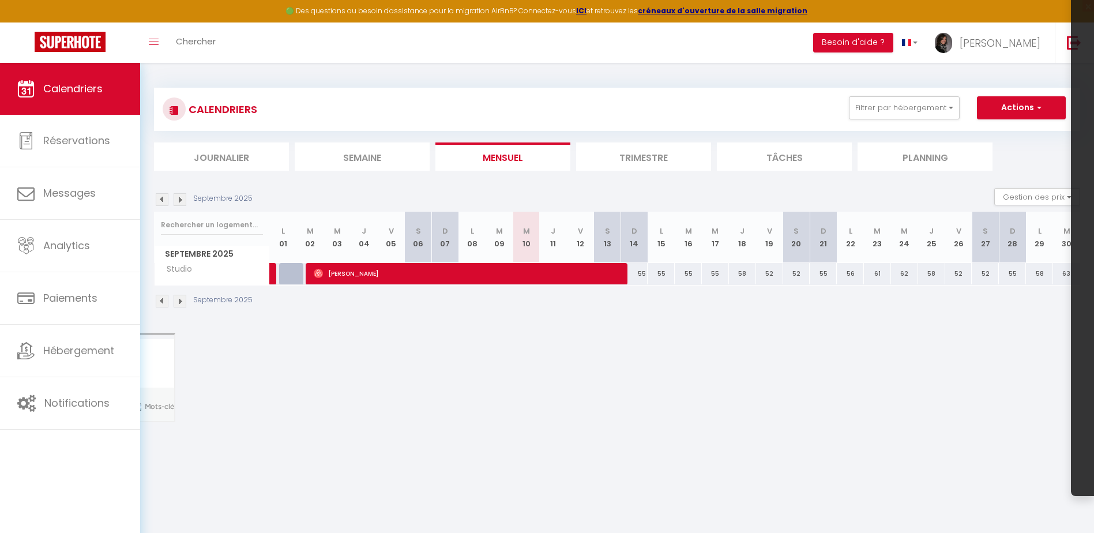
click at [178, 199] on img at bounding box center [180, 199] width 13 height 13
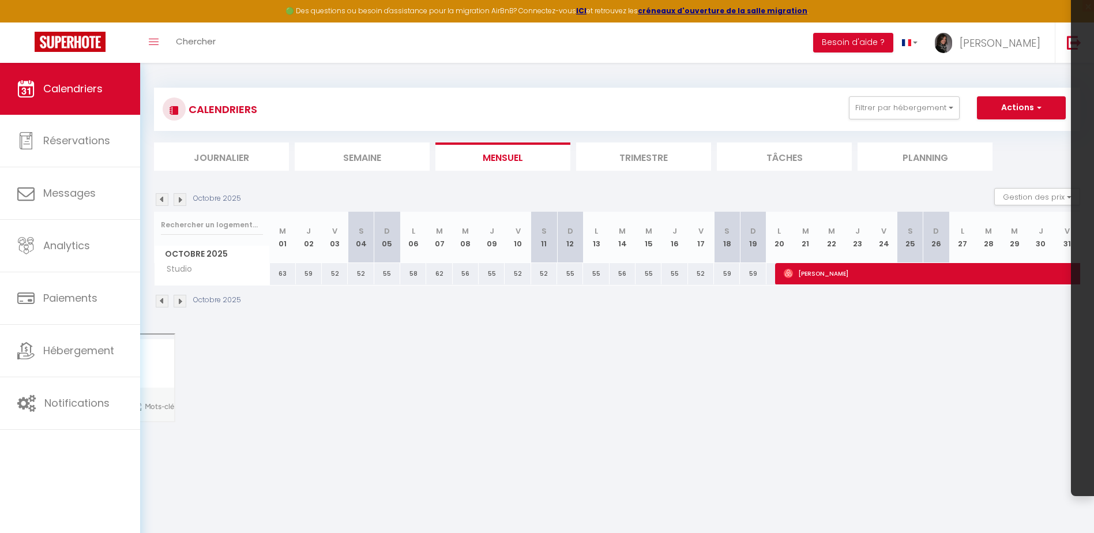
click at [173, 198] on div "Octobre 2025" at bounding box center [199, 199] width 91 height 13
click at [178, 198] on img at bounding box center [180, 199] width 13 height 13
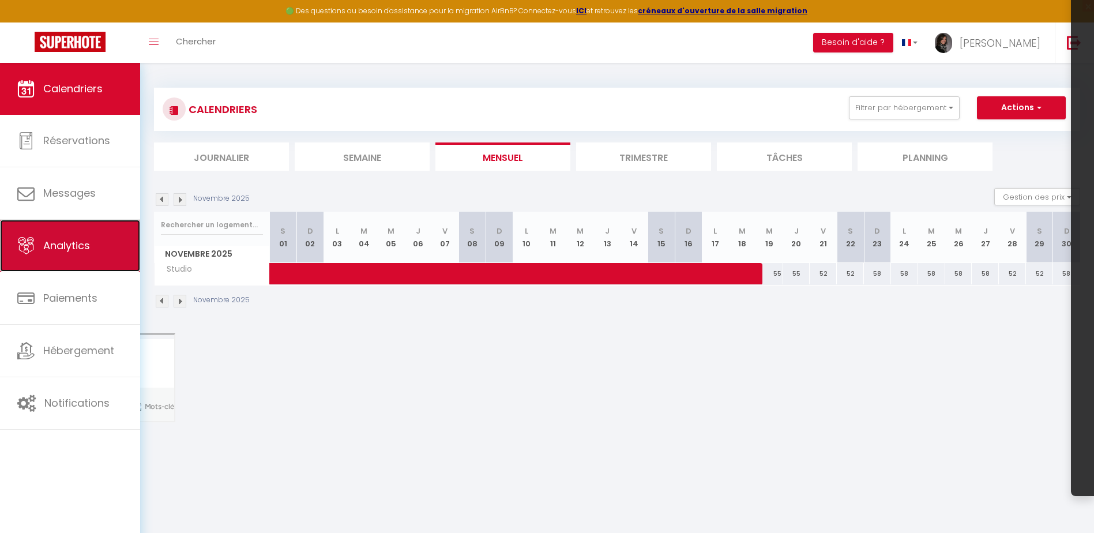
click at [87, 247] on span "Analytics" at bounding box center [66, 245] width 47 height 14
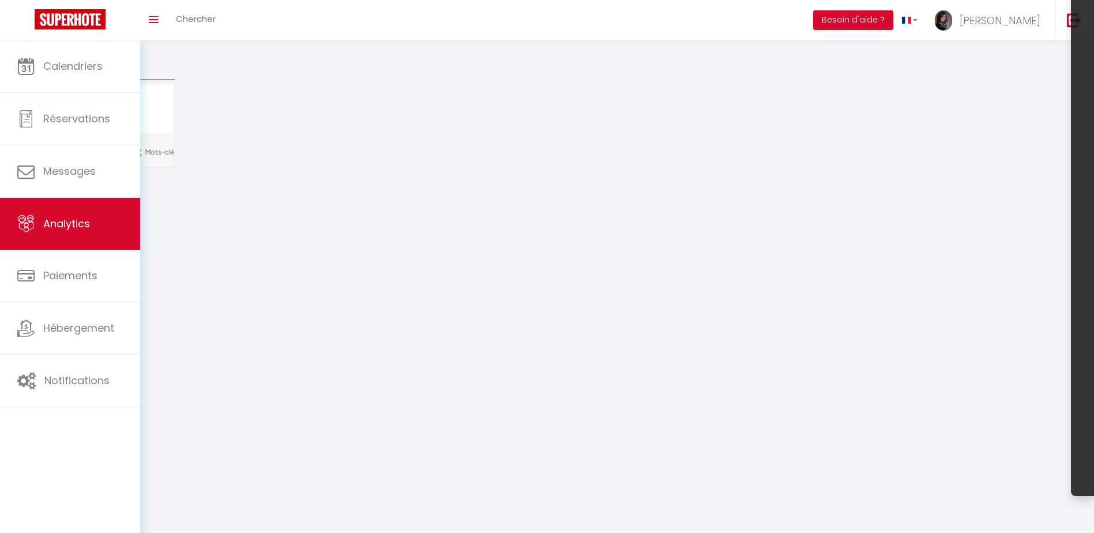
select select "2025"
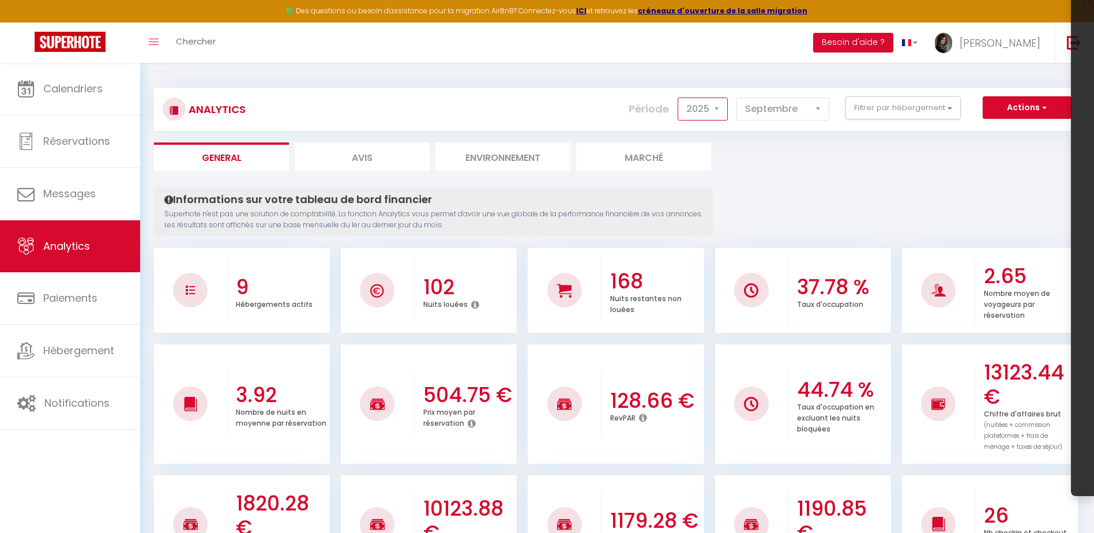
click at [707, 113] on select "2014 2015 2016 2017 2018 2019 2020 2021 2022 2023 2024 2025 2026 2027" at bounding box center [703, 108] width 50 height 23
click at [776, 112] on select "Janvier Février Mars Avril Mai Juin Juillet Août Septembre Octobre Novembre Déc…" at bounding box center [782, 108] width 93 height 23
click at [737, 97] on select "Janvier Février Mars Avril Mai Juin Juillet Août Septembre Octobre Novembre Déc…" at bounding box center [782, 108] width 93 height 23
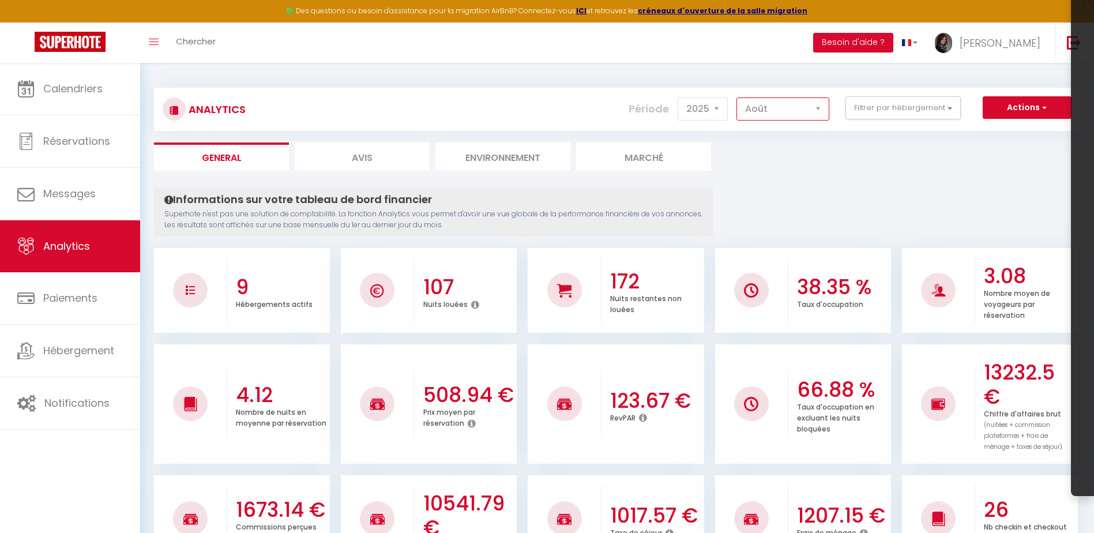
click at [792, 105] on select "Janvier Février Mars Avril Mai Juin Juillet Août Septembre Octobre Novembre Déc…" at bounding box center [782, 108] width 93 height 23
select select "9"
click at [737, 97] on select "Janvier Février Mars Avril Mai Juin Juillet Août Septembre Octobre Novembre Déc…" at bounding box center [782, 108] width 93 height 23
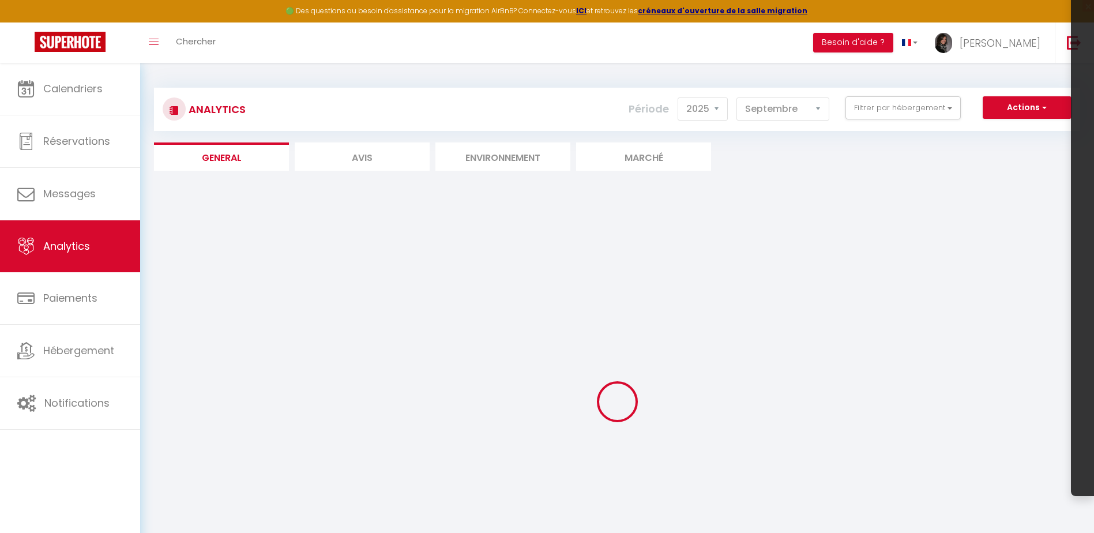
click at [833, 180] on div "Analytics Actions Génération SuperConciergerie Génération SuperAnalyzer Générat…" at bounding box center [617, 347] width 926 height 540
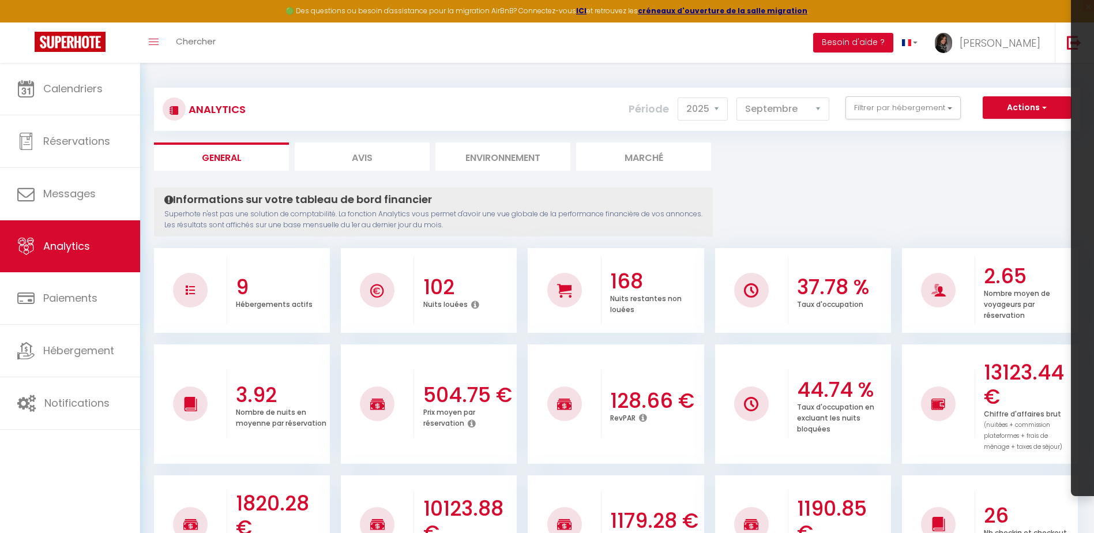
click at [459, 151] on li "Environnement" at bounding box center [502, 156] width 135 height 28
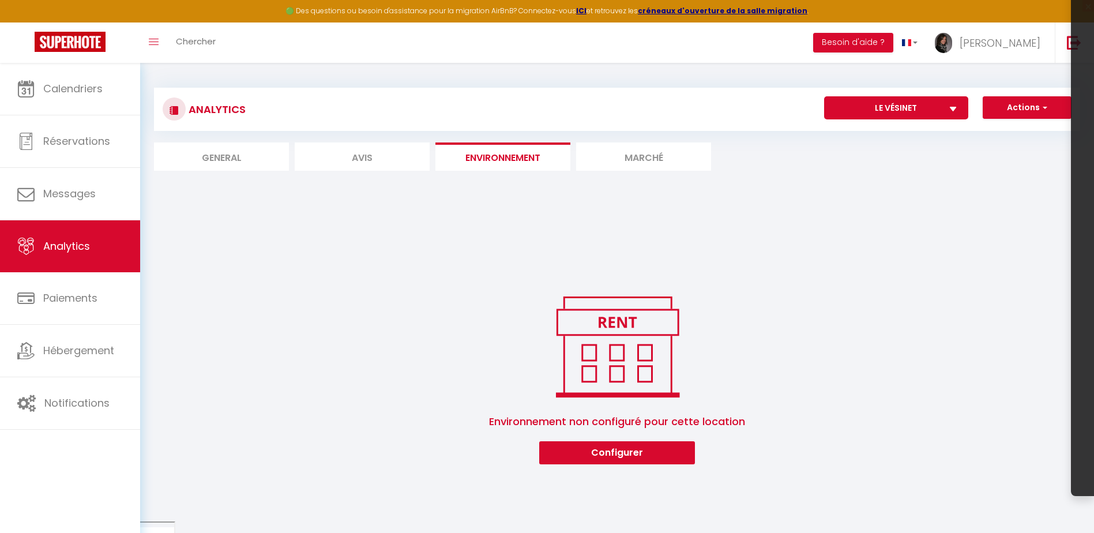
click at [636, 151] on li "Marché" at bounding box center [643, 156] width 135 height 28
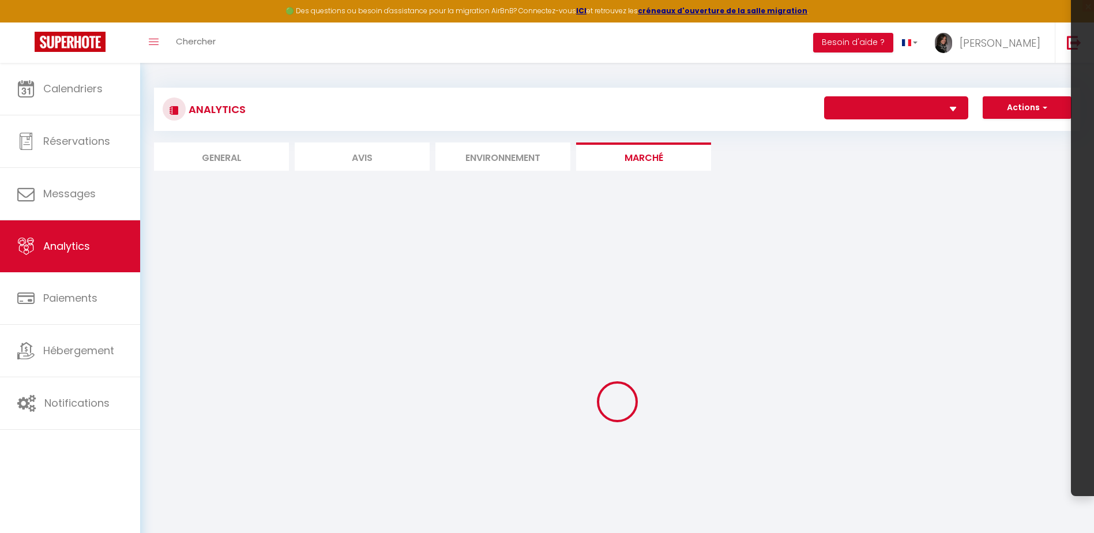
select select "67157"
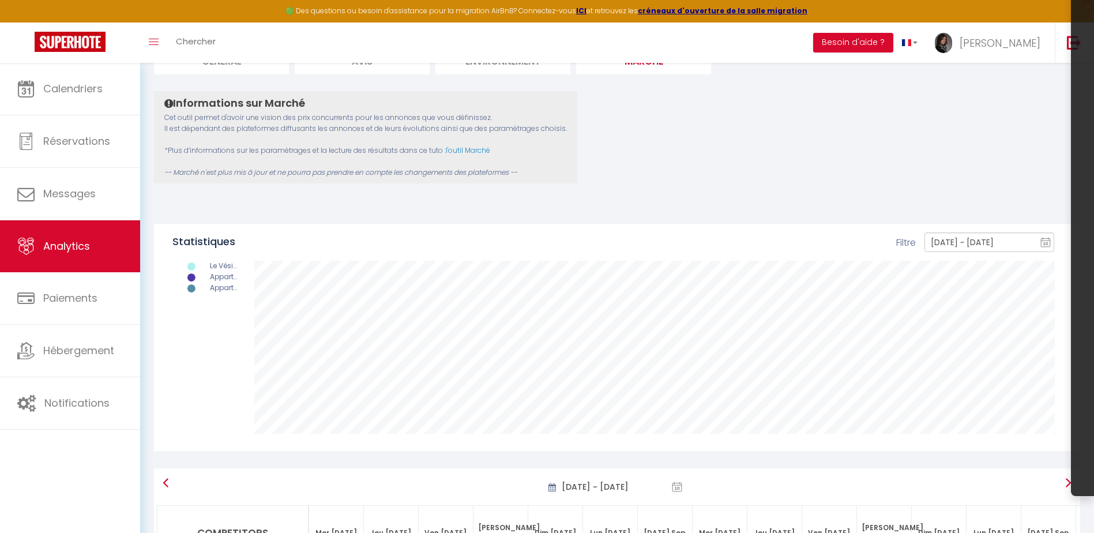
scroll to position [115, 0]
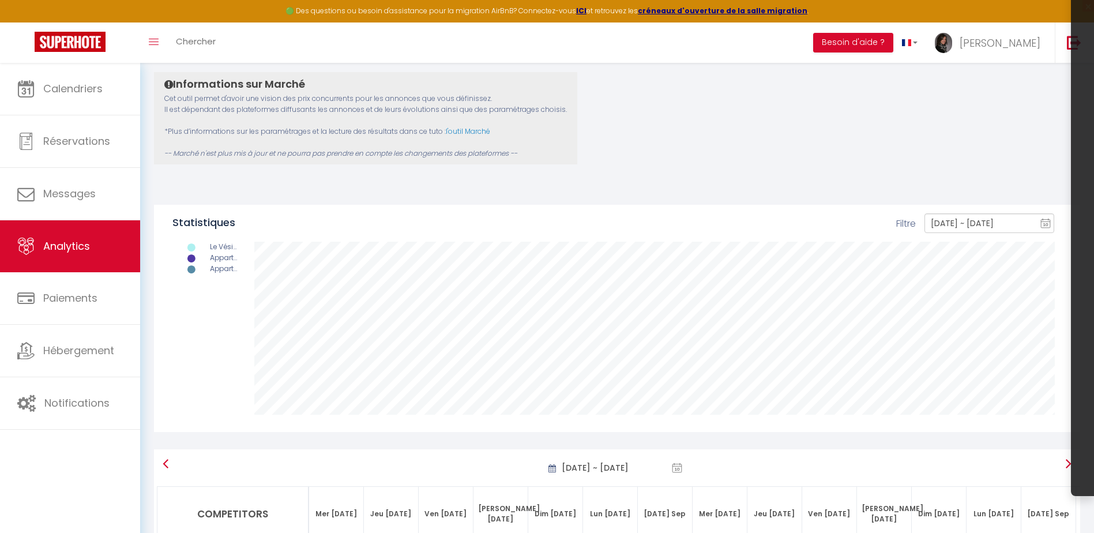
click at [211, 259] on div "Appartement de charme" at bounding box center [224, 258] width 29 height 11
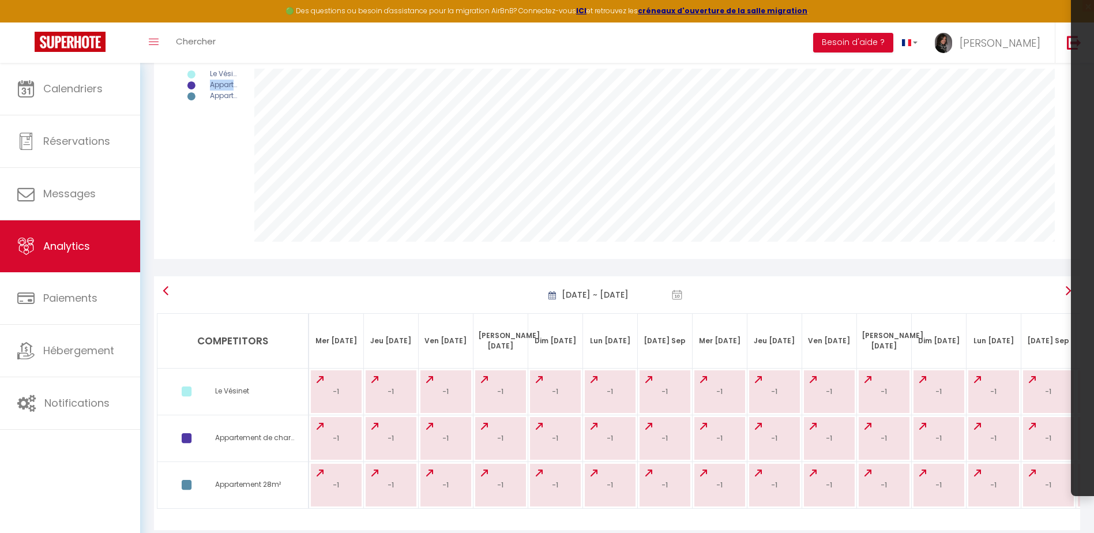
scroll to position [319, 0]
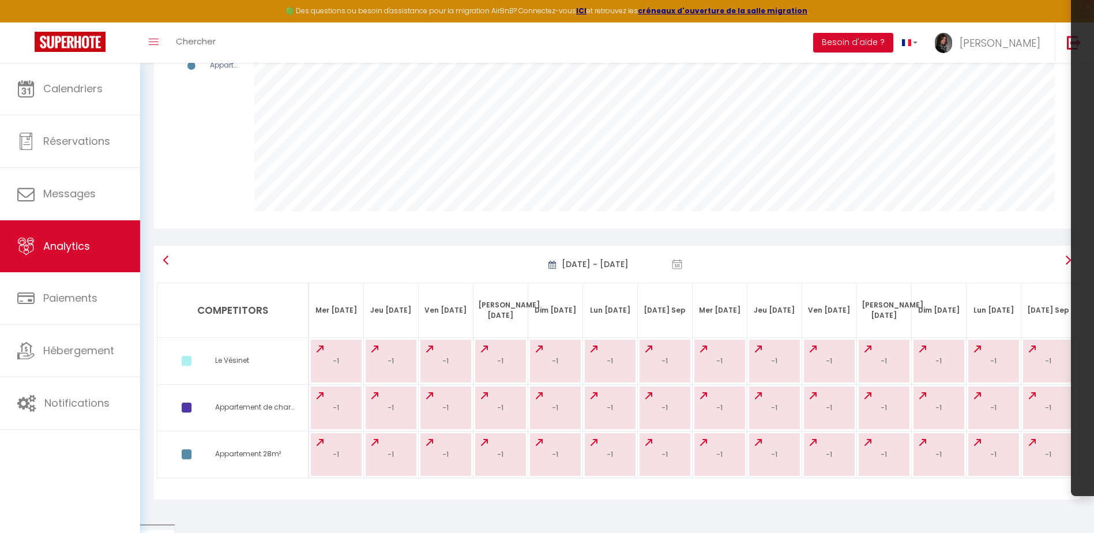
click at [1070, 261] on img at bounding box center [1067, 259] width 9 height 9
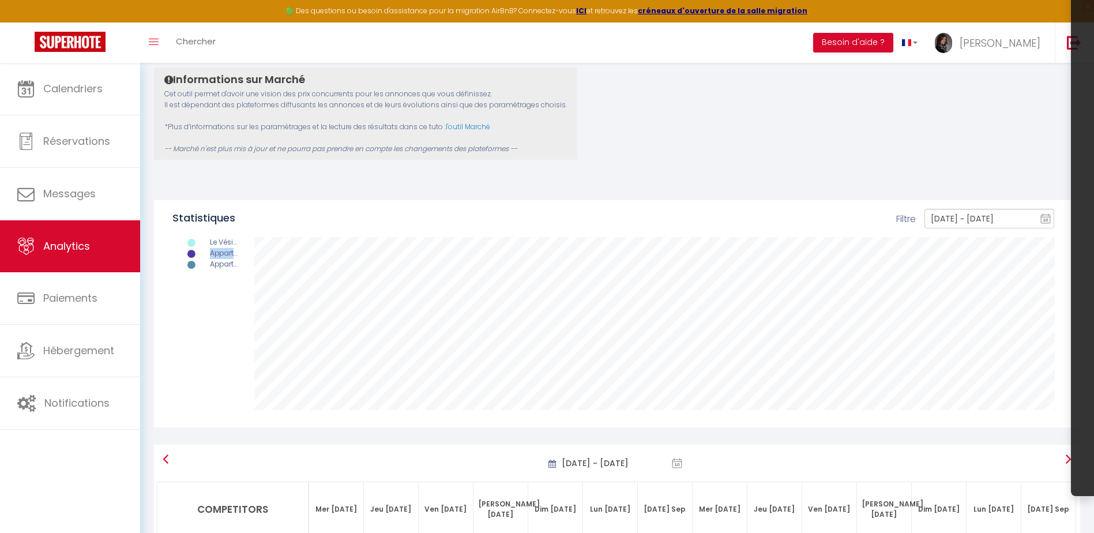
scroll to position [0, 0]
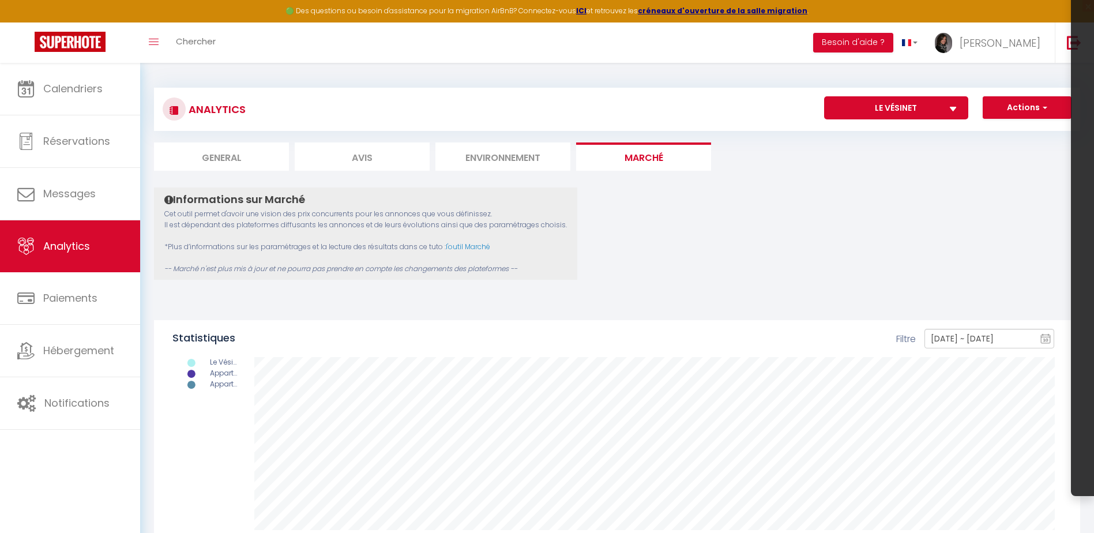
click at [234, 160] on li "General" at bounding box center [221, 156] width 135 height 28
select select "2025"
select select "9"
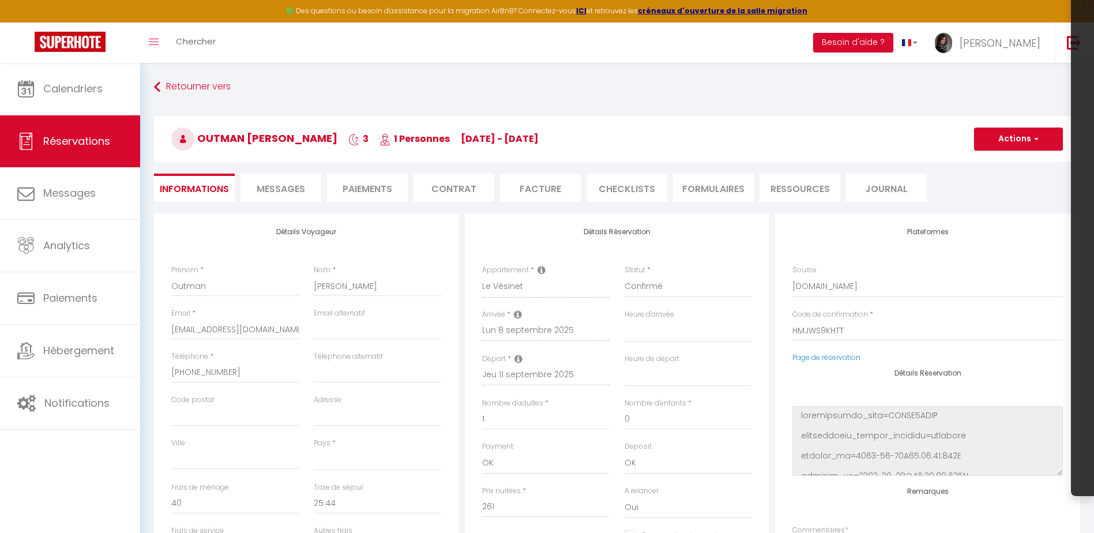
select select
select select "1"
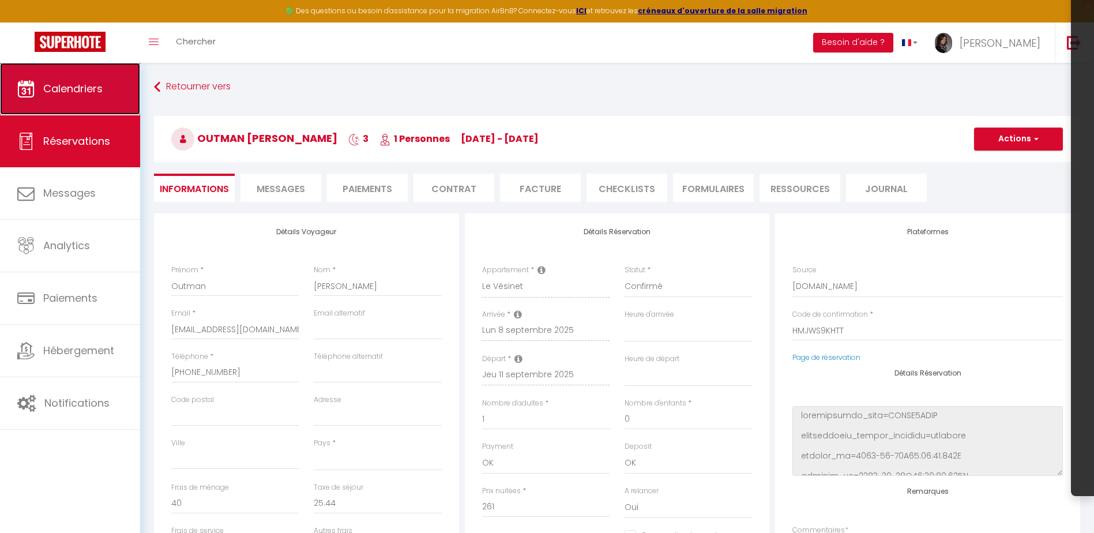
drag, startPoint x: 0, startPoint y: 0, endPoint x: 94, endPoint y: 81, distance: 123.9
click at [94, 81] on span "Calendriers" at bounding box center [72, 88] width 59 height 14
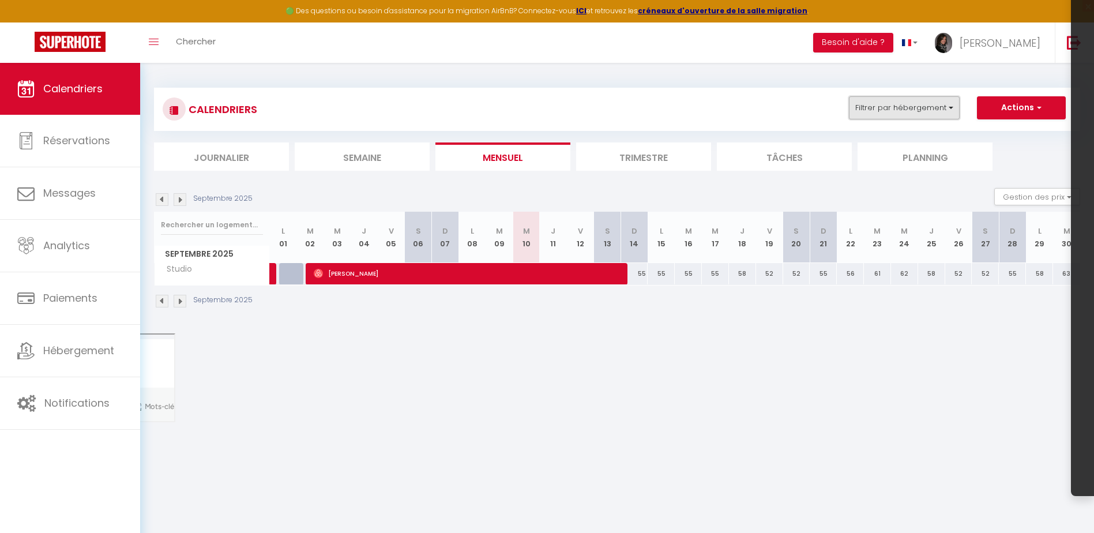
click at [896, 112] on button "Filtrer par hébergement" at bounding box center [904, 107] width 111 height 23
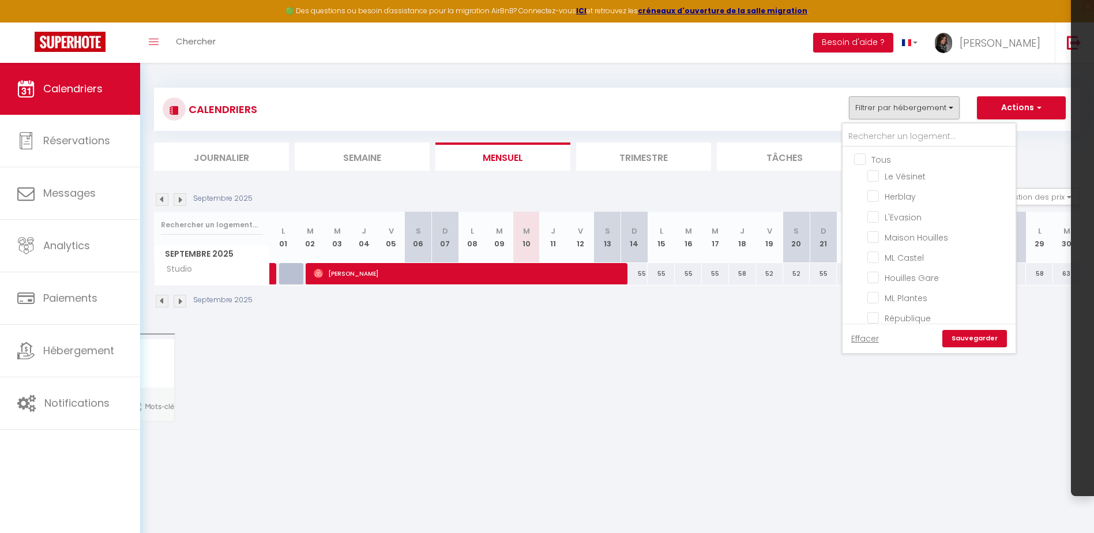
click at [857, 160] on input "Tous" at bounding box center [940, 159] width 173 height 12
checkbox input "true"
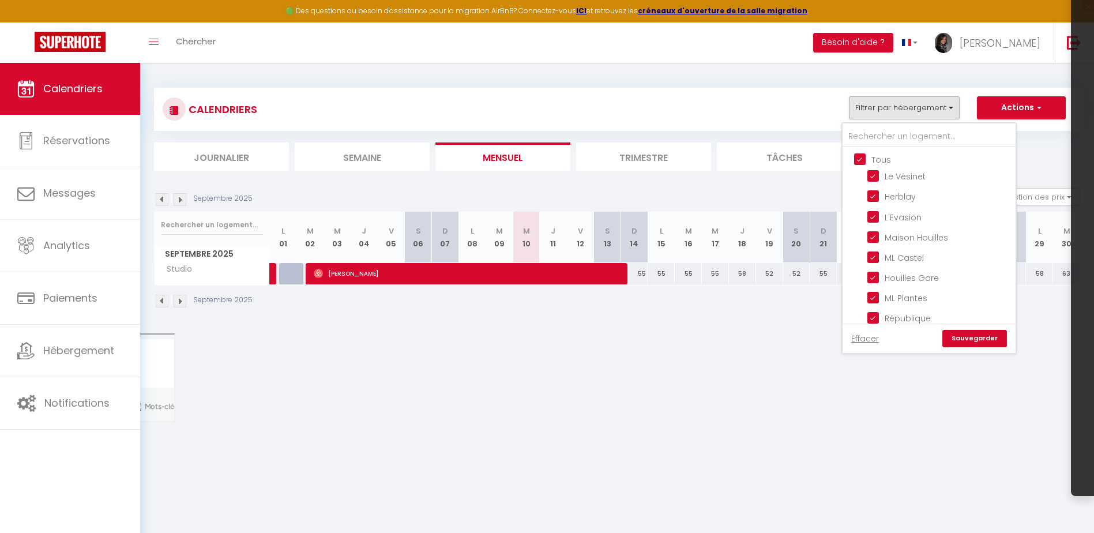
checkbox input "true"
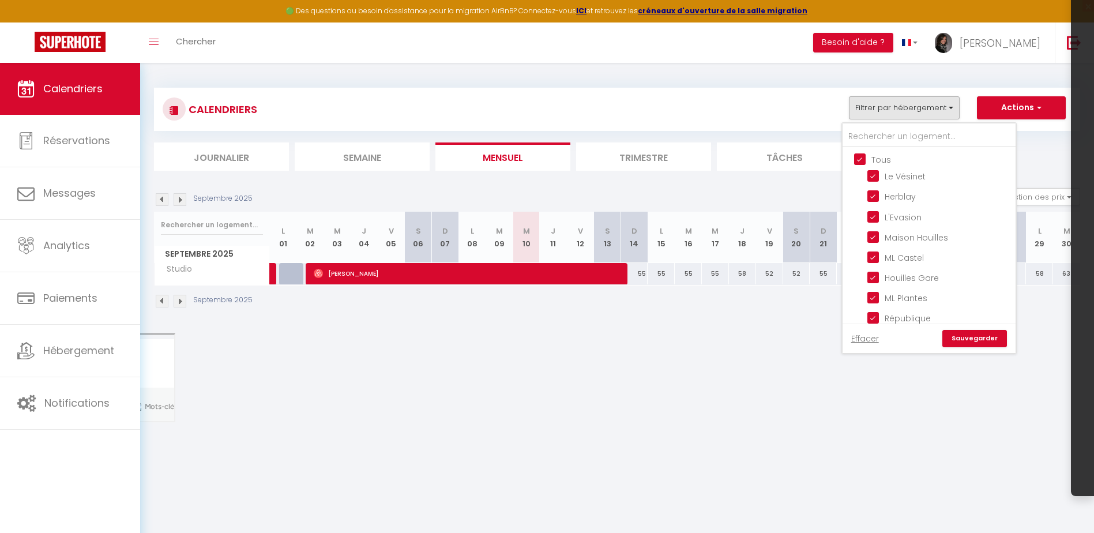
click at [989, 332] on link "Sauvegarder" at bounding box center [974, 338] width 65 height 17
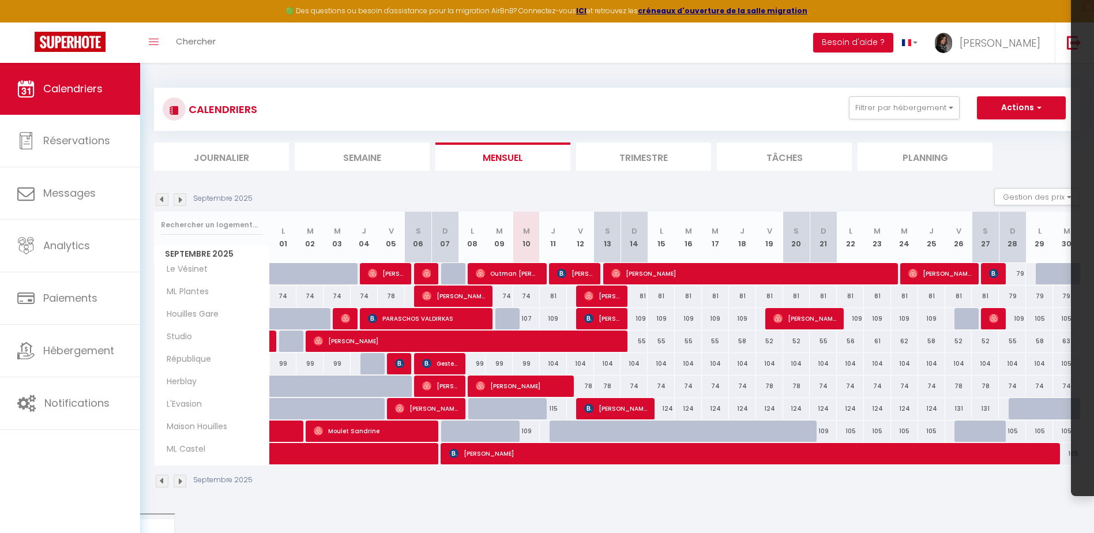
click at [554, 295] on div "81" at bounding box center [553, 295] width 27 height 21
type input "81"
type input "Jeu 11 Septembre 2025"
type input "Ven 12 Septembre 2025"
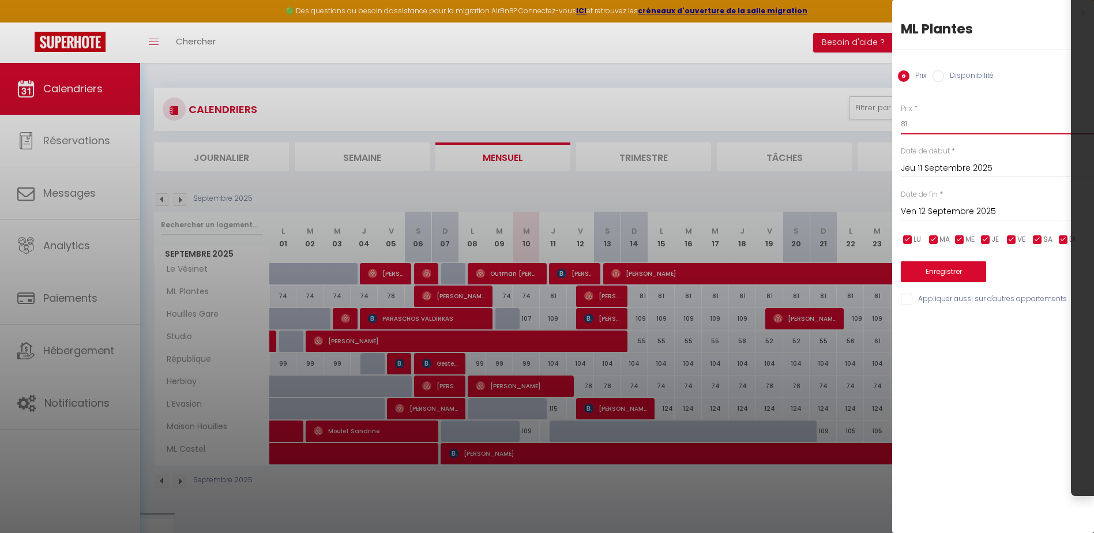
click at [886, 127] on body "🟢 Des questions ou besoin d'assistance pour la migration AirBnB? Connectez-vous…" at bounding box center [547, 334] width 1094 height 543
type input "79"
click at [912, 275] on button "Enregistrer" at bounding box center [943, 271] width 85 height 21
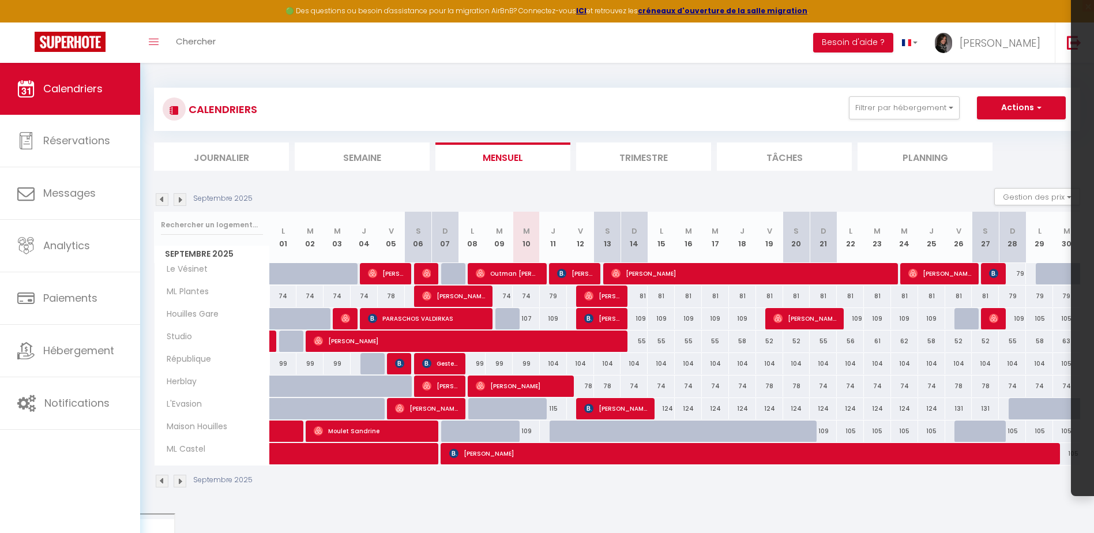
click at [641, 298] on div "81" at bounding box center [634, 295] width 27 height 21
type input "81"
type input "Dim 14 Septembre 2025"
type input "Lun 15 Septembre 2025"
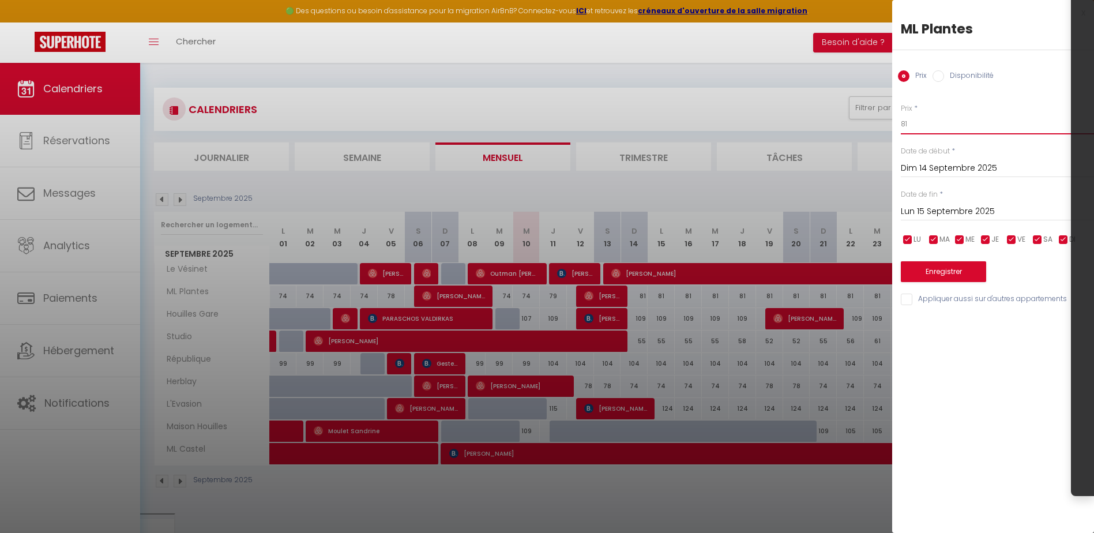
drag, startPoint x: 914, startPoint y: 125, endPoint x: 846, endPoint y: 125, distance: 67.5
click at [846, 125] on body "🟢 Des questions ou besoin d'assistance pour la migration AirBnB? Connectez-vous…" at bounding box center [547, 334] width 1094 height 543
type input "76"
click at [953, 208] on input "Lun 15 Septembre 2025" at bounding box center [997, 211] width 193 height 15
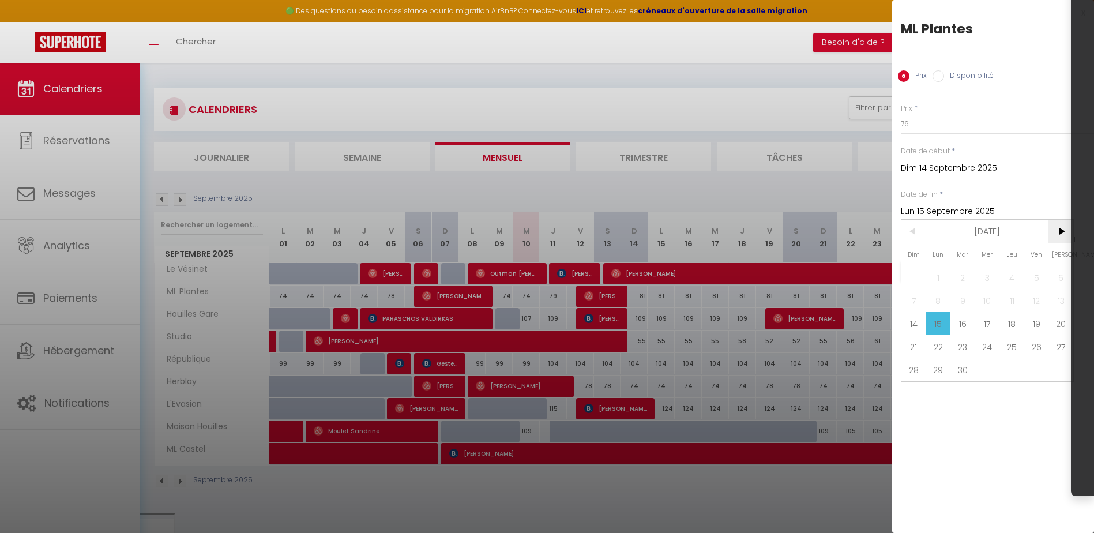
click at [1055, 239] on span ">" at bounding box center [1060, 231] width 25 height 23
click at [982, 276] on span "1" at bounding box center [987, 277] width 25 height 23
type input "Mer 01 Octobre 2025"
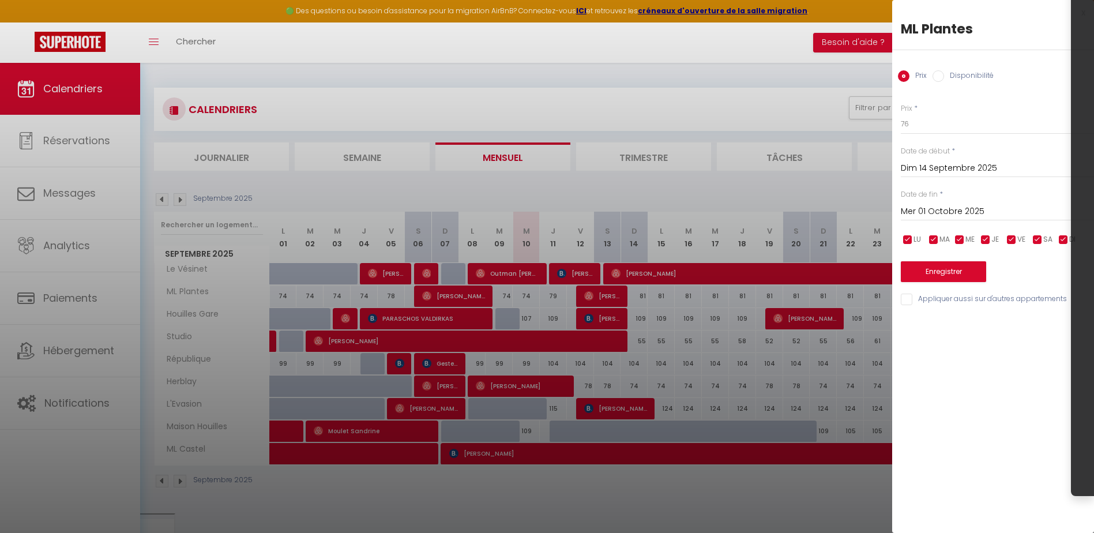
click at [1008, 240] on input "checkbox" at bounding box center [1012, 240] width 12 height 12
checkbox input "false"
click at [1039, 241] on input "checkbox" at bounding box center [1038, 240] width 12 height 12
checkbox input "false"
click at [961, 270] on button "Enregistrer" at bounding box center [943, 271] width 85 height 21
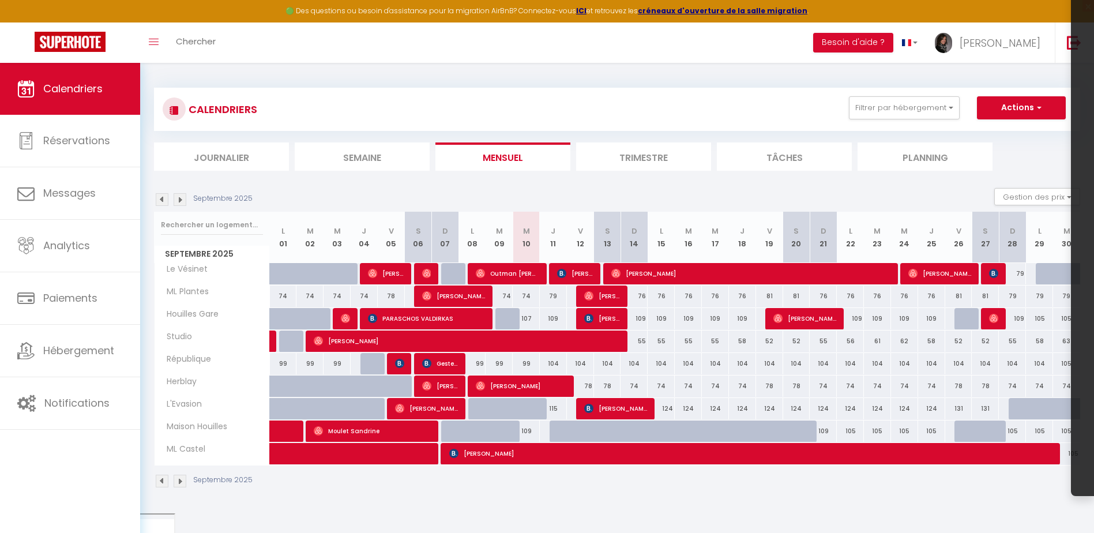
click at [769, 298] on div "81" at bounding box center [769, 295] width 27 height 21
type input "81"
type input "Ven 19 Septembre 2025"
type input "Sam 20 Septembre 2025"
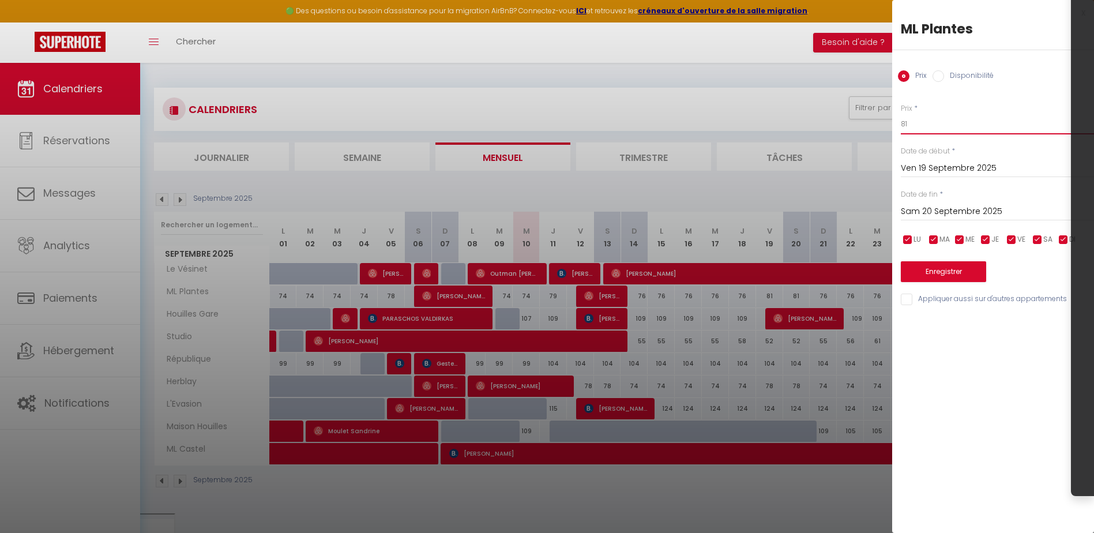
click at [884, 122] on body "🟢 Des questions ou besoin d'assistance pour la migration AirBnB? Connectez-vous…" at bounding box center [547, 334] width 1094 height 543
type input "79"
click at [934, 213] on input "Sam 20 Septembre 2025" at bounding box center [997, 211] width 193 height 15
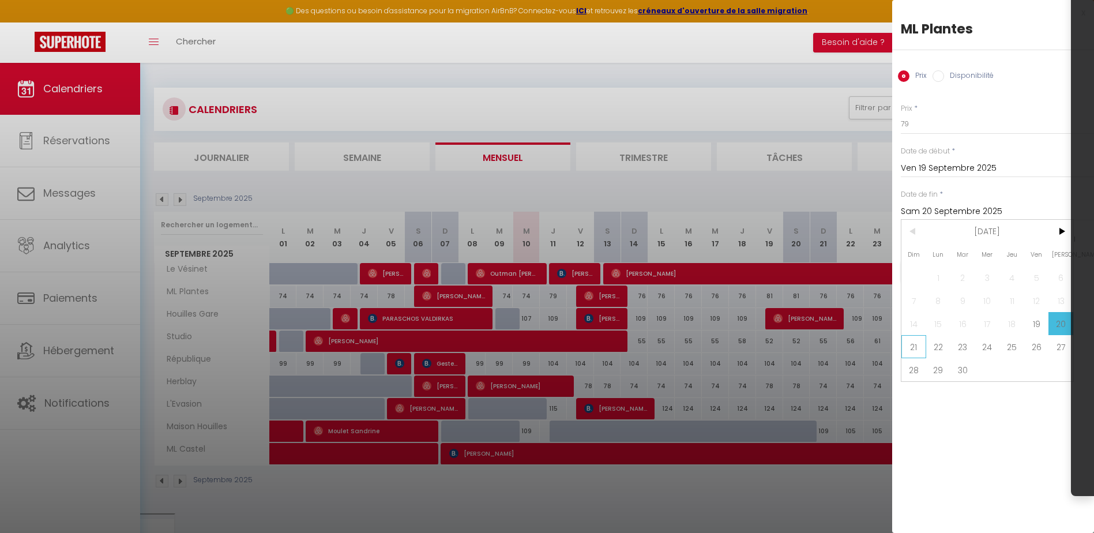
click at [923, 345] on span "21" at bounding box center [913, 346] width 25 height 23
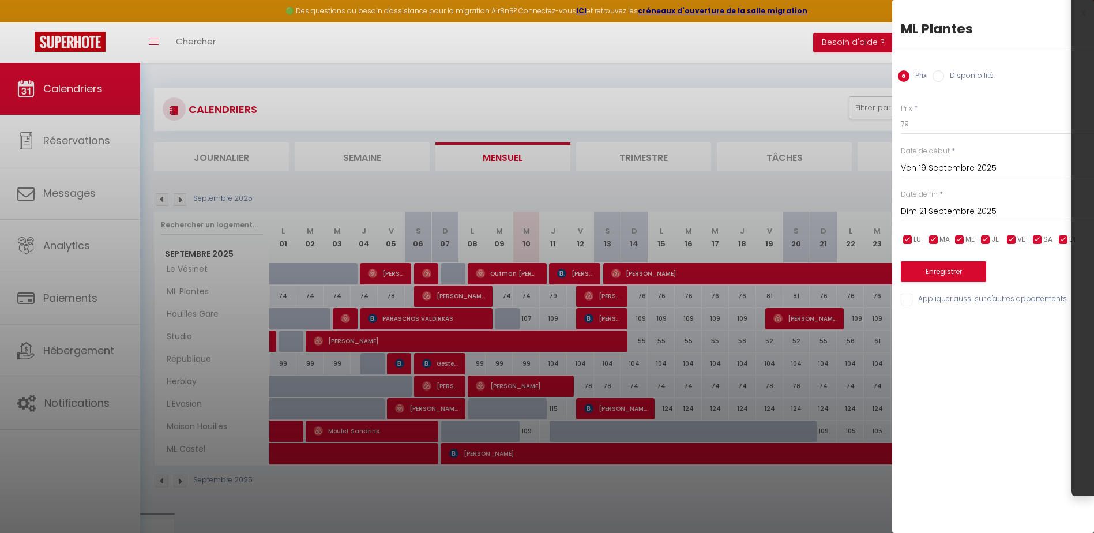
click at [963, 210] on input "Dim 21 Septembre 2025" at bounding box center [997, 211] width 193 height 15
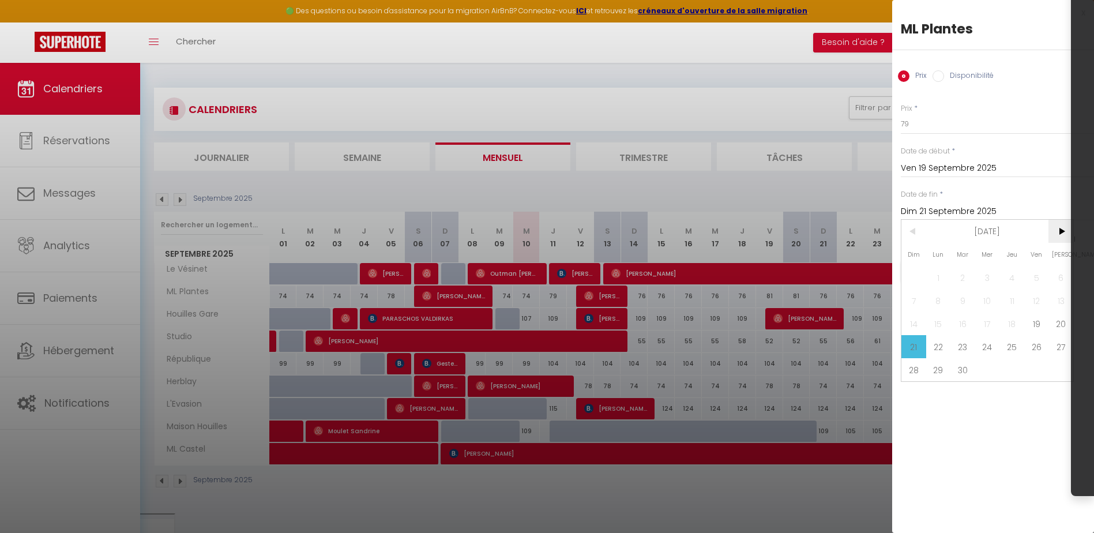
click at [1060, 231] on span ">" at bounding box center [1060, 231] width 25 height 23
click at [987, 277] on span "1" at bounding box center [987, 277] width 25 height 23
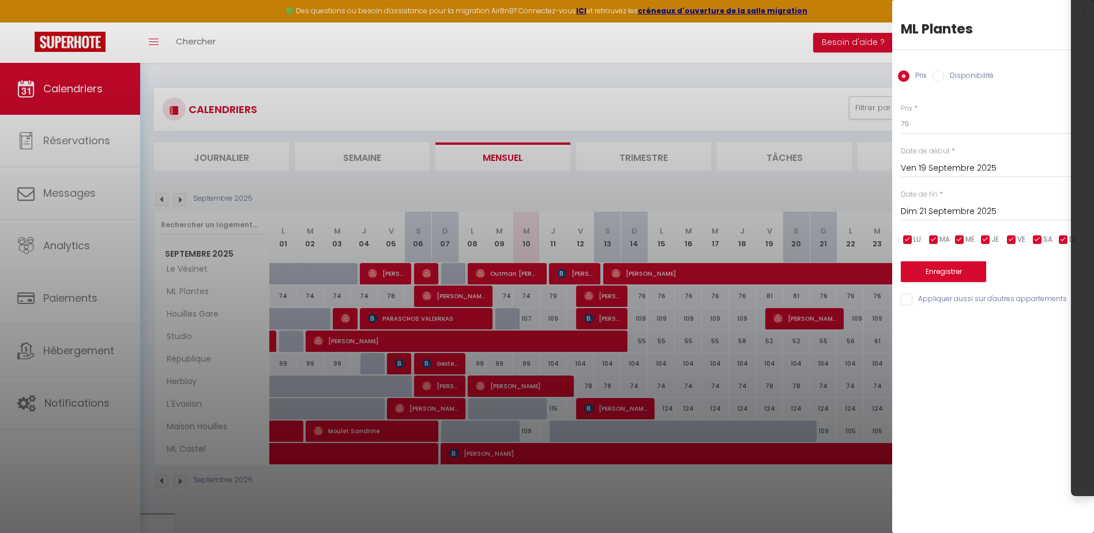
type input "Mer 01 Octobre 2025"
click at [910, 239] on input "checkbox" at bounding box center [908, 240] width 12 height 12
checkbox input "false"
click at [930, 239] on input "checkbox" at bounding box center [934, 240] width 12 height 12
checkbox input "false"
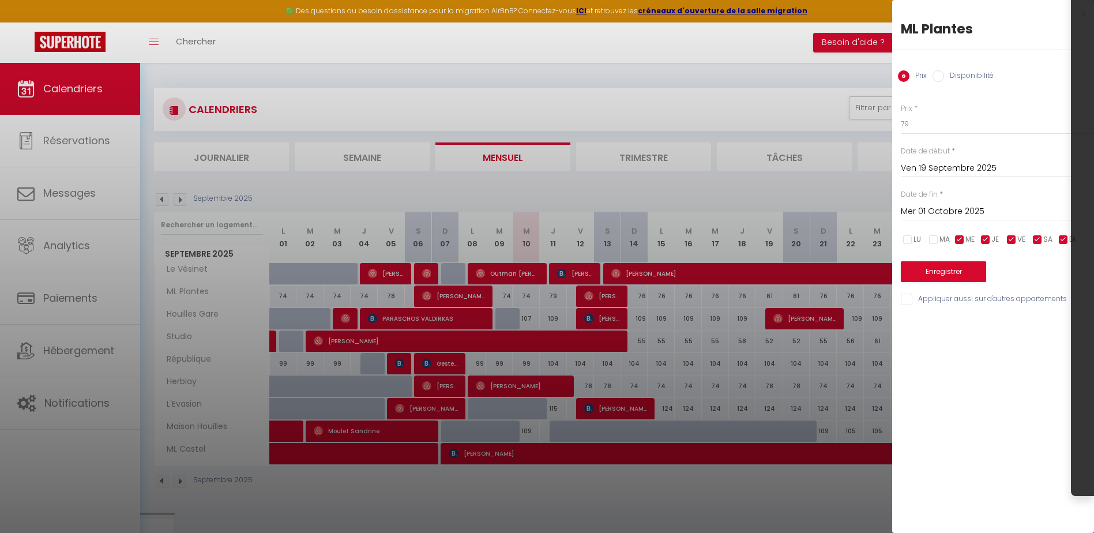
click at [963, 239] on input "checkbox" at bounding box center [960, 240] width 12 height 12
checkbox input "false"
click at [987, 239] on input "checkbox" at bounding box center [986, 240] width 12 height 12
checkbox input "false"
click at [1067, 242] on input "checkbox" at bounding box center [1064, 240] width 12 height 12
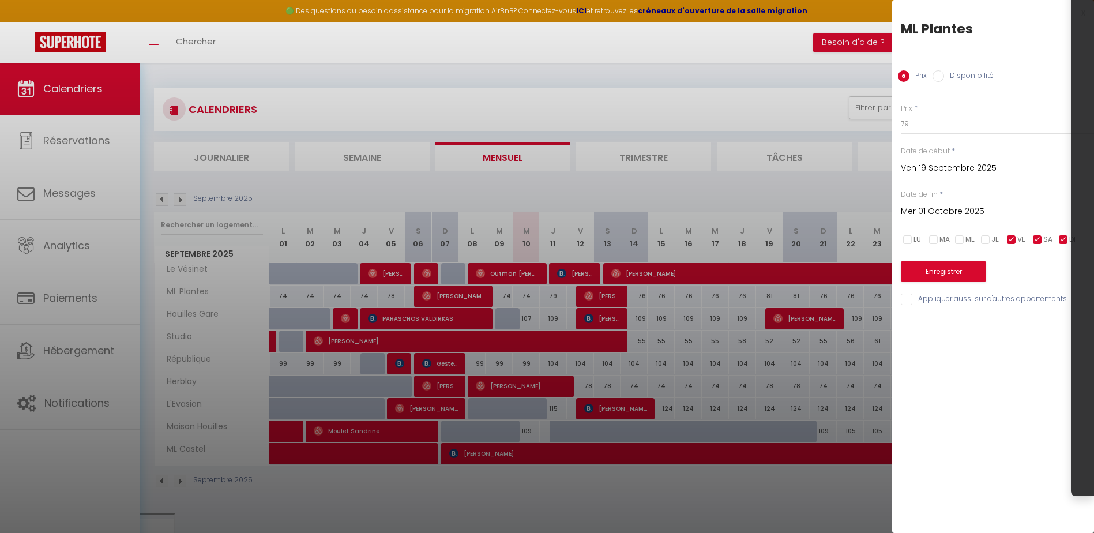
checkbox input "false"
click at [977, 273] on button "Enregistrer" at bounding box center [943, 271] width 85 height 21
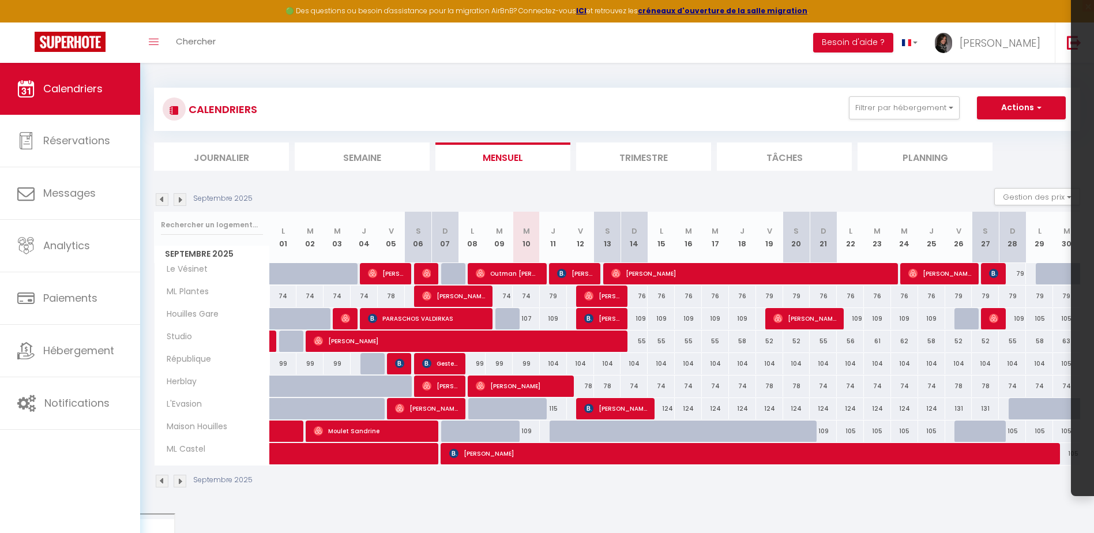
click at [182, 200] on img at bounding box center [180, 199] width 13 height 13
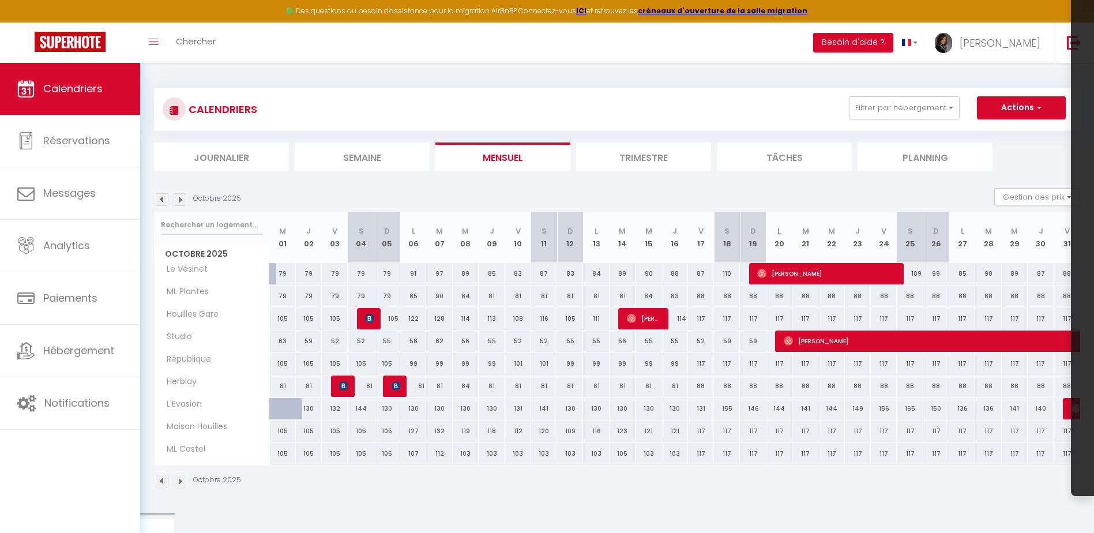
click at [724, 281] on div "110" at bounding box center [727, 273] width 26 height 21
type input "110"
type input "[DATE]"
type input "Dim 19 Octobre 2025"
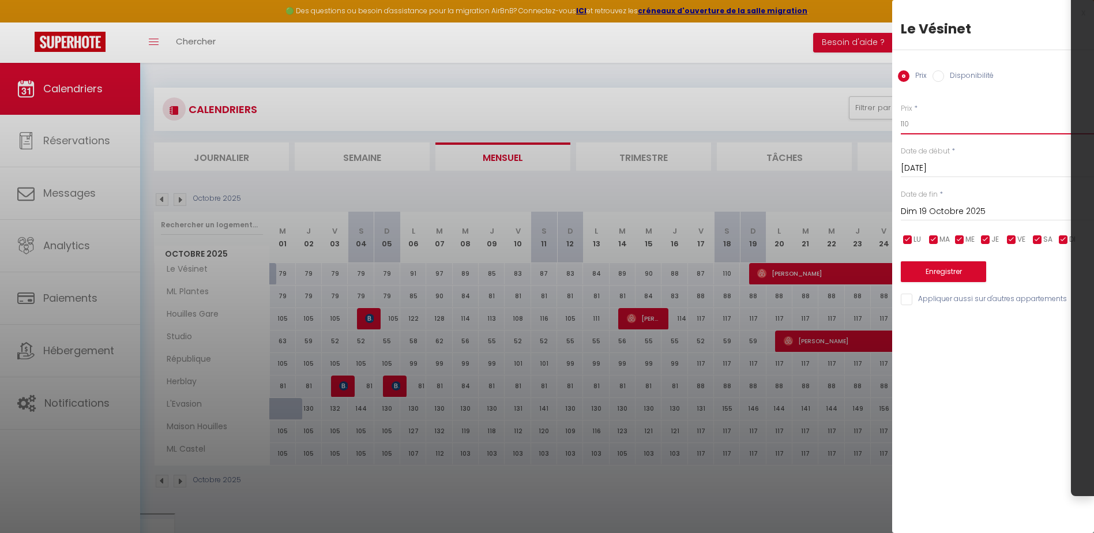
drag, startPoint x: 913, startPoint y: 129, endPoint x: 861, endPoint y: 128, distance: 51.9
click at [861, 128] on body "🟢 Des questions ou besoin d'assistance pour la migration AirBnB? Connectez-vous…" at bounding box center [547, 334] width 1094 height 543
type input "88"
click at [950, 255] on div "Enregistrer" at bounding box center [997, 264] width 193 height 35
click at [955, 270] on button "Enregistrer" at bounding box center [943, 271] width 85 height 21
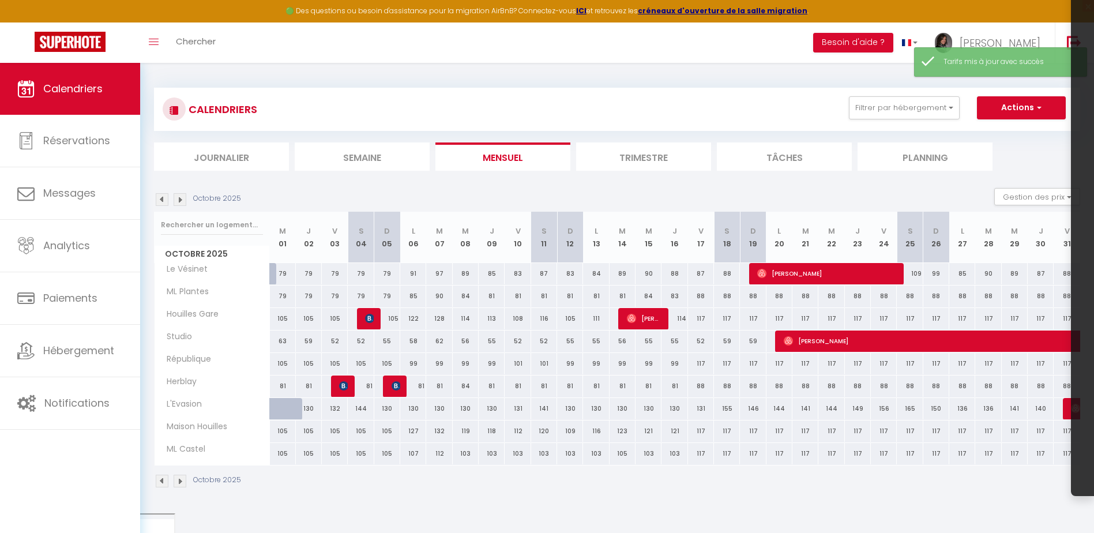
click at [918, 279] on div "109" at bounding box center [910, 273] width 26 height 21
type input "109"
type input "[DATE]"
type input "Dim 26 Octobre 2025"
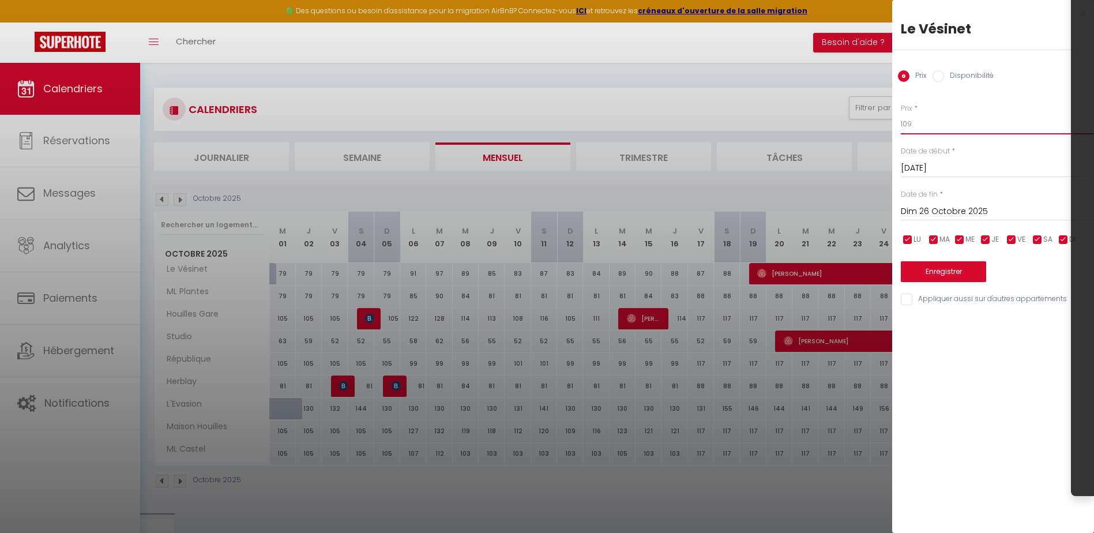
drag, startPoint x: 927, startPoint y: 121, endPoint x: 843, endPoint y: 121, distance: 84.2
click at [859, 121] on body "🟢 Des questions ou besoin d'assistance pour la migration AirBnB? Connectez-vous…" at bounding box center [547, 334] width 1094 height 543
type input "88"
click at [923, 270] on button "Enregistrer" at bounding box center [943, 271] width 85 height 21
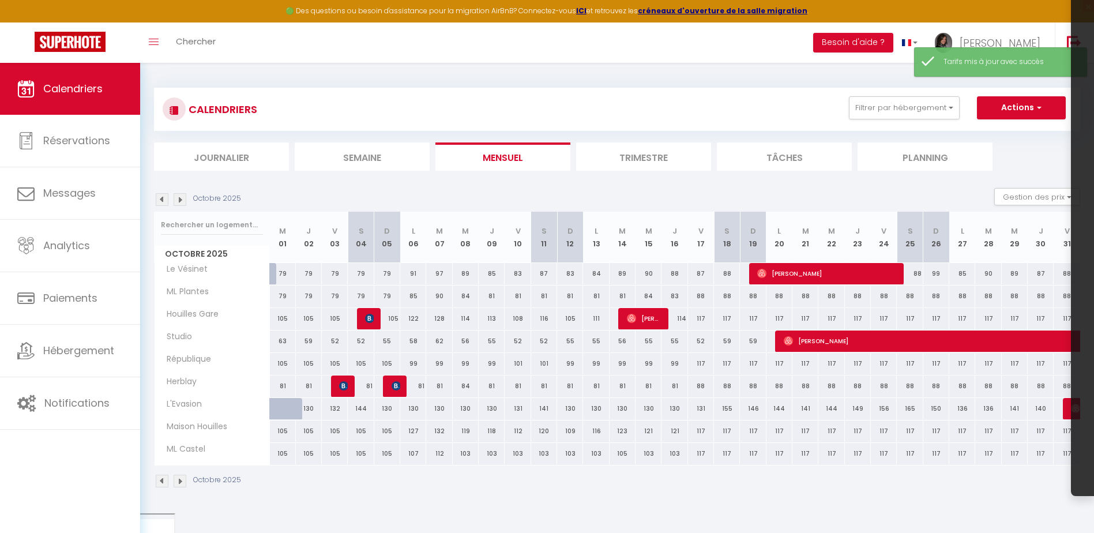
click at [989, 275] on div "90" at bounding box center [988, 273] width 26 height 21
type input "90"
type input "[DATE]"
type input "Mer 29 Octobre 2025"
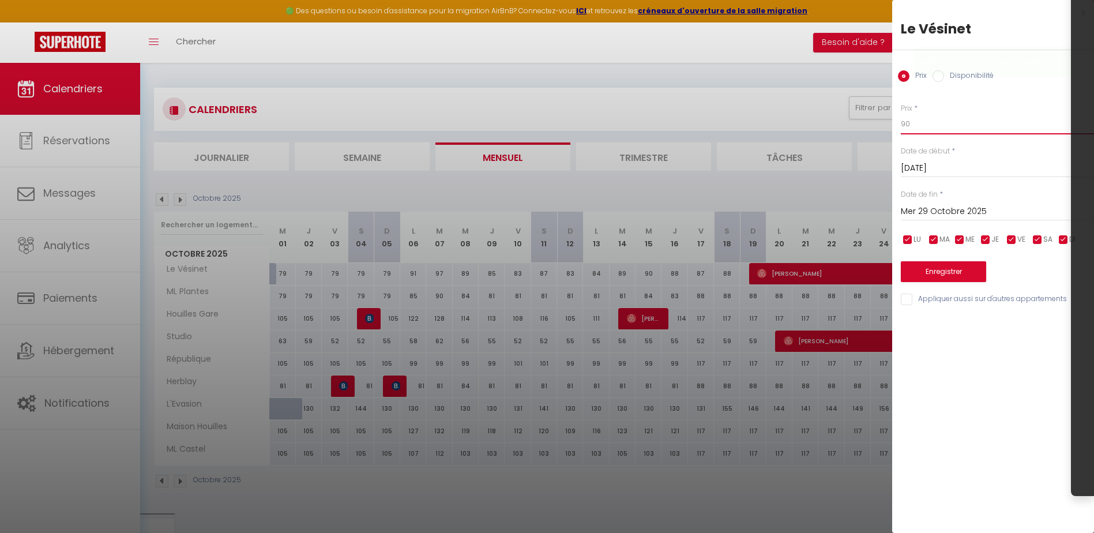
drag, startPoint x: 943, startPoint y: 116, endPoint x: 796, endPoint y: 127, distance: 147.5
click at [796, 127] on body "🟢 Des questions ou besoin d'assistance pour la migration AirBnB? Connectez-vous…" at bounding box center [547, 334] width 1094 height 543
type input "88"
click at [915, 275] on button "Enregistrer" at bounding box center [943, 271] width 85 height 21
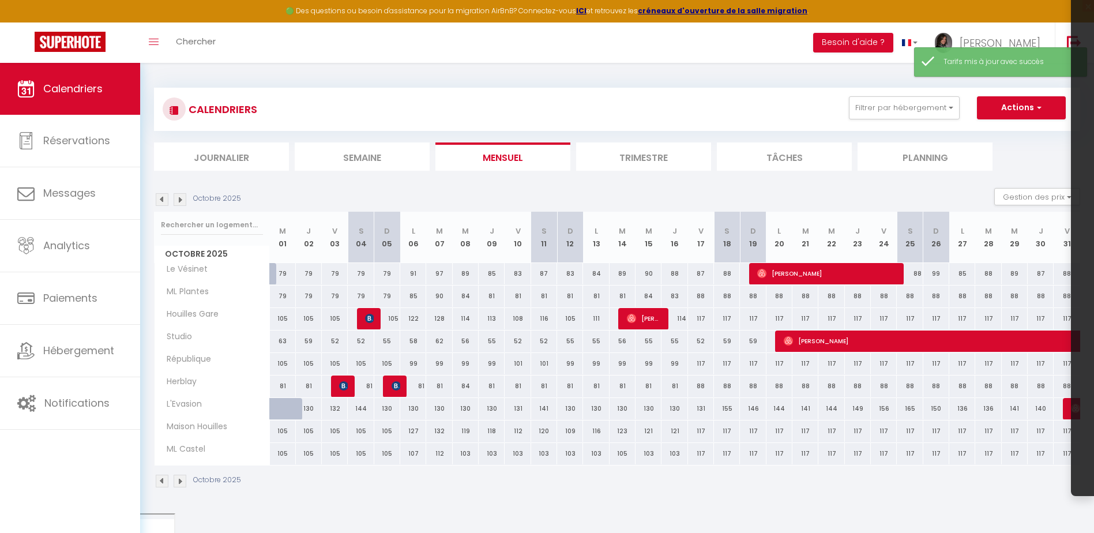
click at [940, 273] on div "99" at bounding box center [936, 273] width 26 height 21
type input "99"
type input "Dim 26 Octobre 2025"
type input "Lun 27 Octobre 2025"
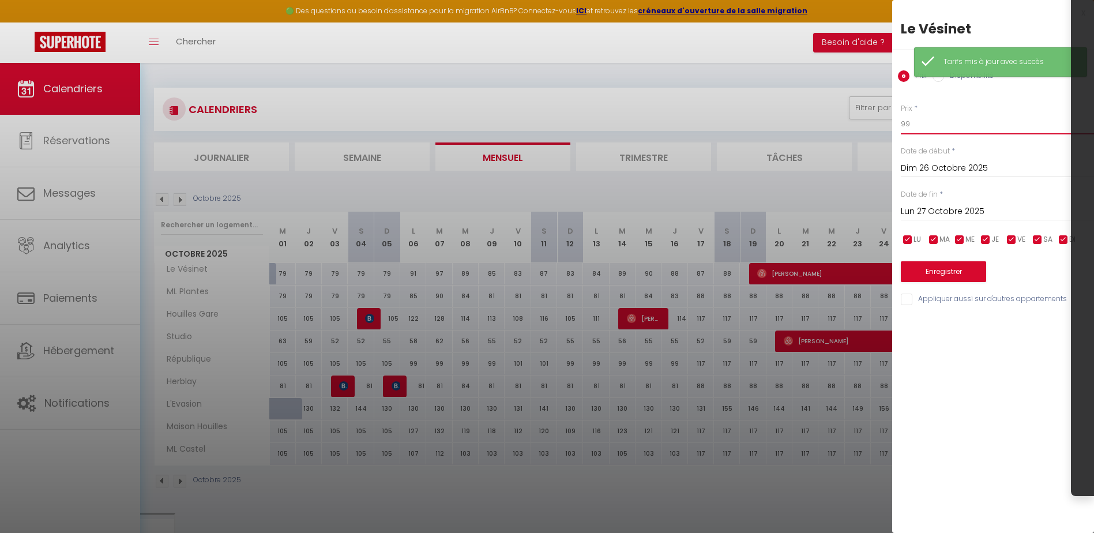
click at [862, 124] on body "🟢 Des questions ou besoin d'assistance pour la migration AirBnB? Connectez-vous…" at bounding box center [547, 334] width 1094 height 543
type input "88"
click at [920, 276] on button "Enregistrer" at bounding box center [943, 271] width 85 height 21
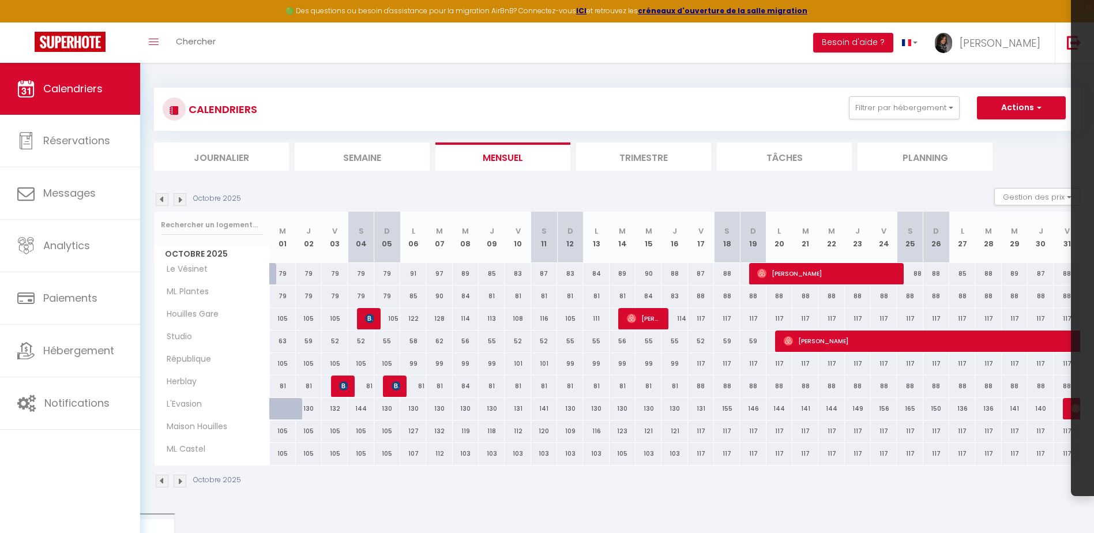
click at [618, 272] on div "89" at bounding box center [623, 273] width 26 height 21
type input "89"
type input "[DATE]"
type input "Mer 15 Octobre 2025"
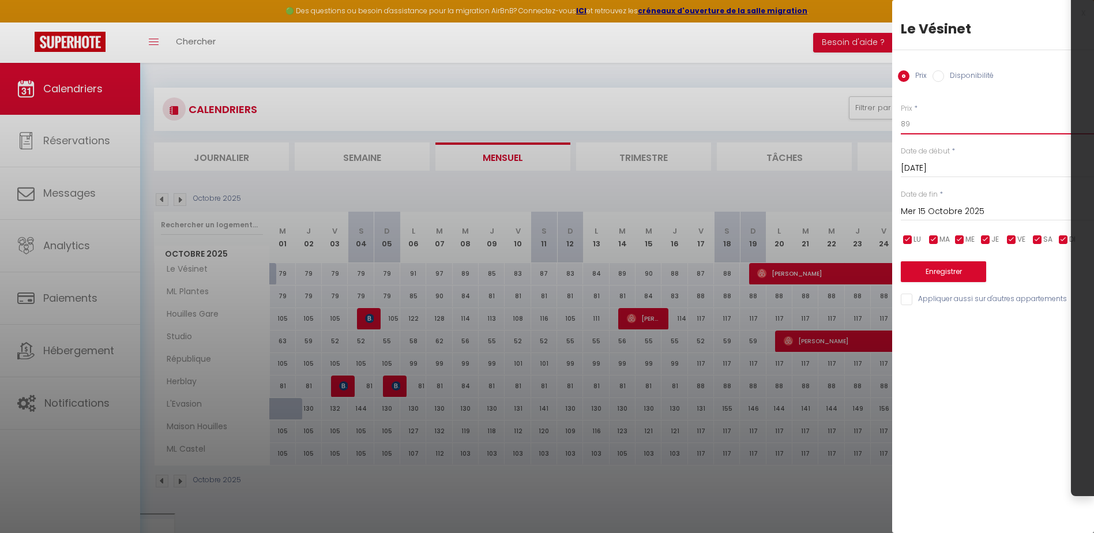
drag, startPoint x: 924, startPoint y: 123, endPoint x: 822, endPoint y: 121, distance: 102.7
click at [813, 121] on body "🟢 Des questions ou besoin d'assistance pour la migration AirBnB? Connectez-vous…" at bounding box center [547, 334] width 1094 height 543
type input "88"
click at [918, 216] on input "Mer 15 Octobre 2025" at bounding box center [997, 211] width 193 height 15
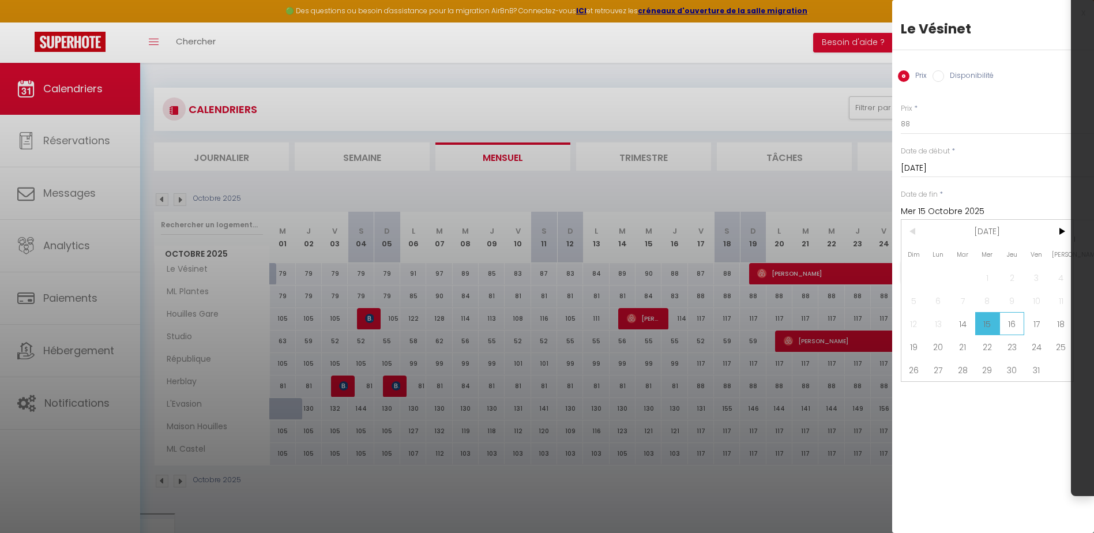
click at [1013, 322] on span "16" at bounding box center [1011, 323] width 25 height 23
type input "Jeu 16 Octobre 2025"
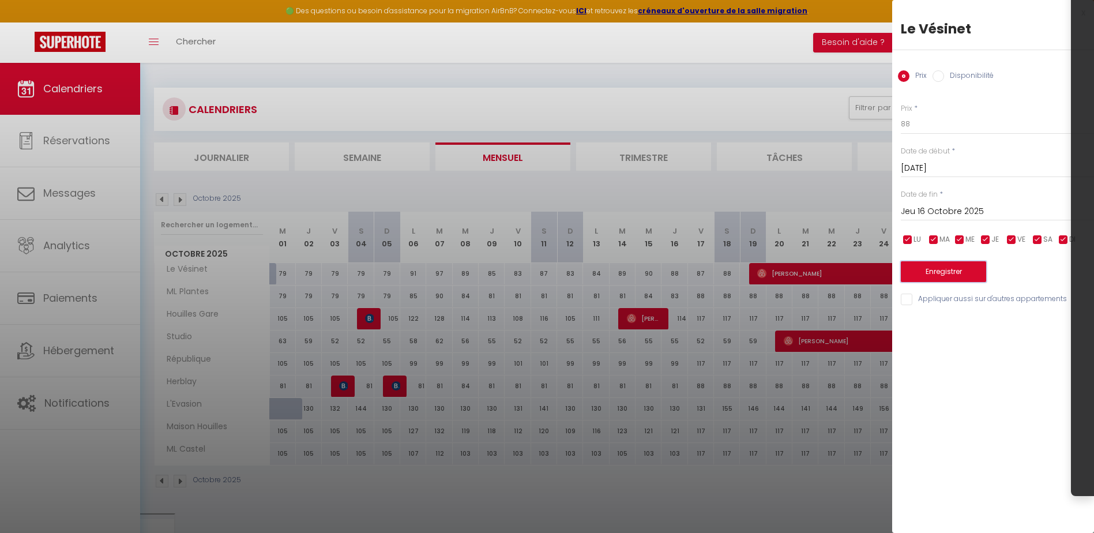
click at [975, 269] on button "Enregistrer" at bounding box center [943, 271] width 85 height 21
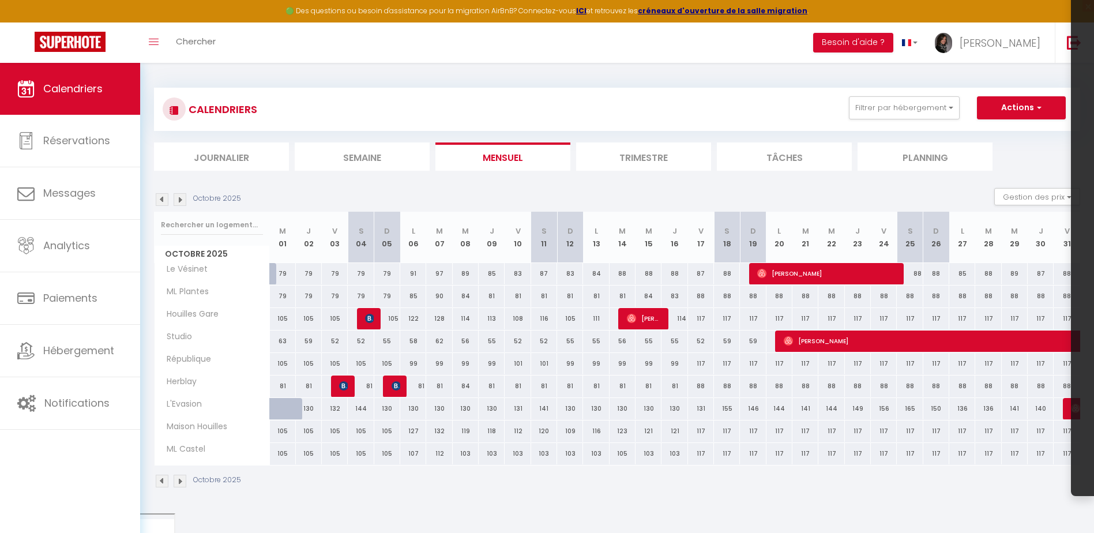
click at [415, 272] on div "91" at bounding box center [413, 273] width 26 height 21
type input "91"
type input "Lun 06 Octobre 2025"
type input "[DATE]"
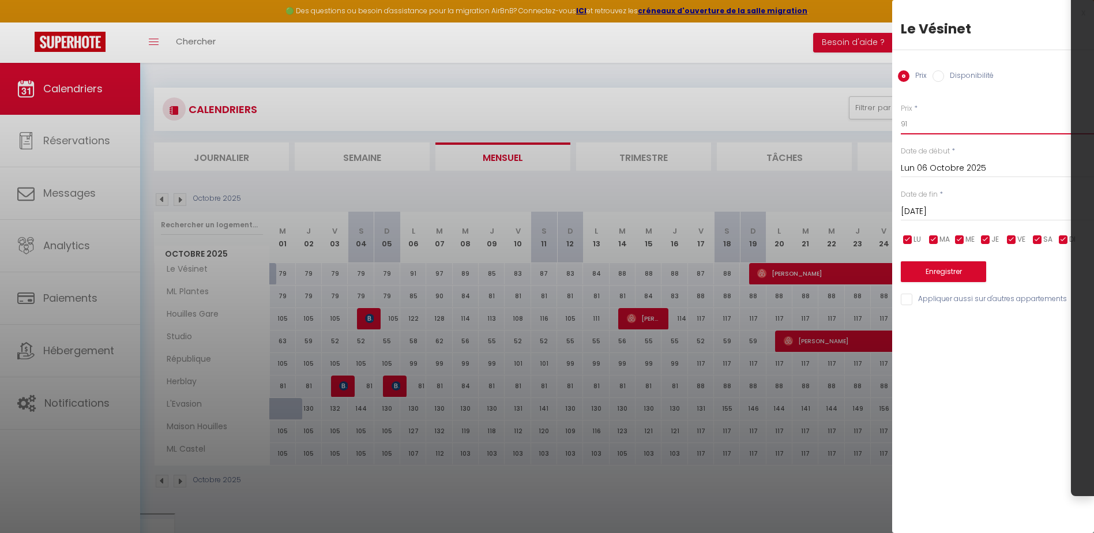
drag, startPoint x: 848, startPoint y: 125, endPoint x: 839, endPoint y: 125, distance: 9.2
click at [839, 125] on body "🟢 Des questions ou besoin d'assistance pour la migration AirBnB? Connectez-vous…" at bounding box center [547, 334] width 1094 height 543
type input "81"
click at [1033, 43] on div "Le Vésinet" at bounding box center [993, 35] width 202 height 31
click at [946, 216] on input "[DATE]" at bounding box center [997, 211] width 193 height 15
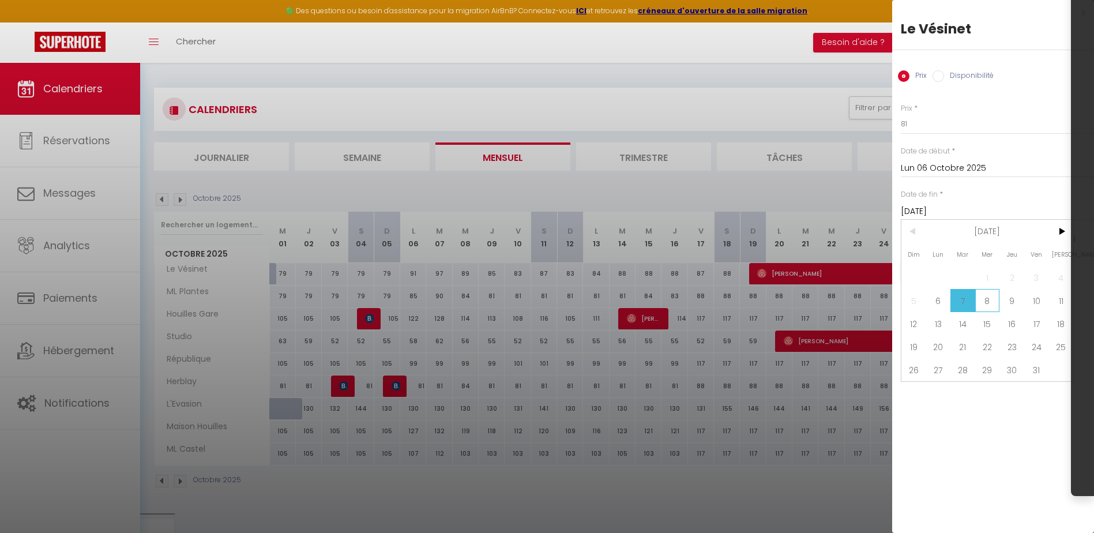
click at [993, 292] on span "8" at bounding box center [987, 300] width 25 height 23
type input "Mer 08 Octobre 2025"
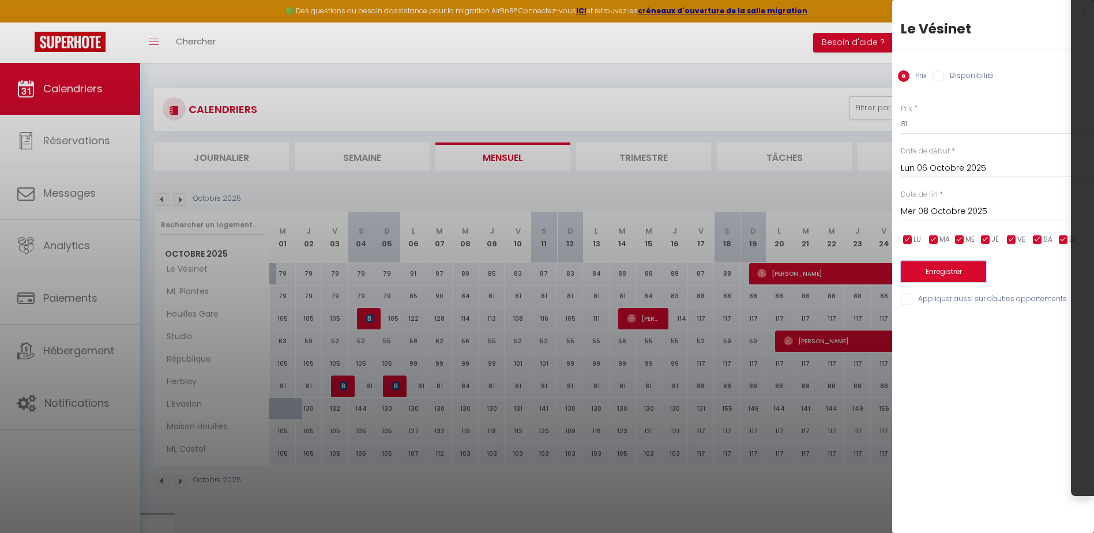
click at [967, 273] on button "Enregistrer" at bounding box center [943, 271] width 85 height 21
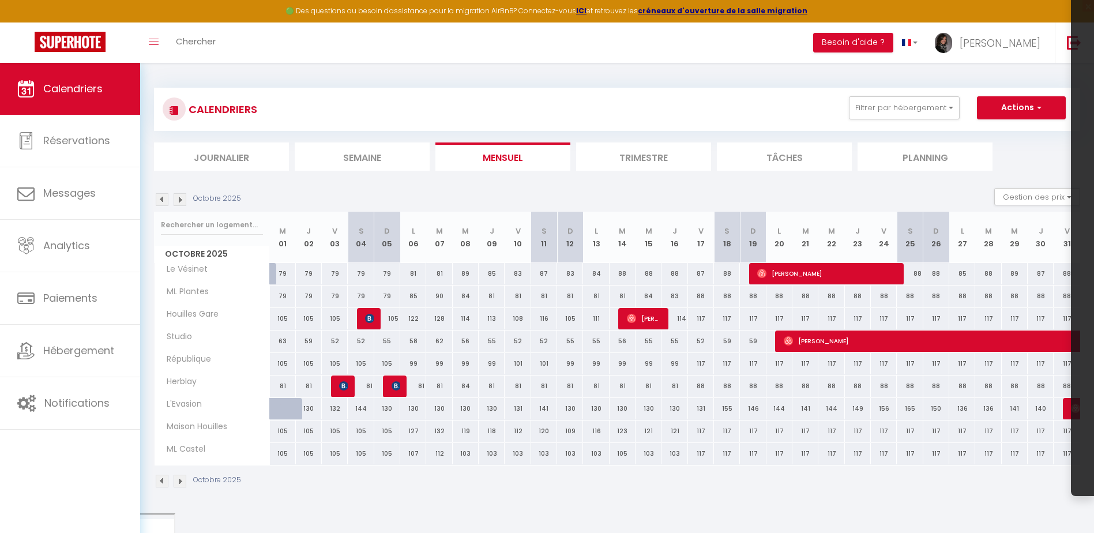
click at [463, 276] on div "89" at bounding box center [466, 273] width 26 height 21
type input "89"
type input "Mer 08 Octobre 2025"
type input "Jeu 09 Octobre 2025"
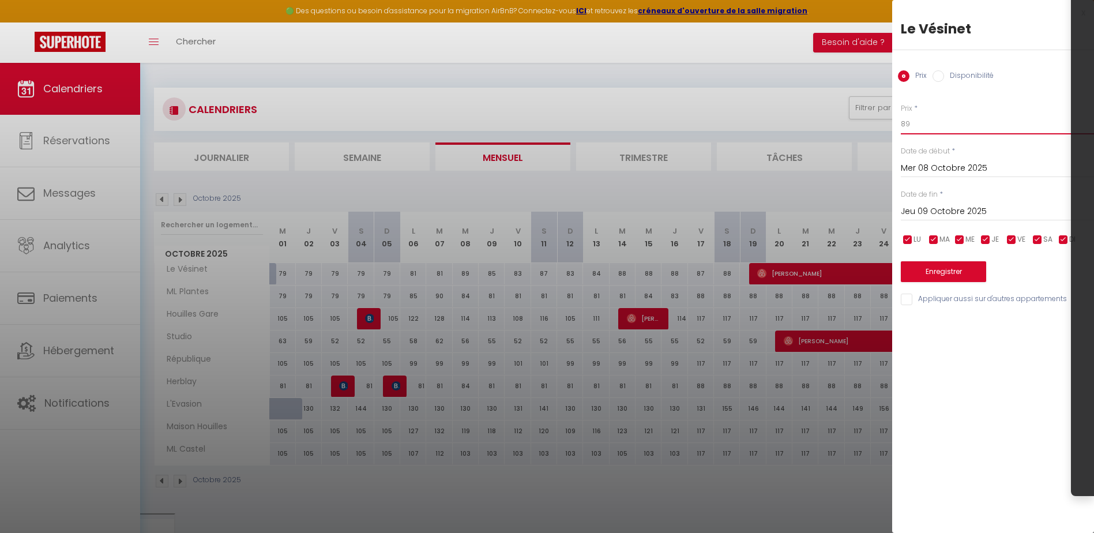
drag, startPoint x: 913, startPoint y: 126, endPoint x: 869, endPoint y: 126, distance: 43.8
click at [869, 126] on body "🟢 Des questions ou besoin d'assistance pour la migration AirBnB? Connectez-vous…" at bounding box center [547, 334] width 1094 height 543
type input "84"
click at [1045, 78] on div "Prix Disponibilité" at bounding box center [993, 69] width 202 height 39
click at [949, 273] on button "Enregistrer" at bounding box center [943, 271] width 85 height 21
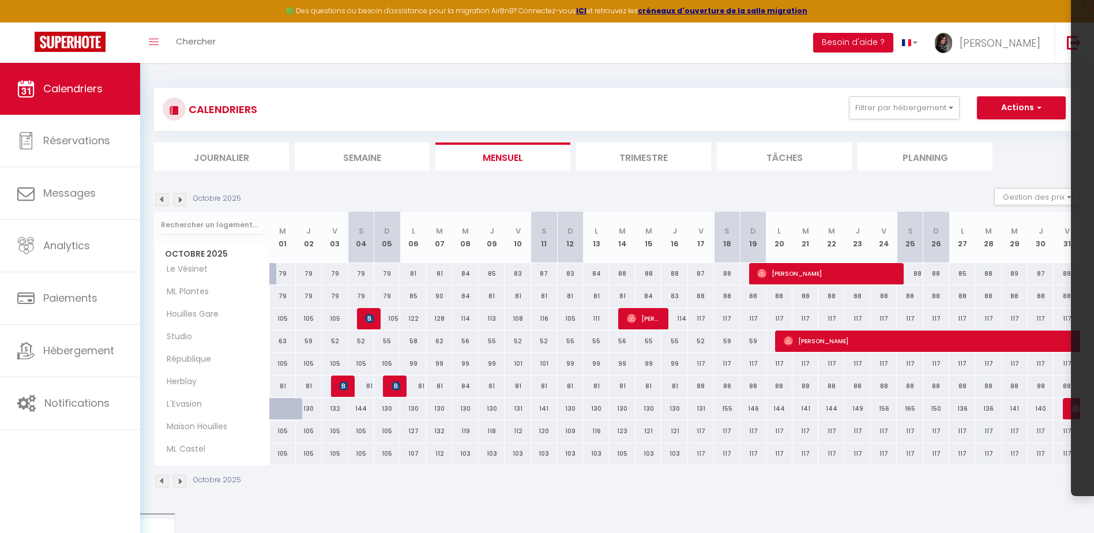
click at [439, 295] on div "90" at bounding box center [439, 295] width 26 height 21
type input "90"
type input "[DATE]"
type input "Mer 08 Octobre 2025"
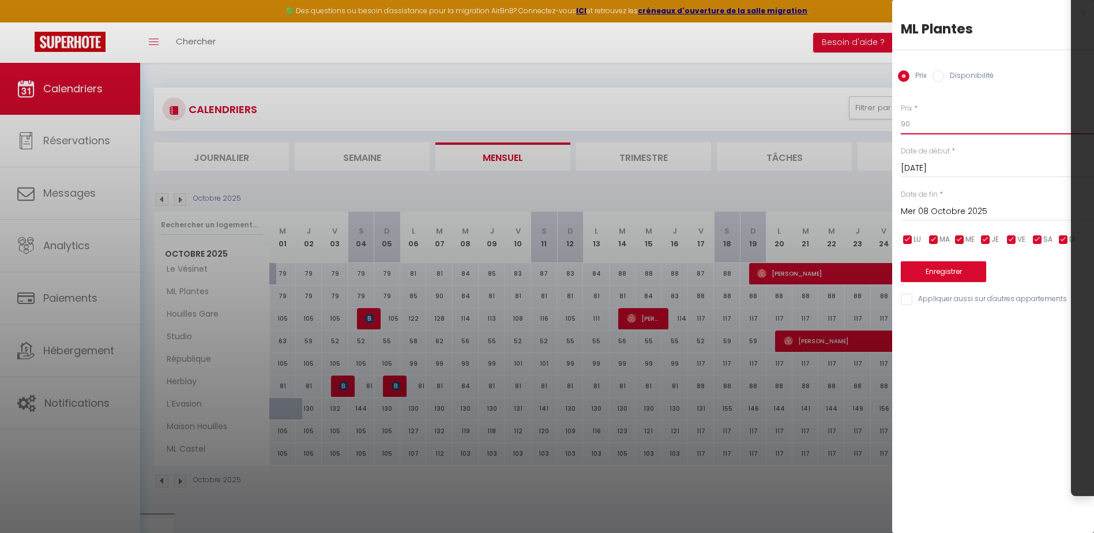
drag, startPoint x: 976, startPoint y: 126, endPoint x: 911, endPoint y: 125, distance: 64.6
click at [863, 129] on body "🟢 Des questions ou besoin d'assistance pour la migration AirBnB? Connectez-vous…" at bounding box center [547, 334] width 1094 height 543
type input "81"
click at [939, 268] on button "Enregistrer" at bounding box center [943, 271] width 85 height 21
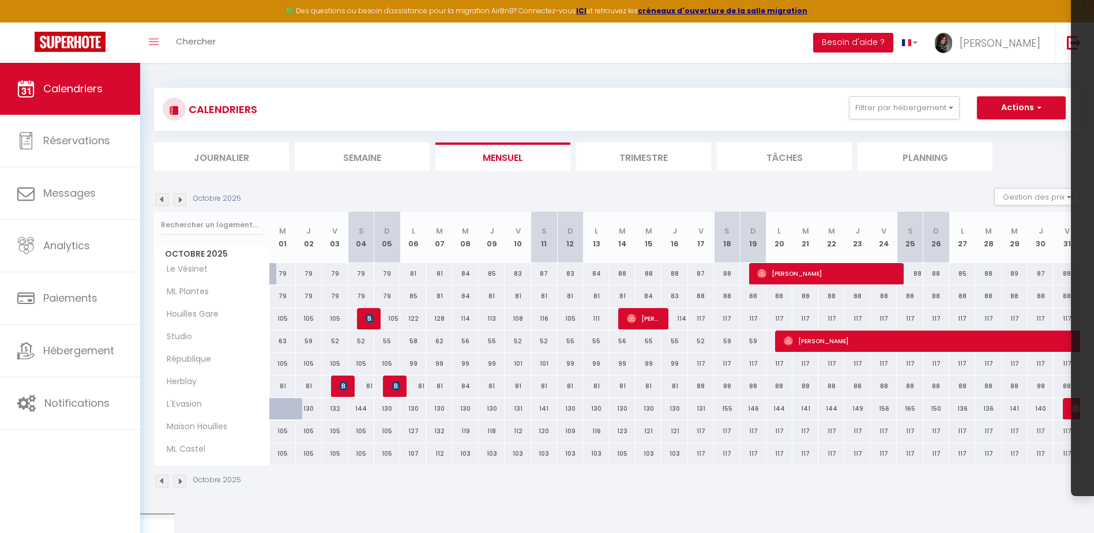
click at [414, 297] on div "85" at bounding box center [413, 295] width 26 height 21
type input "85"
type input "Lun 06 Octobre 2025"
type input "[DATE]"
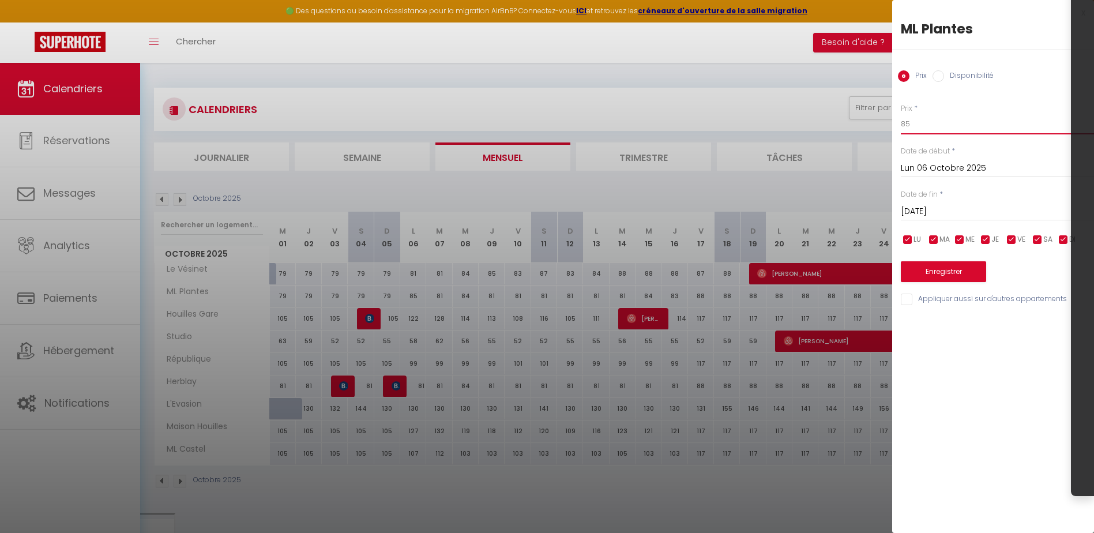
drag, startPoint x: 925, startPoint y: 124, endPoint x: 809, endPoint y: 123, distance: 115.9
click at [809, 123] on body "🟢 Des questions ou besoin d'assistance pour la migration AirBnB? Connectez-vous…" at bounding box center [547, 334] width 1094 height 543
type input "81"
click at [972, 266] on button "Enregistrer" at bounding box center [943, 271] width 85 height 21
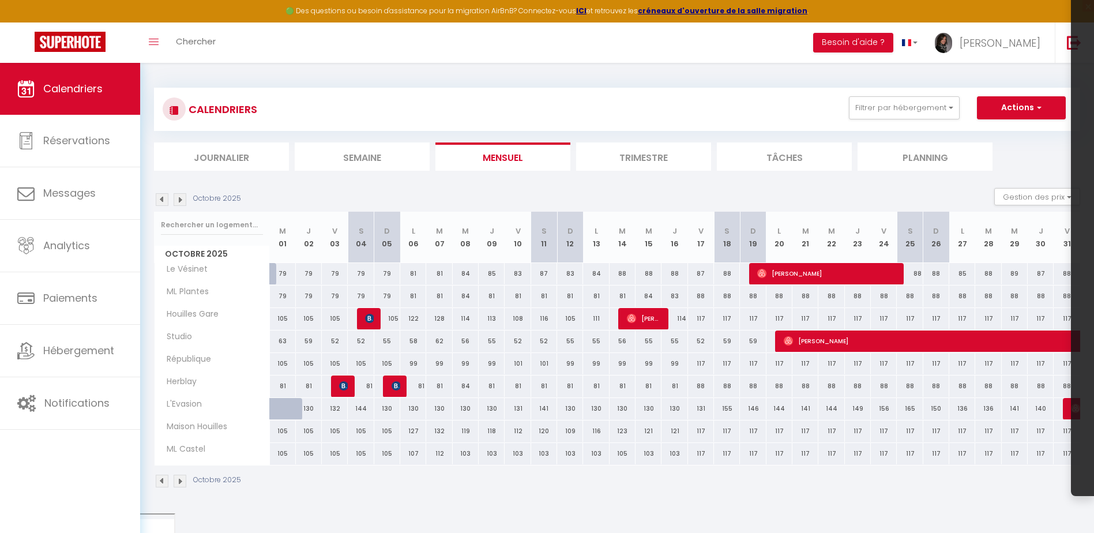
click at [159, 197] on img at bounding box center [162, 199] width 13 height 13
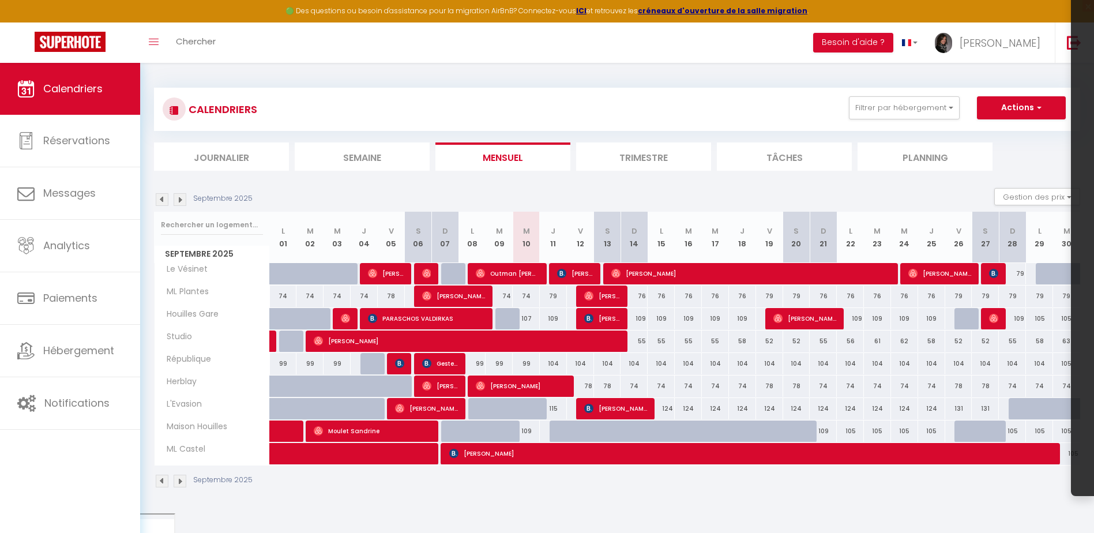
click at [1020, 273] on div "79" at bounding box center [1012, 273] width 27 height 21
type input "79"
select select "1"
type input "Dim 28 Septembre 2025"
type input "Lun 29 Septembre 2025"
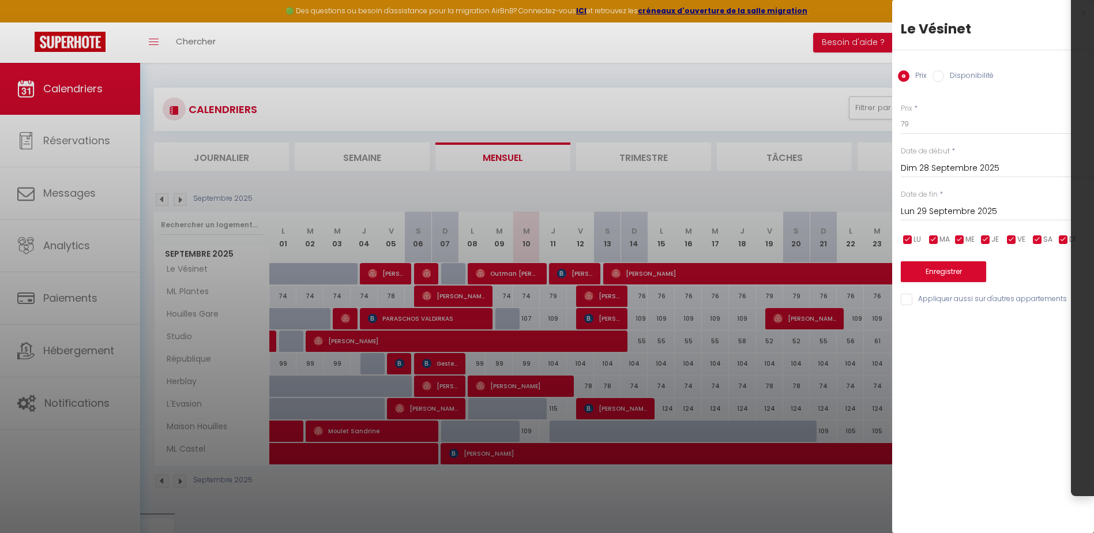
click at [939, 75] on input "Disponibilité" at bounding box center [939, 76] width 12 height 12
radio input "true"
radio input "false"
click at [921, 121] on select "Disponible Indisponible" at bounding box center [997, 125] width 193 height 22
select select "0"
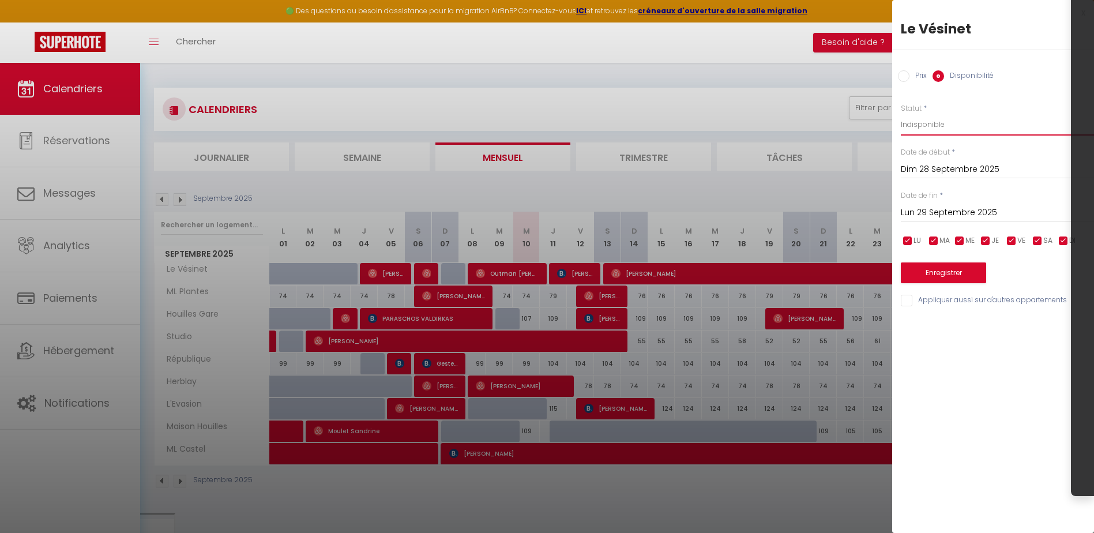
click at [901, 114] on select "Disponible Indisponible" at bounding box center [997, 125] width 193 height 22
click at [941, 272] on button "Enregistrer" at bounding box center [943, 272] width 85 height 21
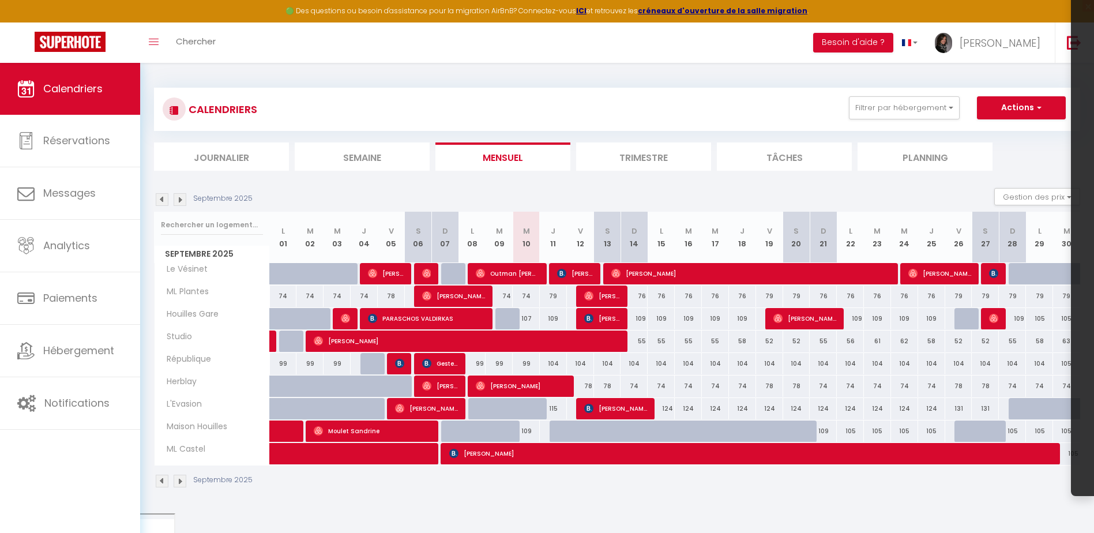
click at [178, 202] on img at bounding box center [180, 199] width 13 height 13
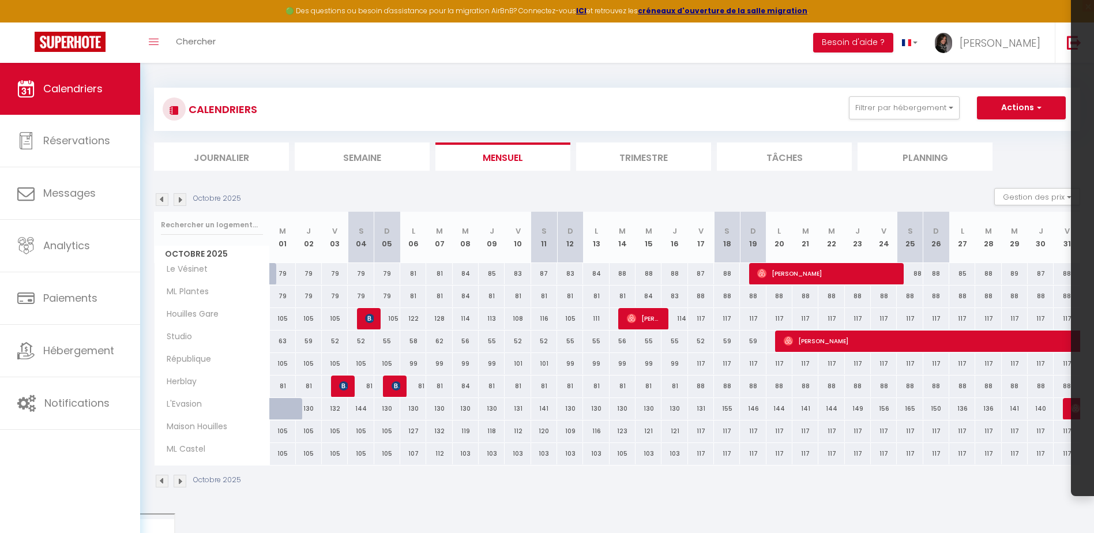
click at [273, 269] on div "79" at bounding box center [283, 273] width 26 height 21
select select "1"
type input "Mer 01 Octobre 2025"
type input "Jeu 02 Octobre 2025"
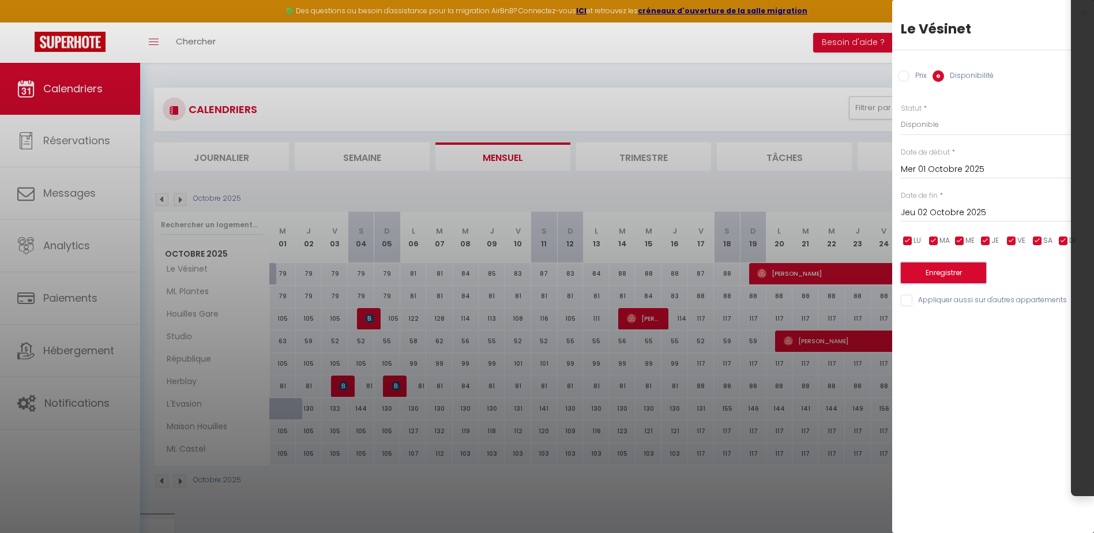
click at [938, 276] on button "Enregistrer" at bounding box center [943, 272] width 85 height 21
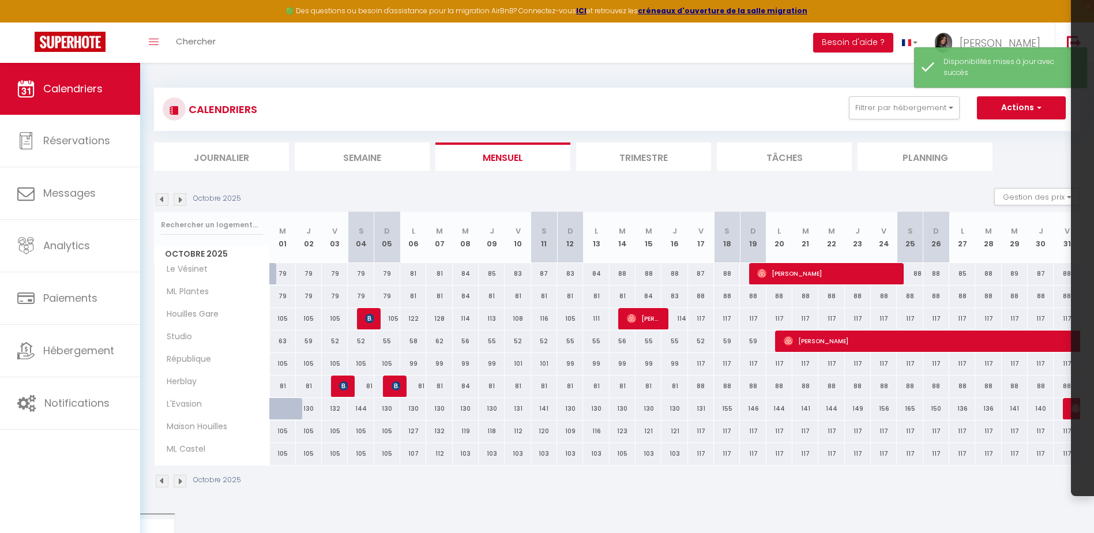
click at [162, 198] on img at bounding box center [162, 199] width 13 height 13
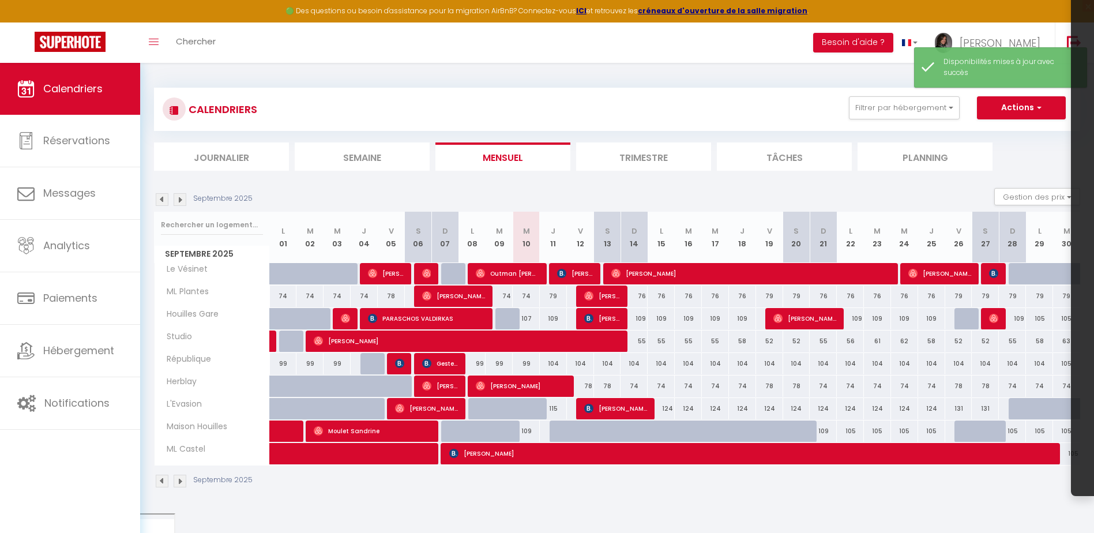
click at [1067, 279] on div at bounding box center [1076, 280] width 27 height 22
select select "1"
type input "[DATE]"
type input "Mer 01 Octobre 2025"
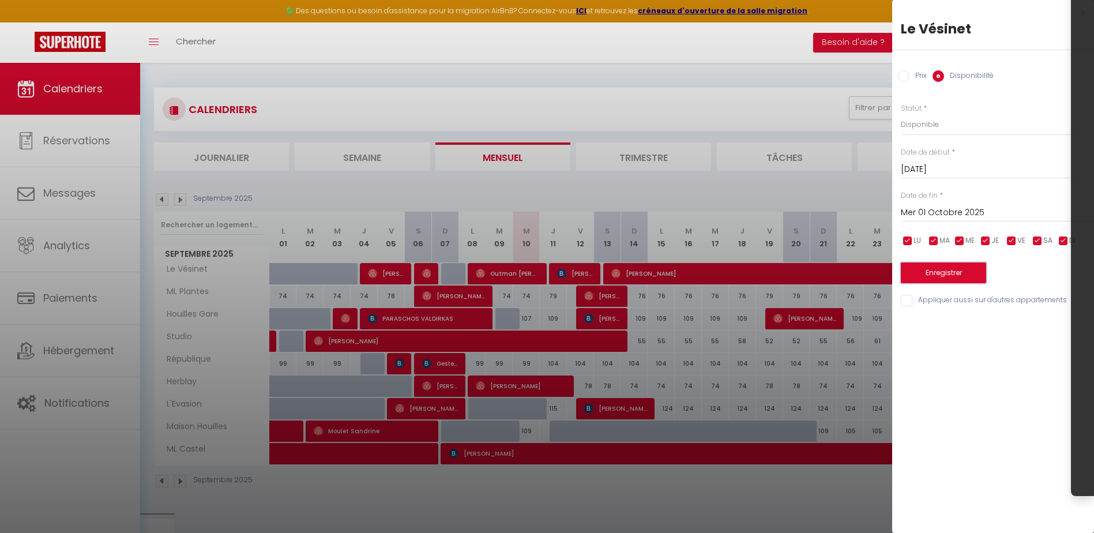
click at [951, 276] on button "Enregistrer" at bounding box center [943, 272] width 85 height 21
